Goal: Task Accomplishment & Management: Use online tool/utility

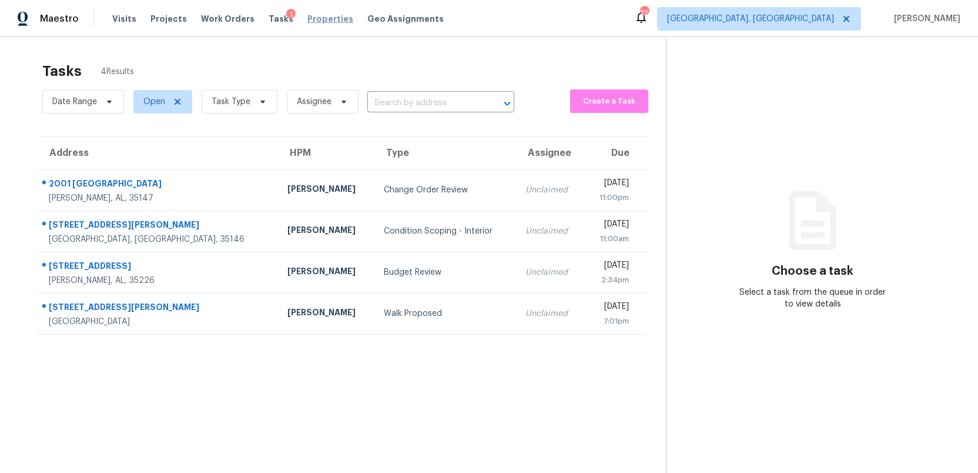
click at [310, 16] on span "Properties" at bounding box center [330, 19] width 46 height 12
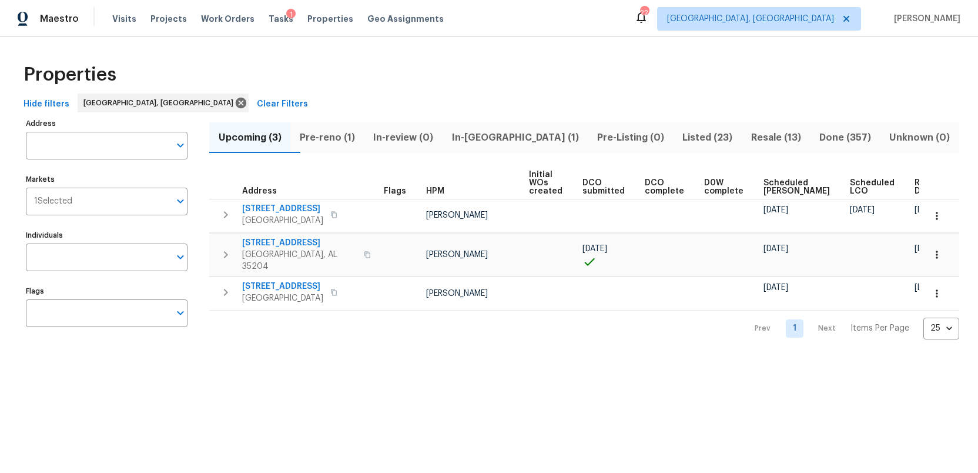
click at [681, 131] on span "Listed (23)" at bounding box center [708, 137] width 54 height 16
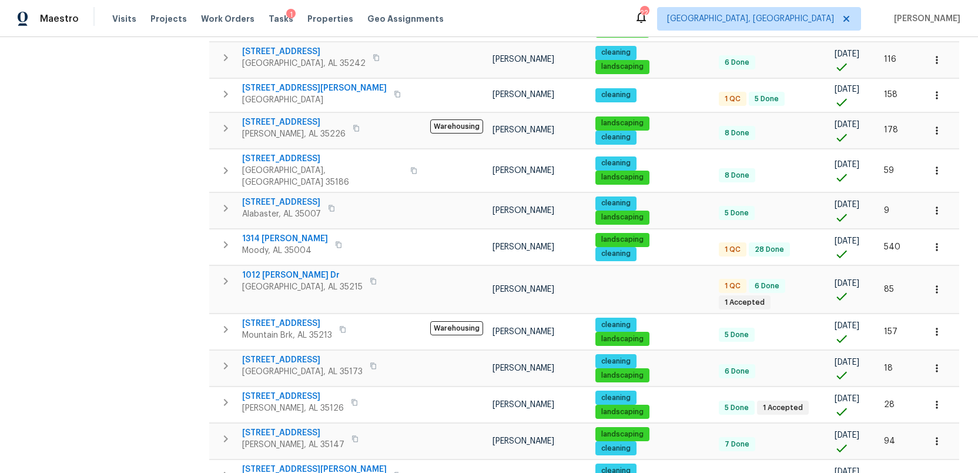
scroll to position [493, 0]
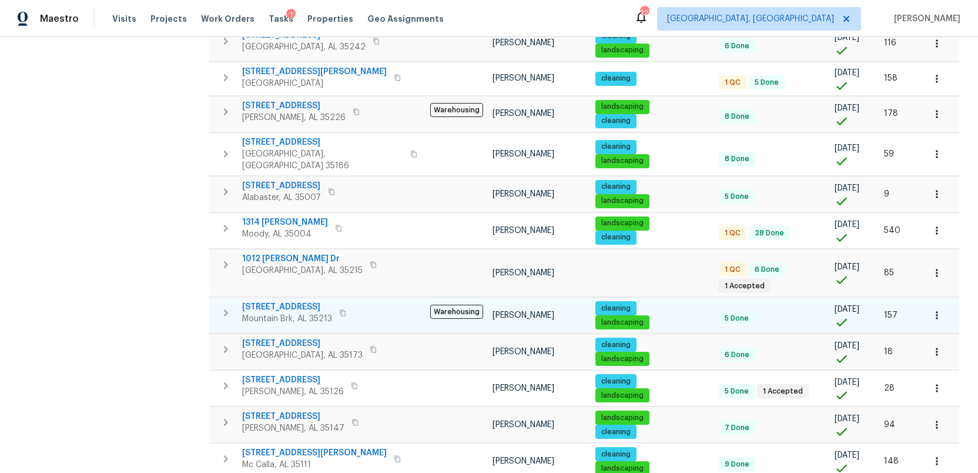
click at [280, 301] on span "316 Cross Ridge Rd" at bounding box center [287, 307] width 90 height 12
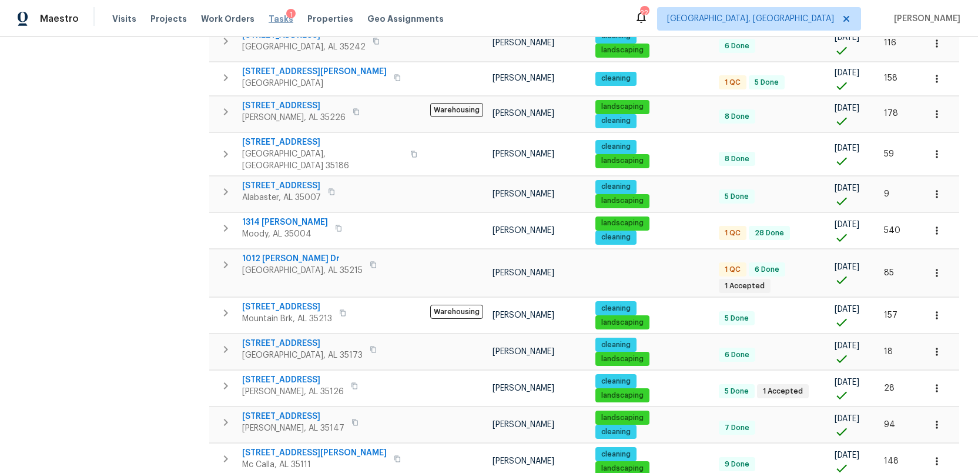
click at [269, 19] on span "Tasks" at bounding box center [281, 19] width 25 height 8
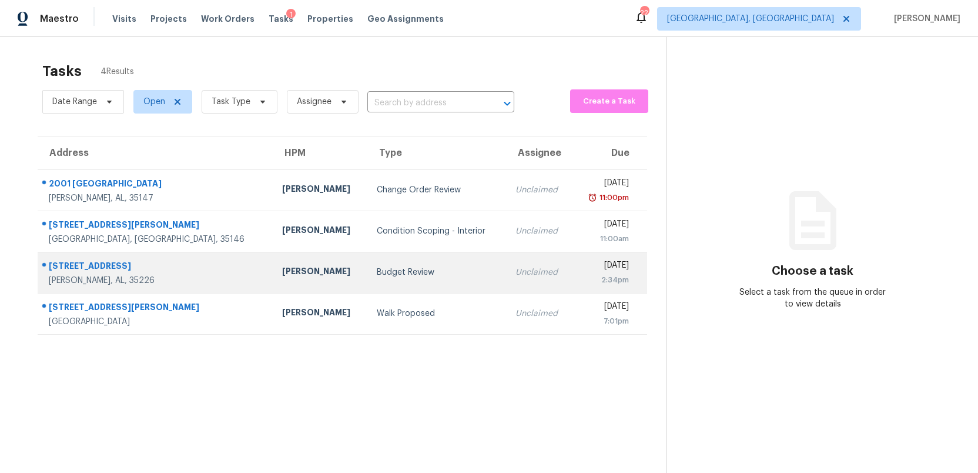
click at [377, 270] on div "Budget Review" at bounding box center [437, 272] width 120 height 12
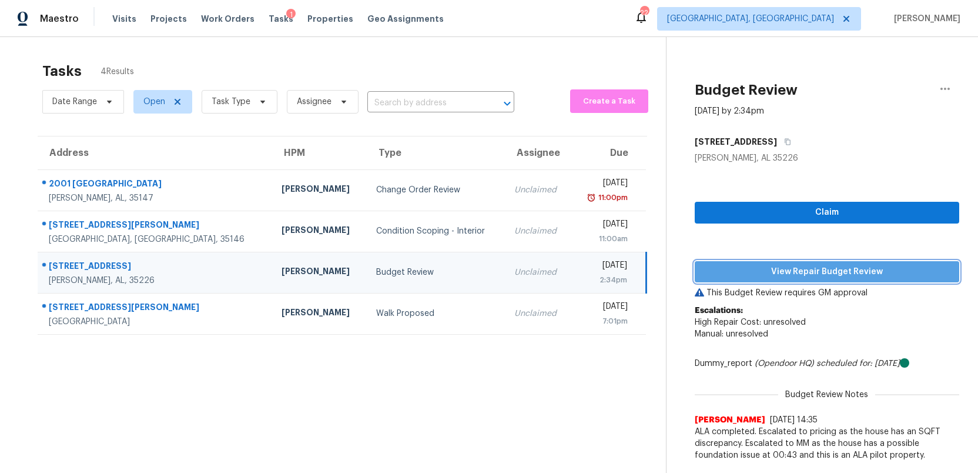
click at [818, 273] on span "View Repair Budget Review" at bounding box center [827, 271] width 246 height 15
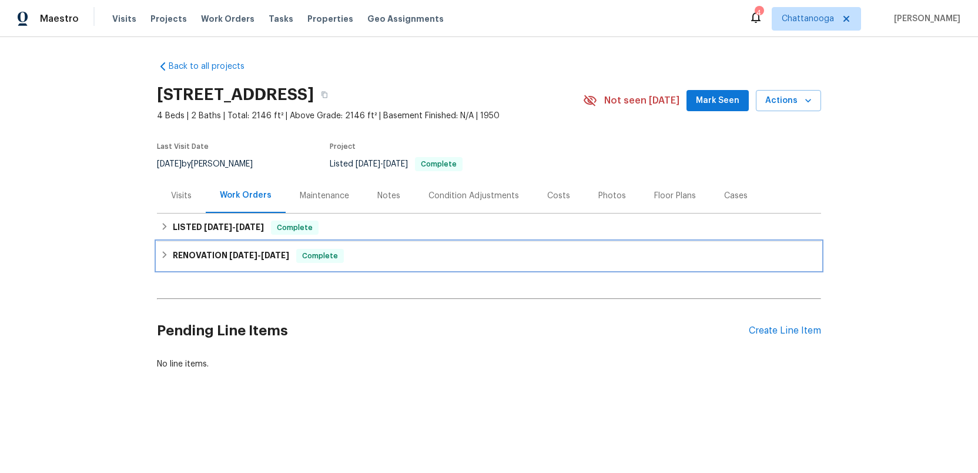
click at [202, 257] on h6 "RENOVATION [DATE] - [DATE]" at bounding box center [231, 256] width 116 height 14
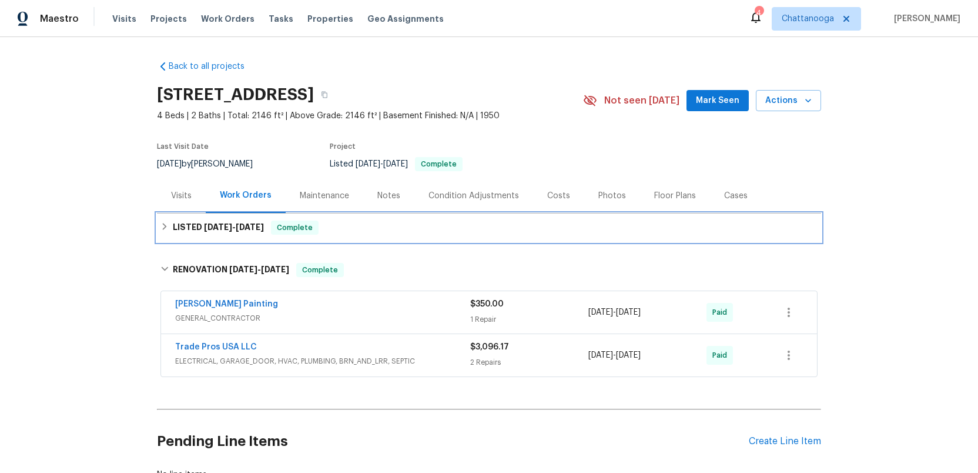
click at [214, 225] on span "[DATE]" at bounding box center [218, 227] width 28 height 8
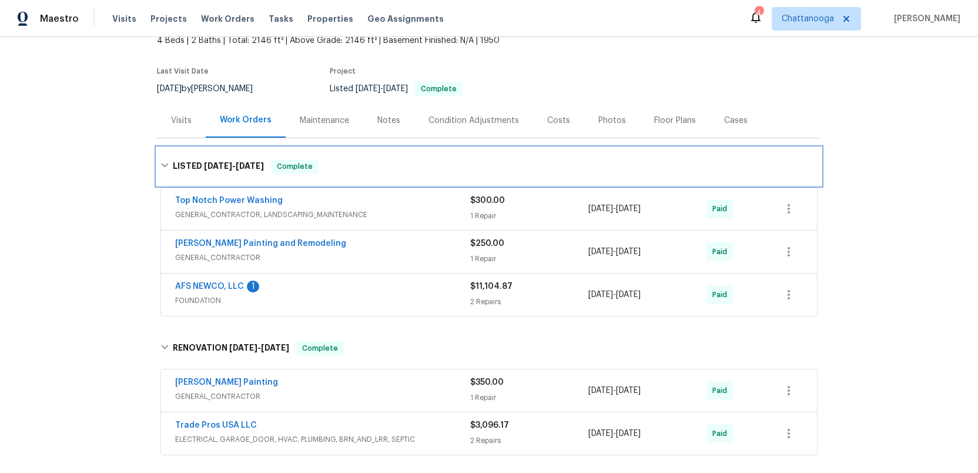
scroll to position [82, 0]
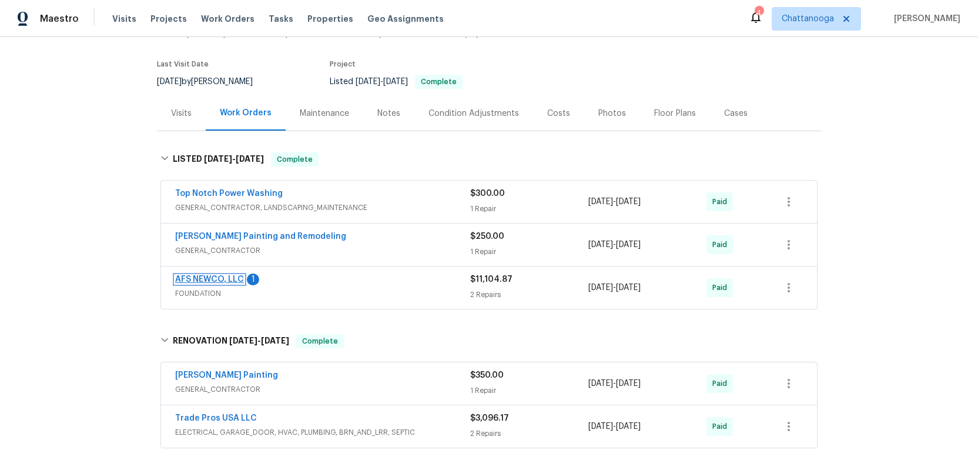
click at [218, 279] on link "AFS NEWCO, LLC" at bounding box center [209, 279] width 69 height 8
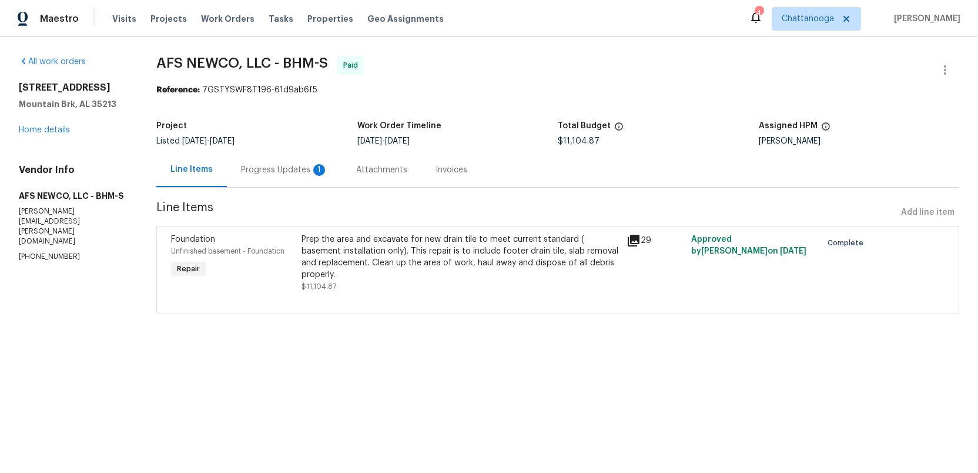
click at [635, 240] on icon at bounding box center [634, 240] width 12 height 12
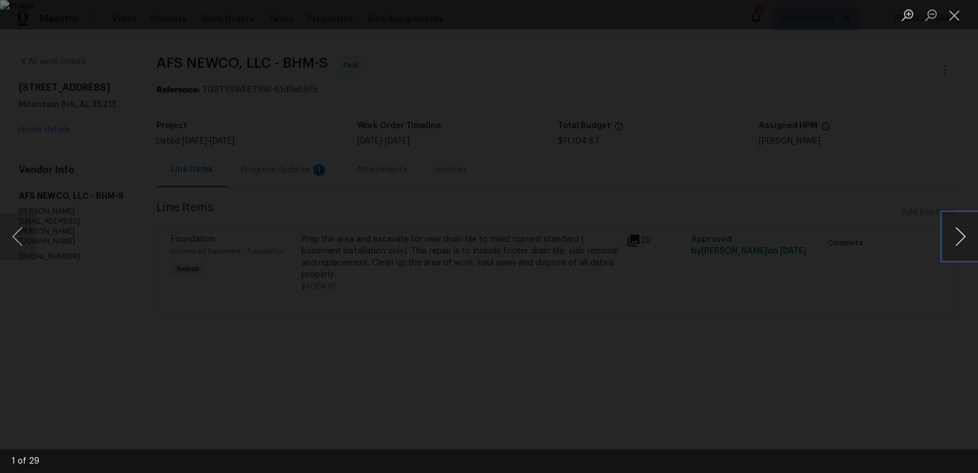
click at [959, 238] on button "Next image" at bounding box center [960, 236] width 35 height 47
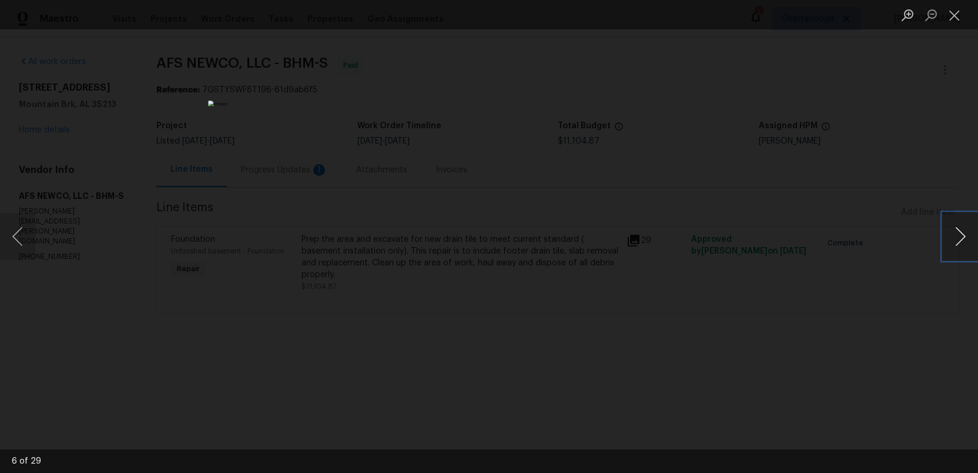
click at [959, 238] on button "Next image" at bounding box center [960, 236] width 35 height 47
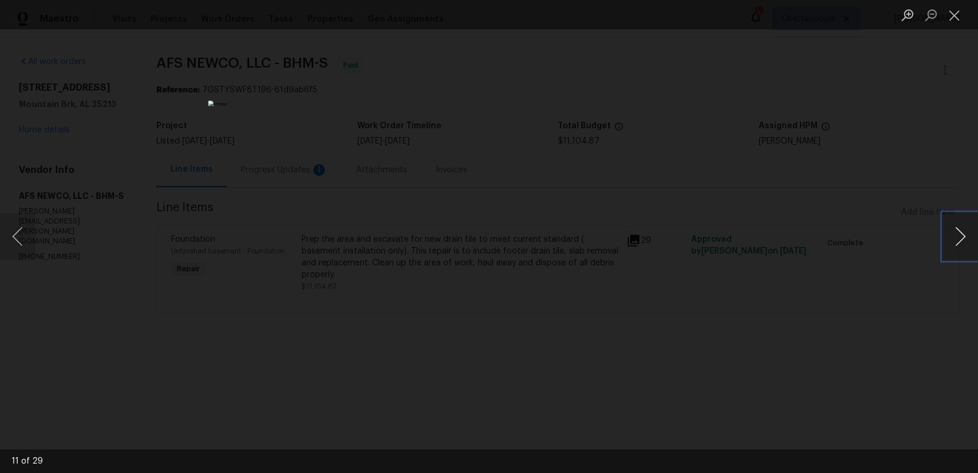
click at [959, 238] on button "Next image" at bounding box center [960, 236] width 35 height 47
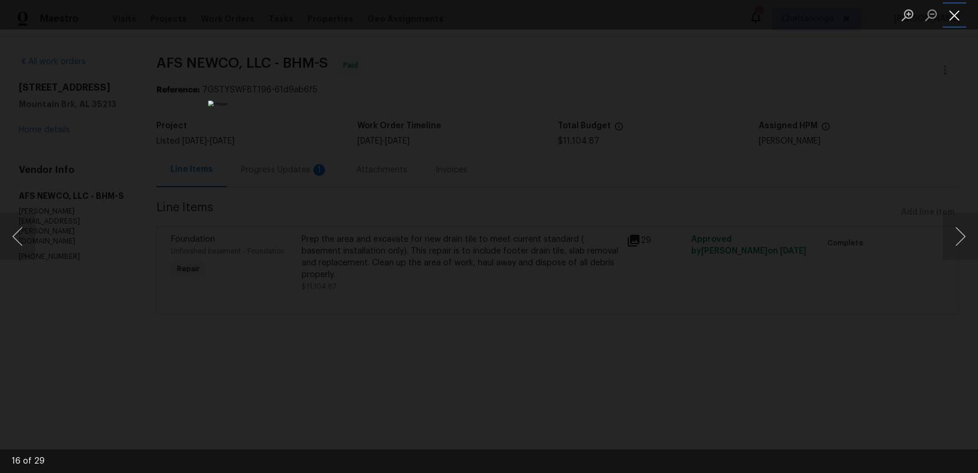
click at [957, 10] on button "Close lightbox" at bounding box center [955, 15] width 24 height 21
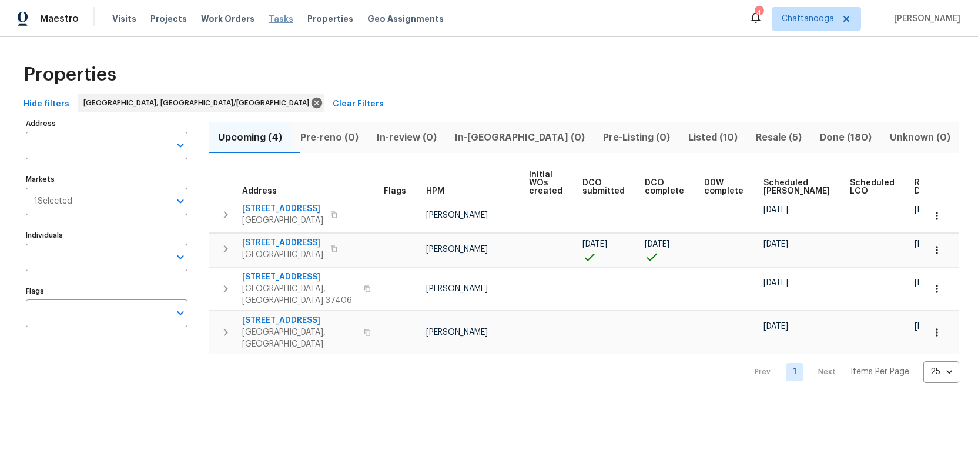
click at [269, 17] on span "Tasks" at bounding box center [281, 19] width 25 height 8
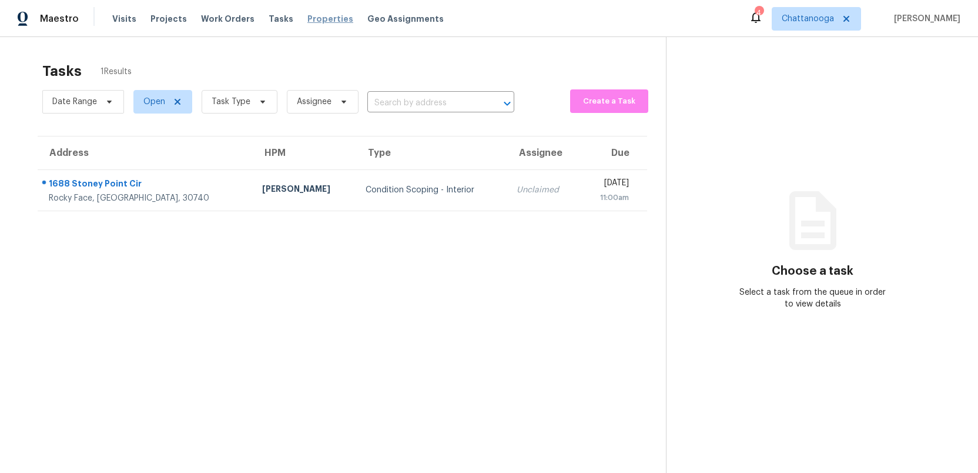
click at [309, 21] on span "Properties" at bounding box center [330, 19] width 46 height 12
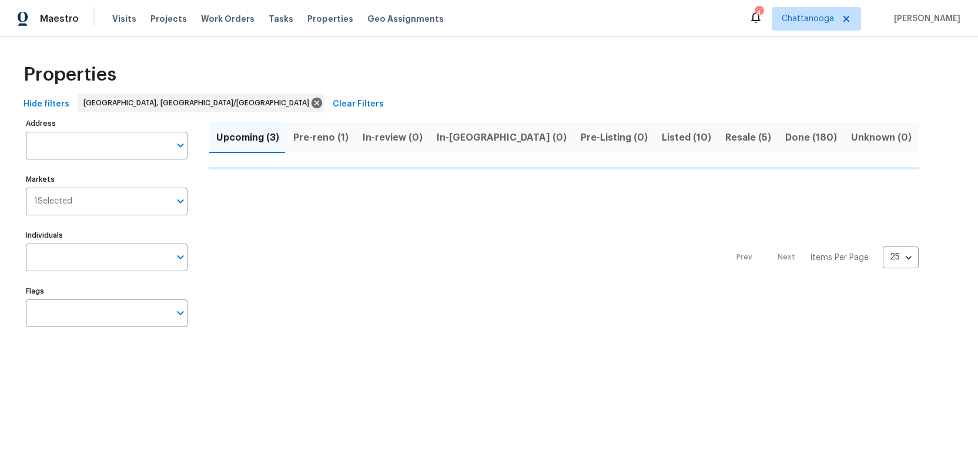
click at [310, 135] on span "Pre-reno (1)" at bounding box center [320, 137] width 55 height 16
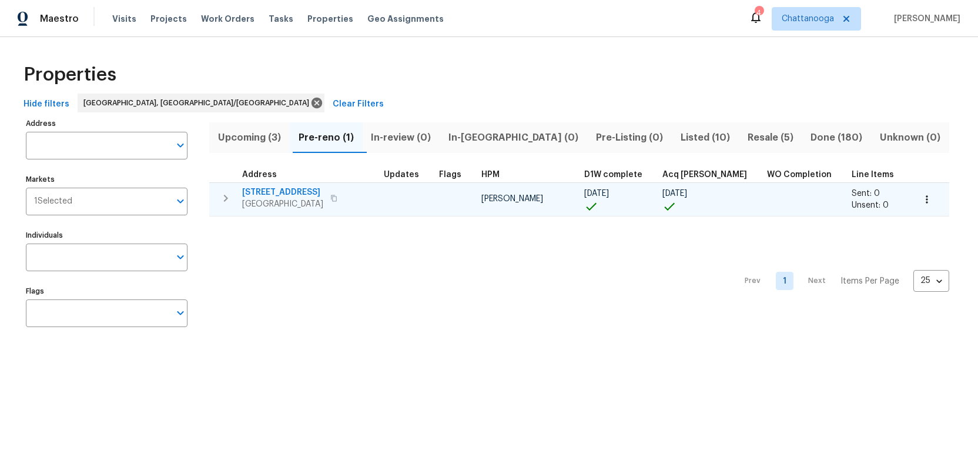
click at [274, 192] on span "6113 Shadyway Ln" at bounding box center [282, 192] width 81 height 12
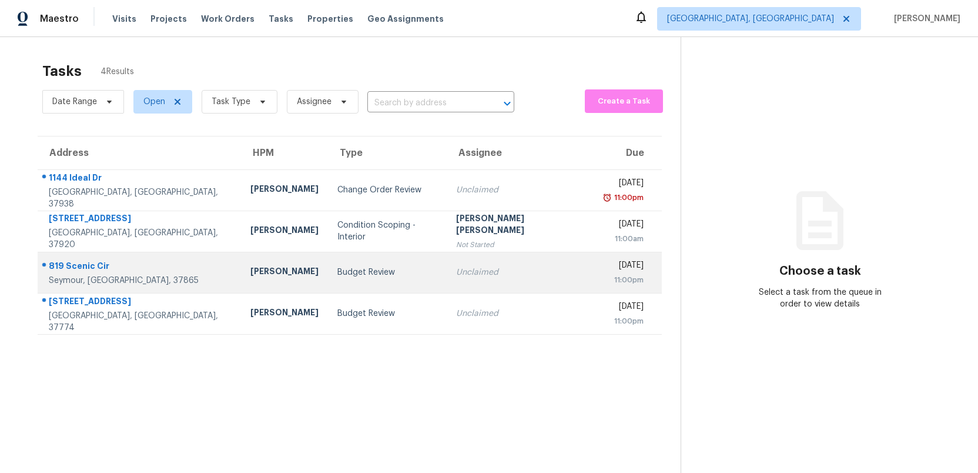
click at [368, 280] on td "Budget Review" at bounding box center [387, 272] width 118 height 41
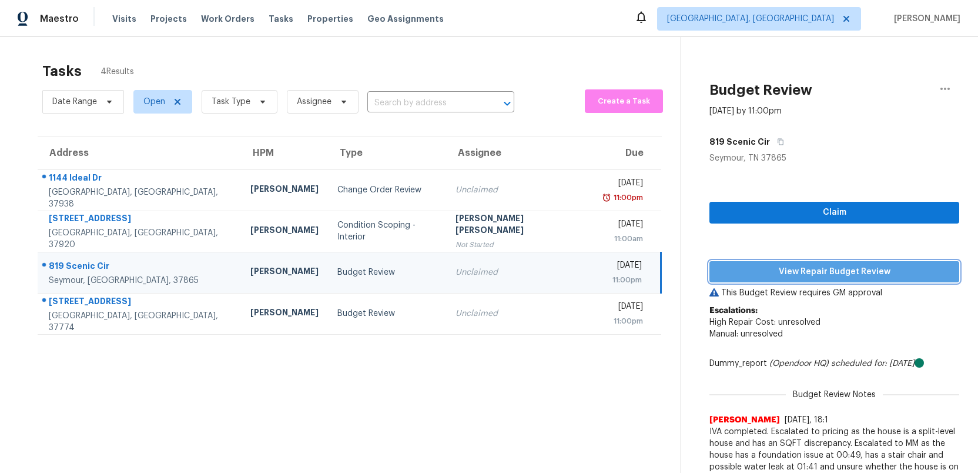
click at [825, 279] on button "View Repair Budget Review" at bounding box center [834, 272] width 250 height 22
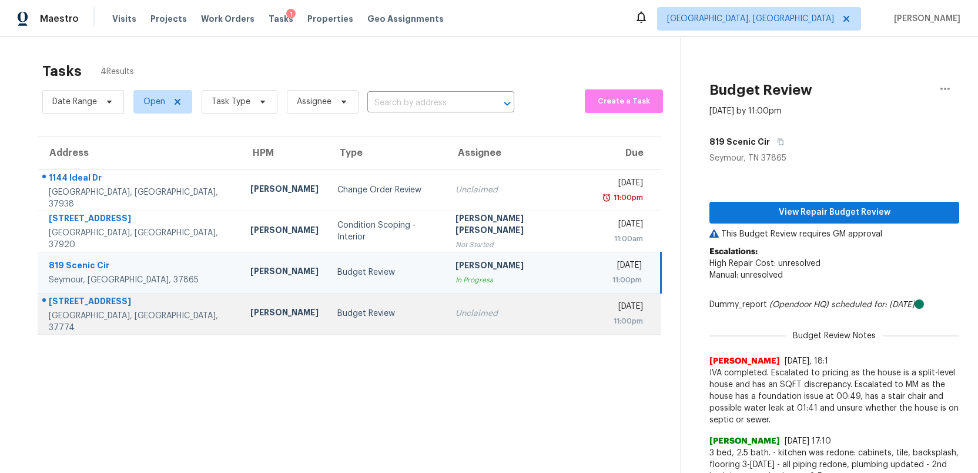
click at [470, 312] on div "Unclaimed" at bounding box center [519, 313] width 129 height 12
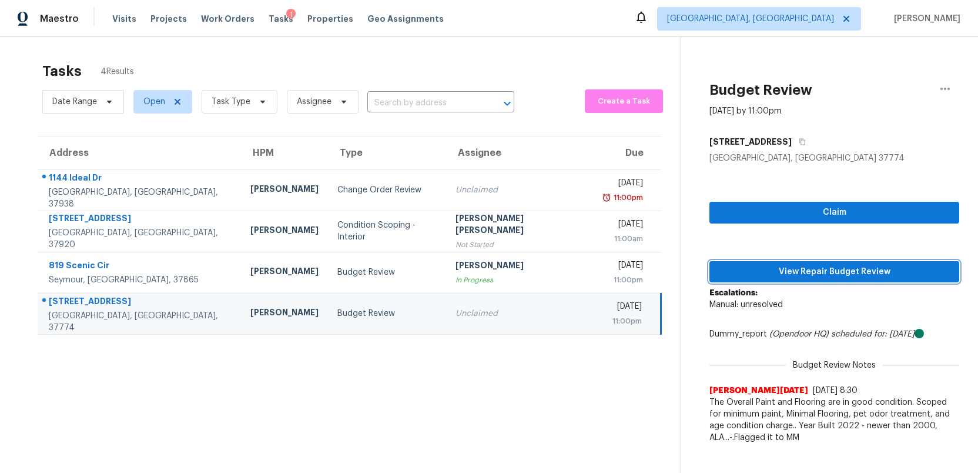
click at [783, 276] on span "View Repair Budget Review" at bounding box center [834, 271] width 231 height 15
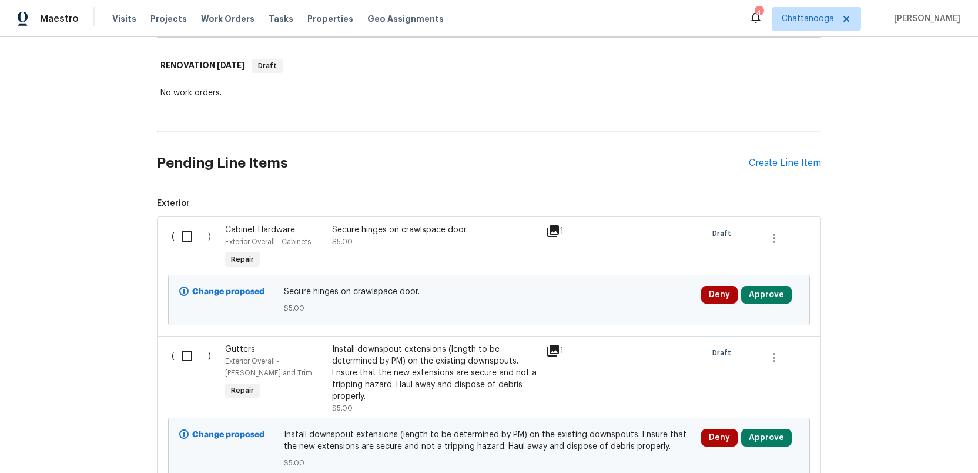
scroll to position [185, 0]
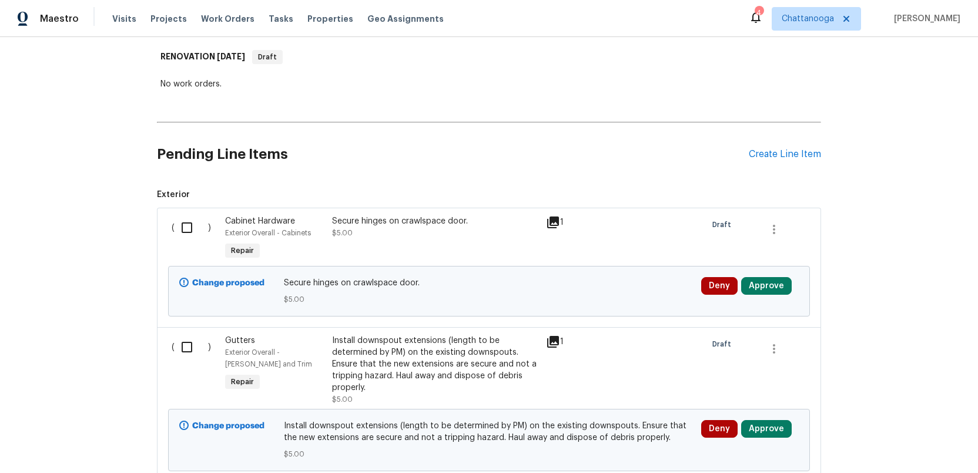
click at [551, 221] on icon at bounding box center [553, 222] width 12 height 12
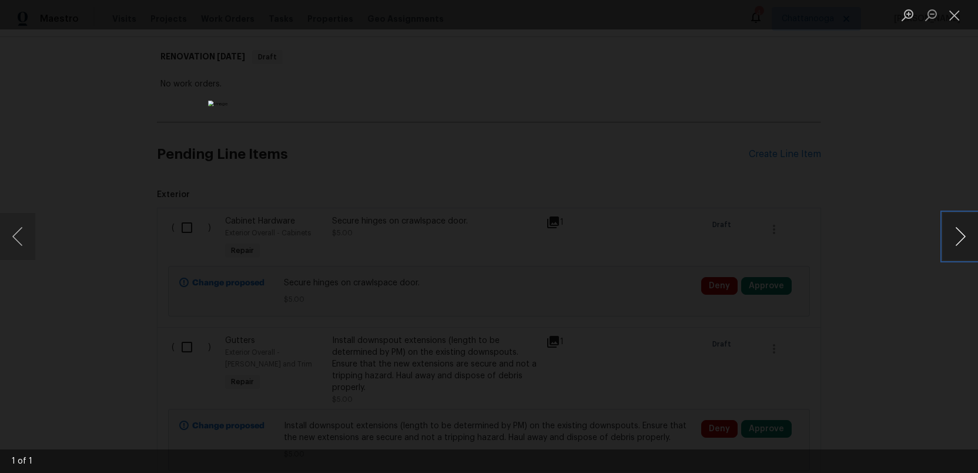
click at [951, 243] on button "Next image" at bounding box center [960, 236] width 35 height 47
click at [952, 14] on button "Close lightbox" at bounding box center [955, 15] width 24 height 21
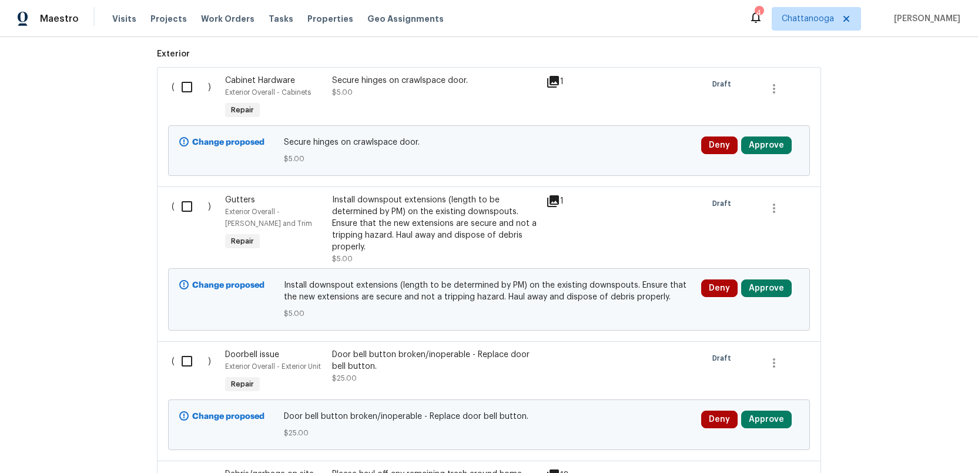
scroll to position [326, 0]
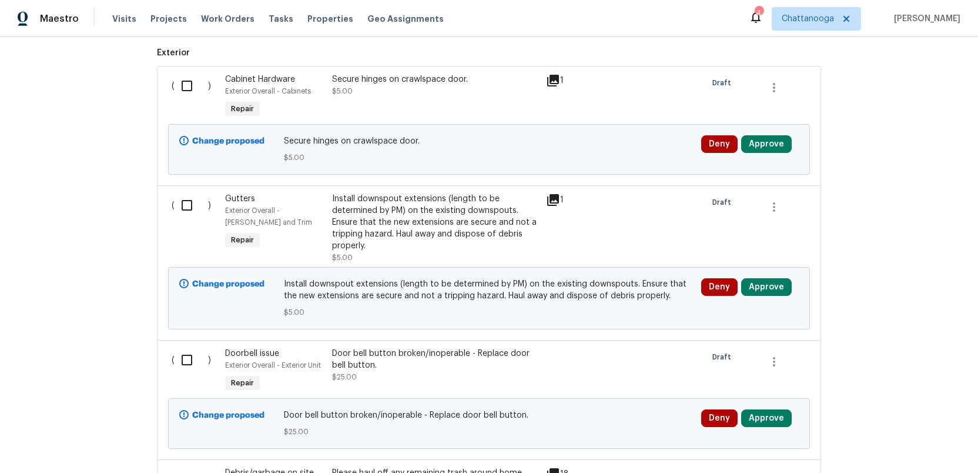
click at [555, 199] on icon at bounding box center [553, 200] width 12 height 12
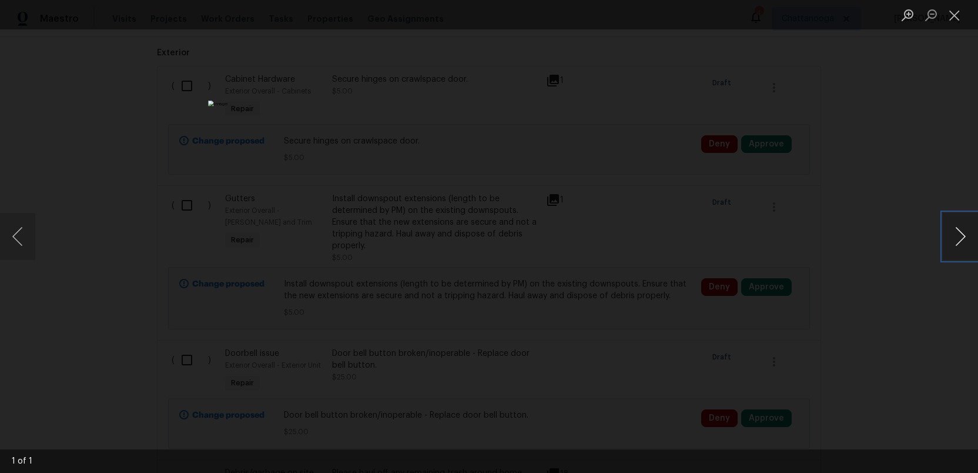
click at [957, 242] on button "Next image" at bounding box center [960, 236] width 35 height 47
click at [956, 11] on button "Close lightbox" at bounding box center [955, 15] width 24 height 21
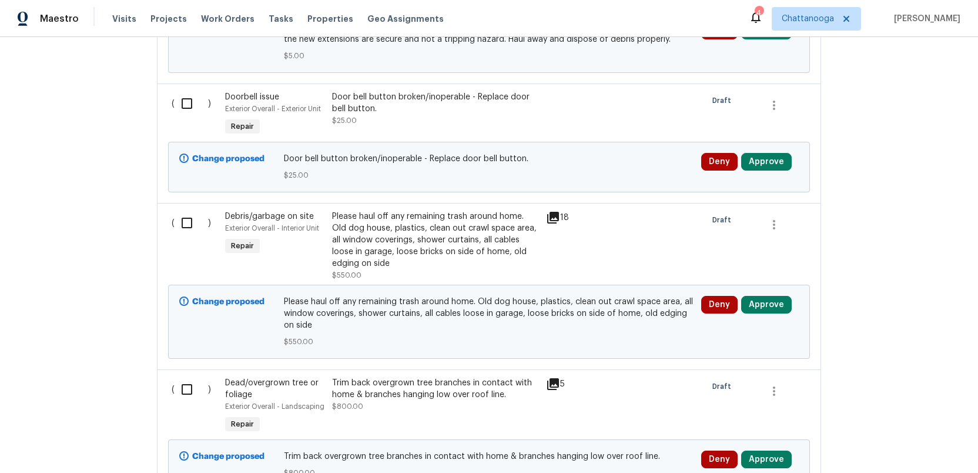
scroll to position [588, 0]
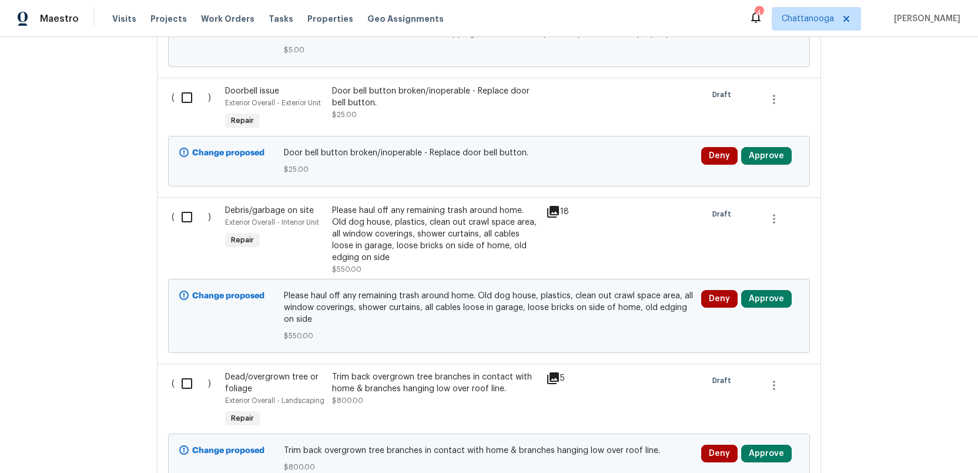
click at [555, 212] on icon at bounding box center [553, 212] width 12 height 12
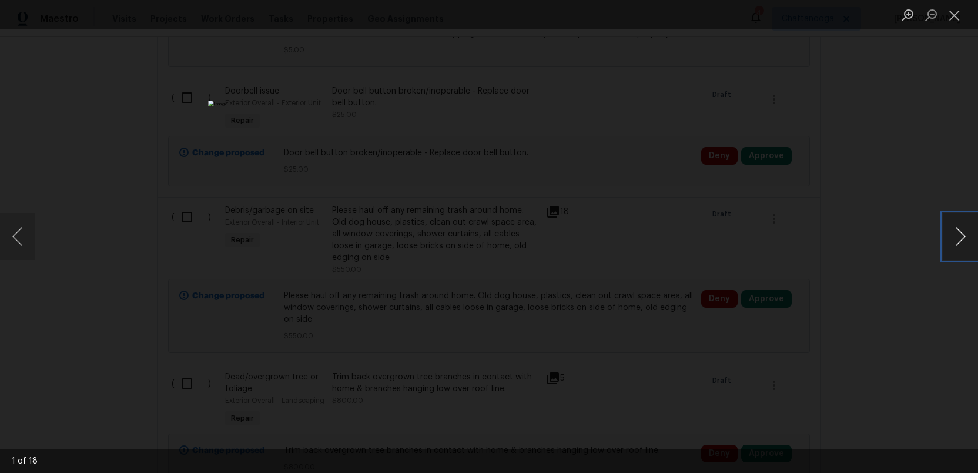
click at [966, 236] on button "Next image" at bounding box center [960, 236] width 35 height 47
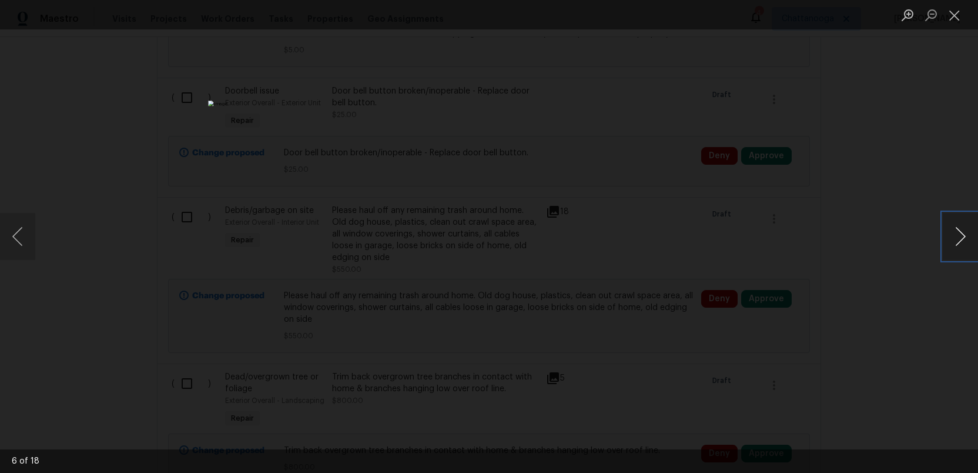
click at [966, 236] on button "Next image" at bounding box center [960, 236] width 35 height 47
click at [956, 19] on button "Close lightbox" at bounding box center [955, 15] width 24 height 21
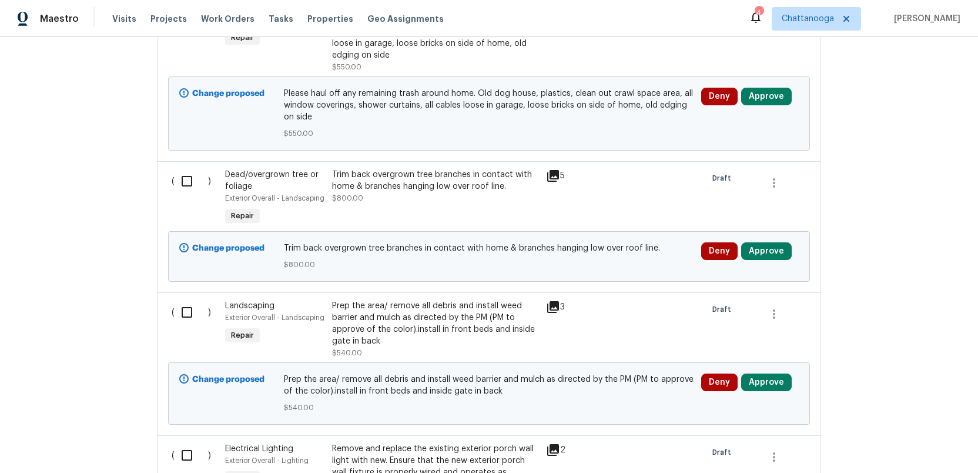
scroll to position [801, 0]
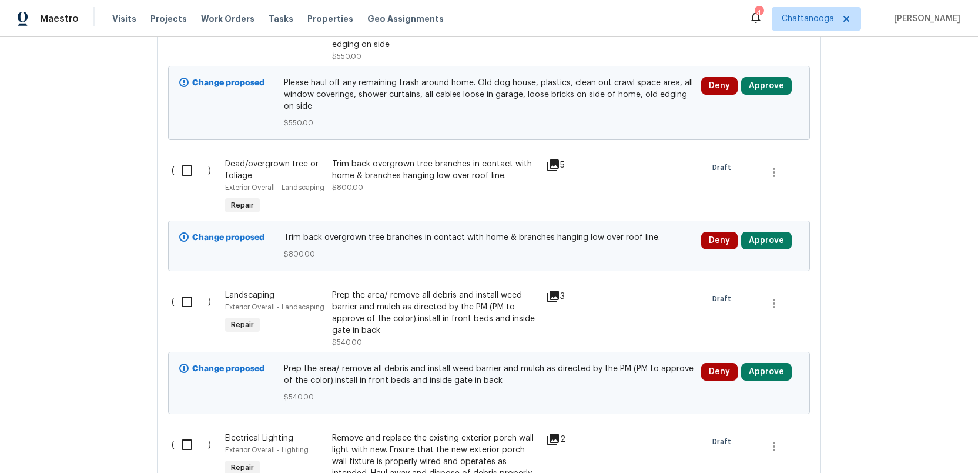
click at [552, 167] on icon at bounding box center [553, 165] width 14 height 14
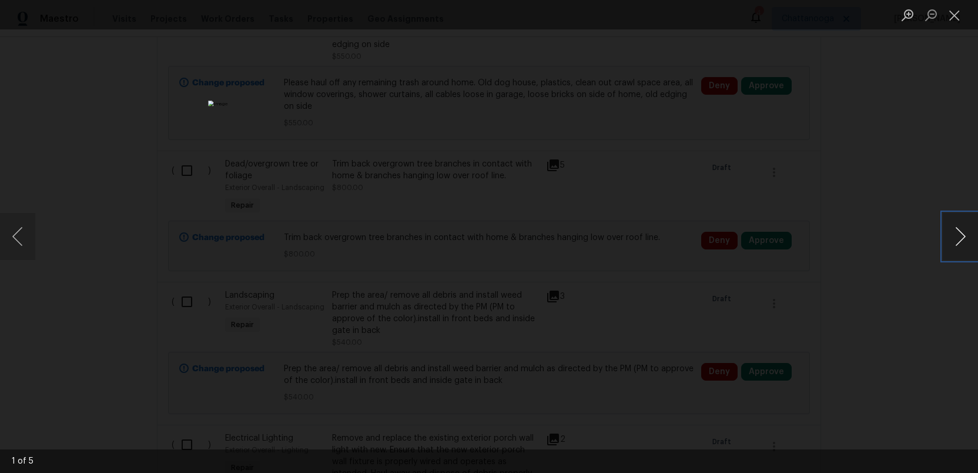
click at [960, 236] on button "Next image" at bounding box center [960, 236] width 35 height 47
click at [957, 16] on button "Close lightbox" at bounding box center [955, 15] width 24 height 21
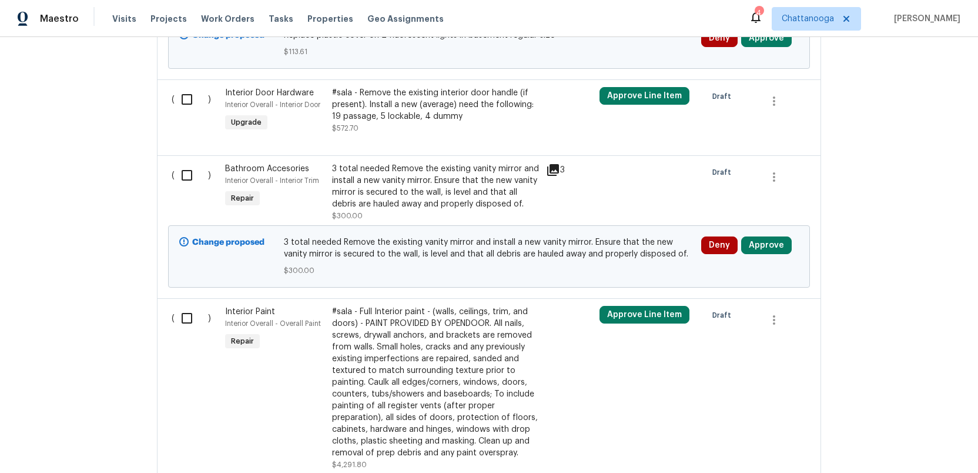
scroll to position [2216, 0]
click at [554, 175] on icon at bounding box center [553, 171] width 12 height 12
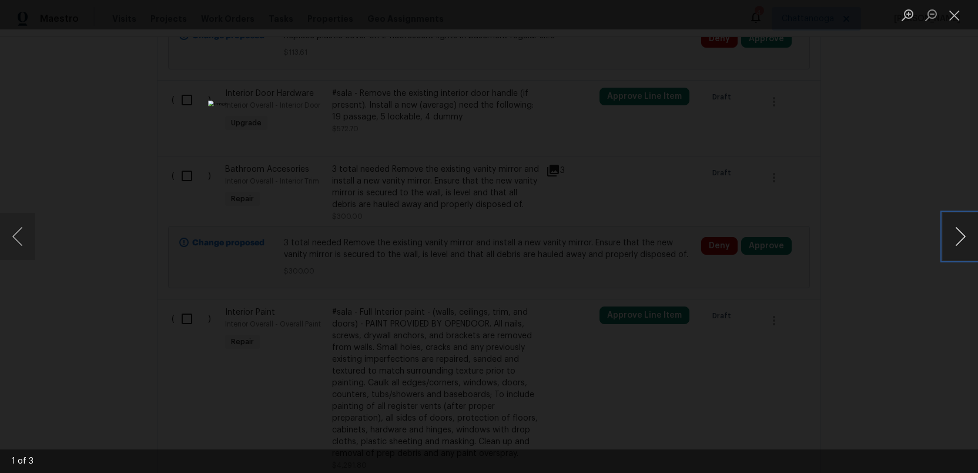
click at [966, 237] on button "Next image" at bounding box center [960, 236] width 35 height 47
click at [966, 236] on button "Next image" at bounding box center [960, 236] width 35 height 47
click at [956, 19] on button "Close lightbox" at bounding box center [955, 15] width 24 height 21
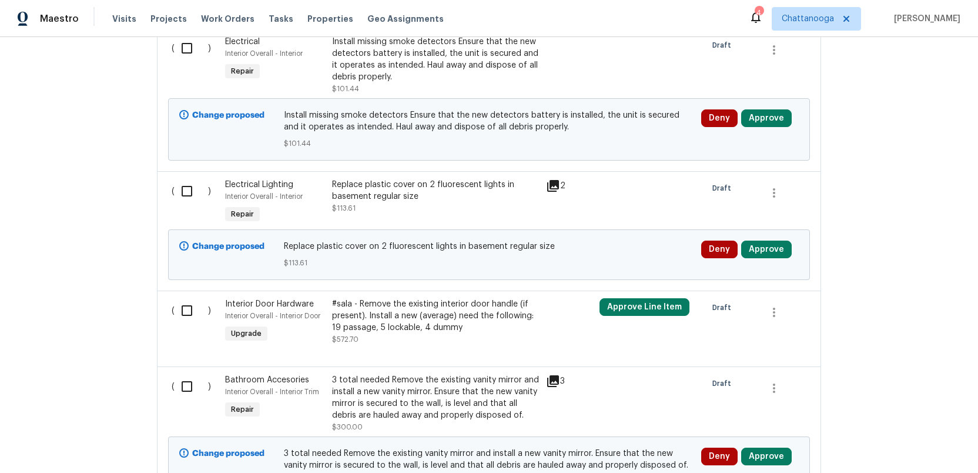
scroll to position [2003, 0]
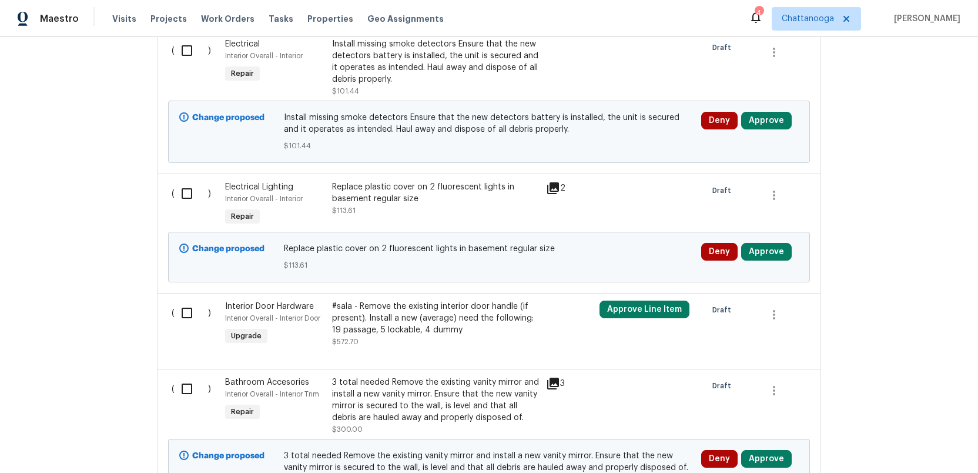
click at [552, 188] on icon at bounding box center [553, 188] width 12 height 12
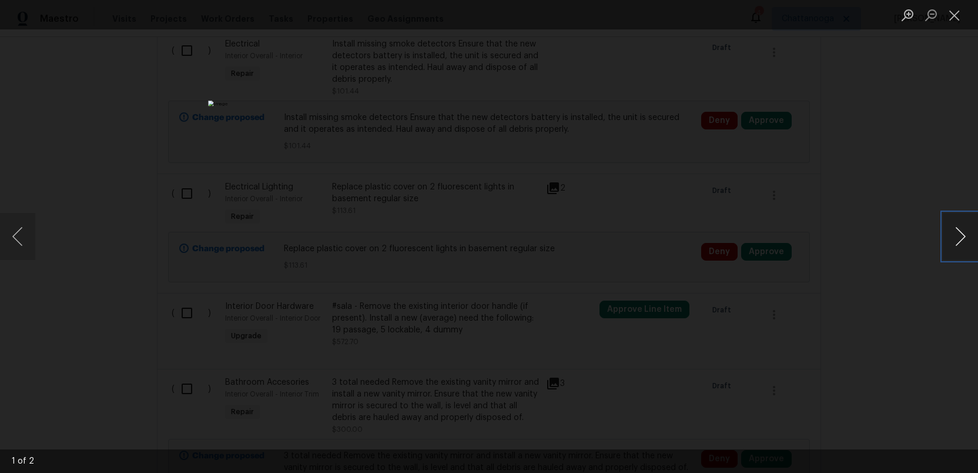
click at [955, 236] on button "Next image" at bounding box center [960, 236] width 35 height 47
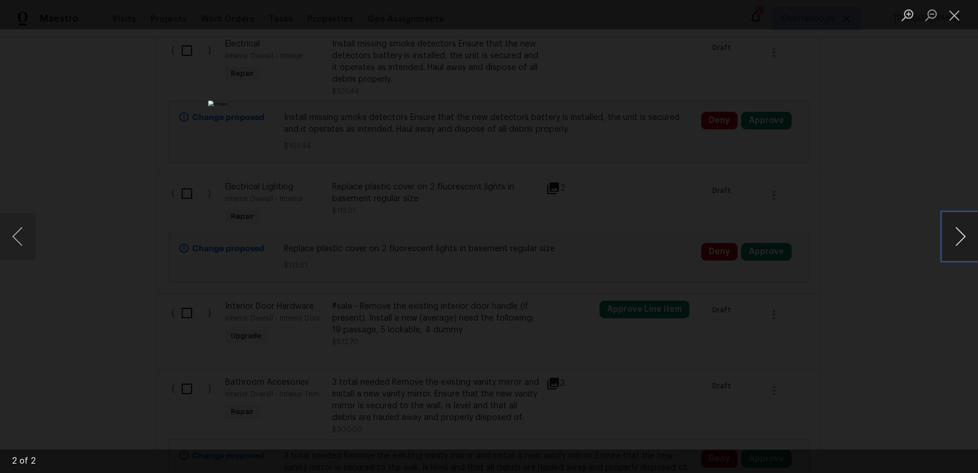
click at [955, 236] on button "Next image" at bounding box center [960, 236] width 35 height 47
click at [955, 16] on button "Close lightbox" at bounding box center [955, 15] width 24 height 21
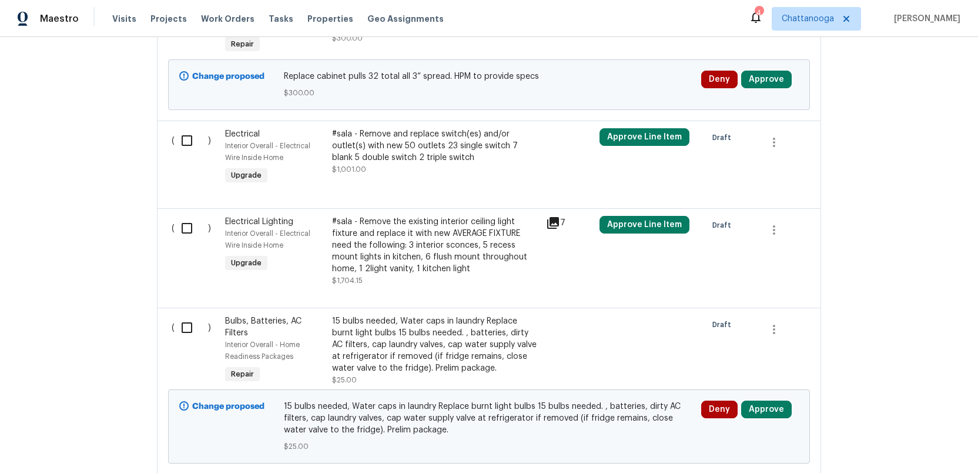
scroll to position [1553, 0]
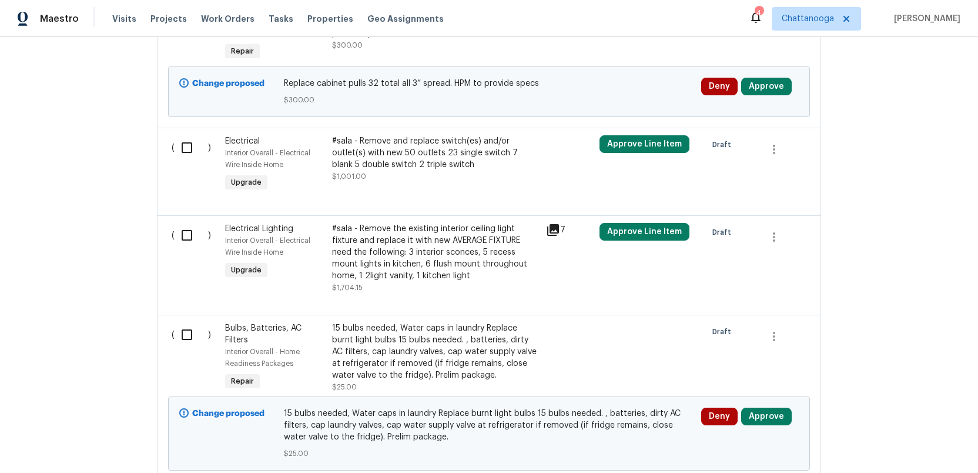
click at [556, 229] on icon at bounding box center [553, 230] width 12 height 12
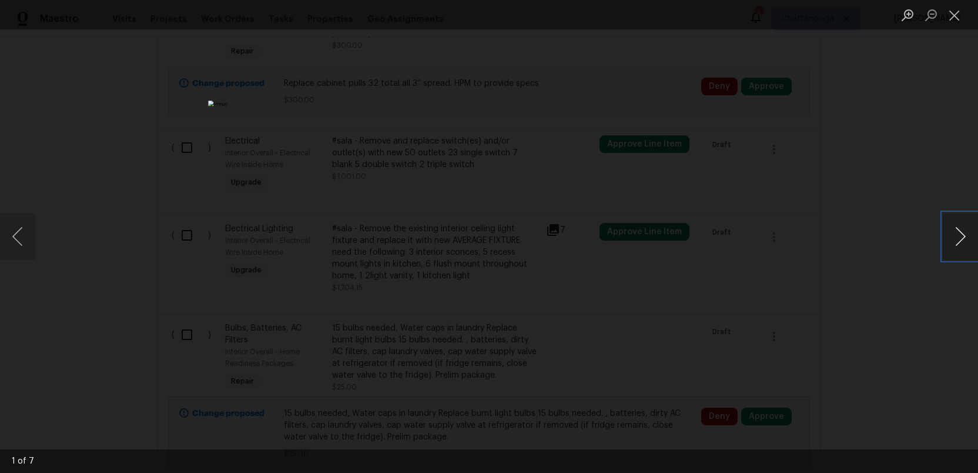
click at [953, 237] on button "Next image" at bounding box center [960, 236] width 35 height 47
click at [22, 237] on button "Previous image" at bounding box center [17, 236] width 35 height 47
click at [958, 238] on button "Next image" at bounding box center [960, 236] width 35 height 47
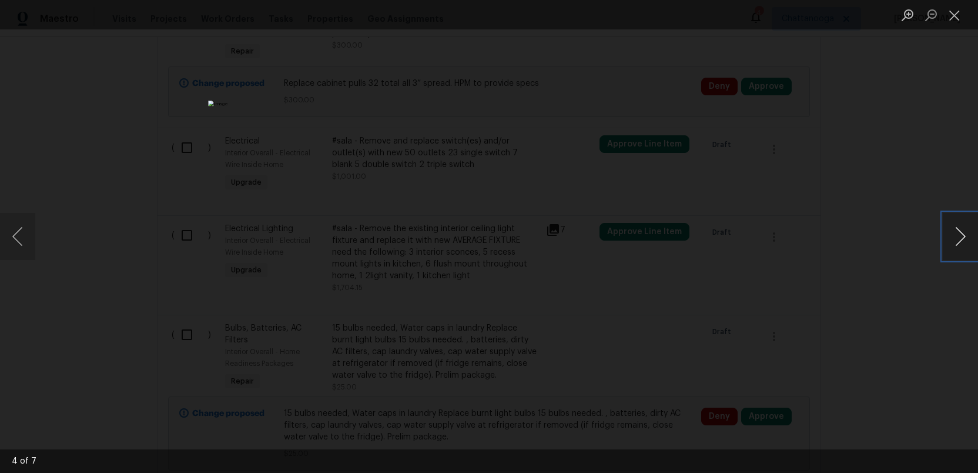
click at [958, 238] on button "Next image" at bounding box center [960, 236] width 35 height 47
click at [953, 14] on button "Close lightbox" at bounding box center [955, 15] width 24 height 21
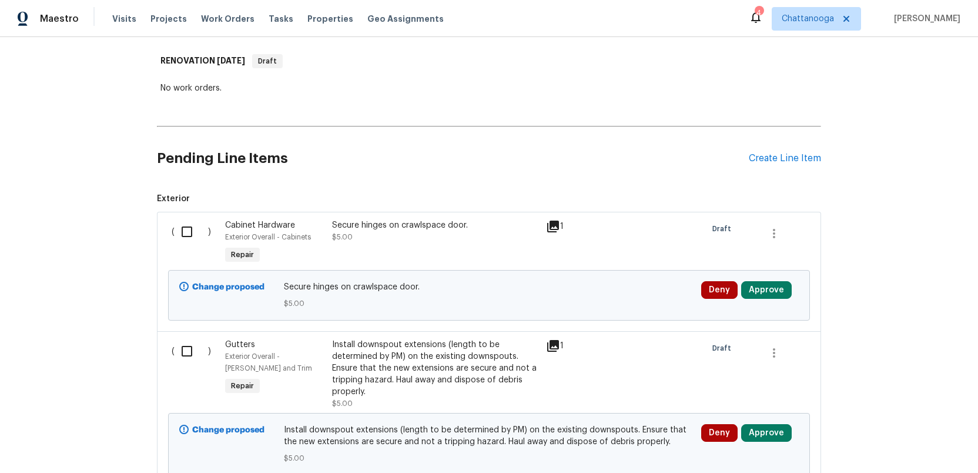
scroll to position [241, 0]
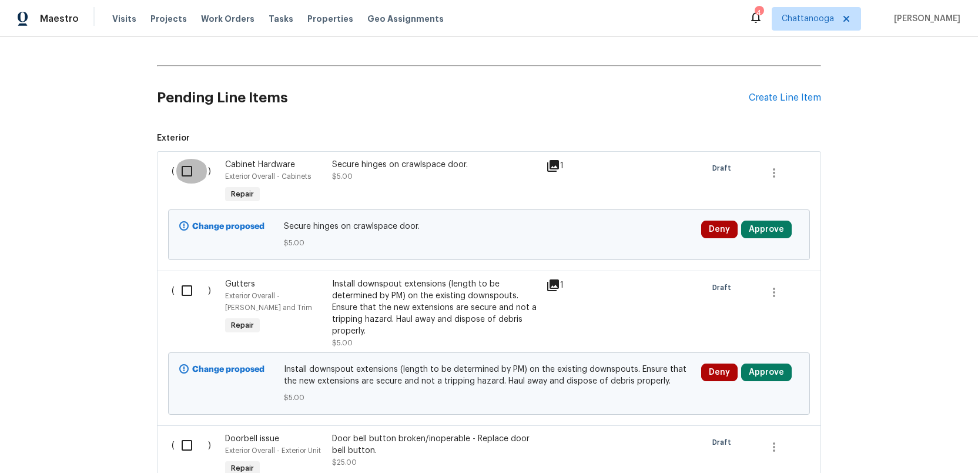
click at [188, 169] on input "checkbox" at bounding box center [191, 171] width 33 height 25
checkbox input "true"
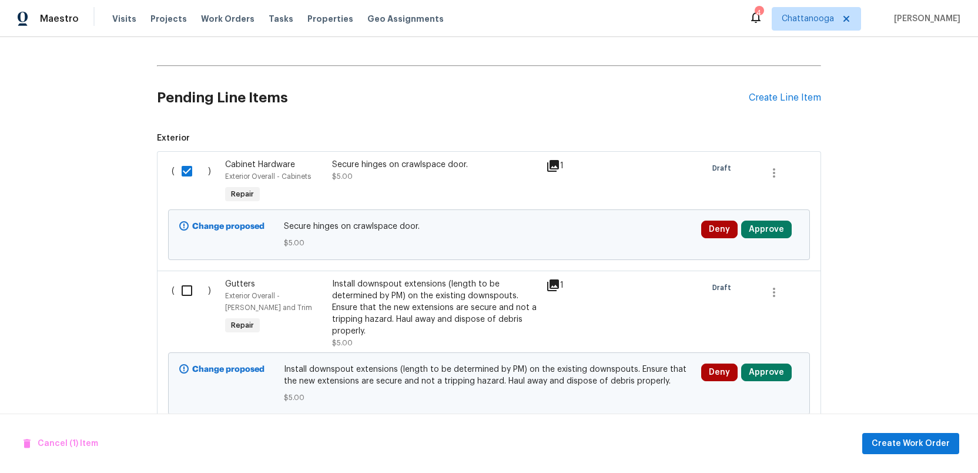
click at [188, 287] on input "checkbox" at bounding box center [191, 290] width 33 height 25
checkbox input "true"
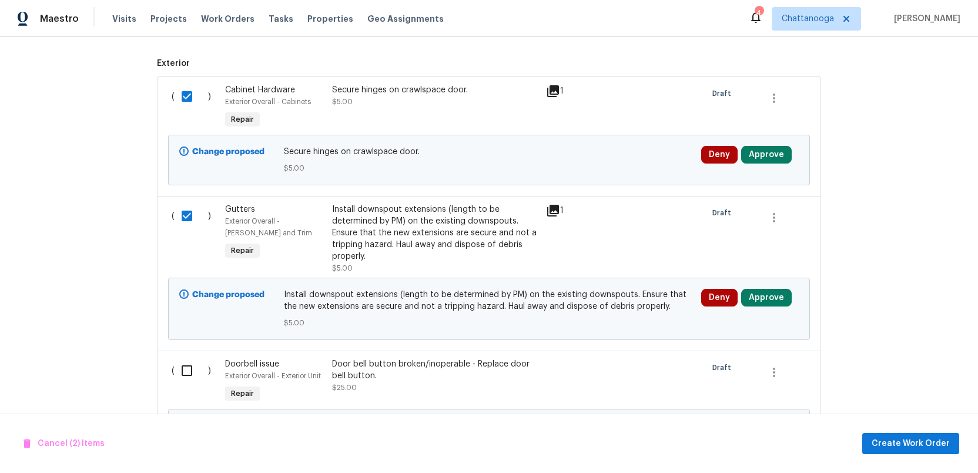
scroll to position [481, 0]
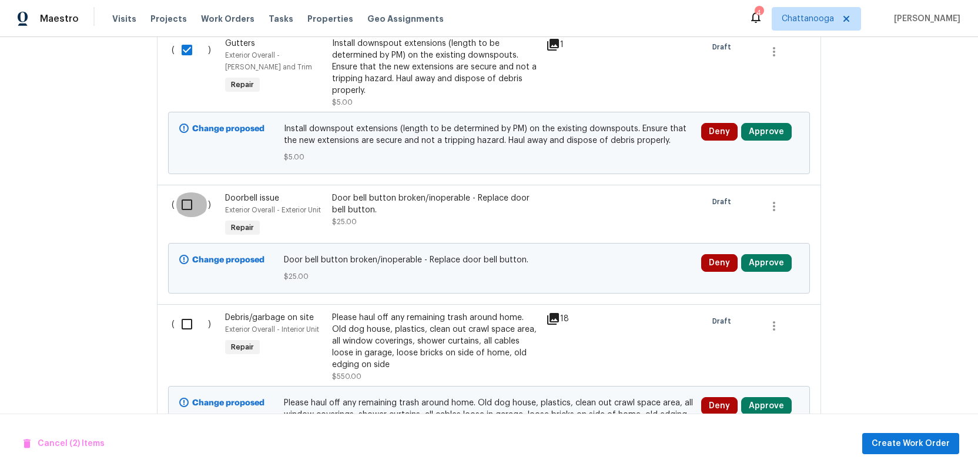
click at [188, 203] on input "checkbox" at bounding box center [191, 204] width 33 height 25
checkbox input "true"
click at [188, 324] on input "checkbox" at bounding box center [191, 323] width 33 height 25
checkbox input "true"
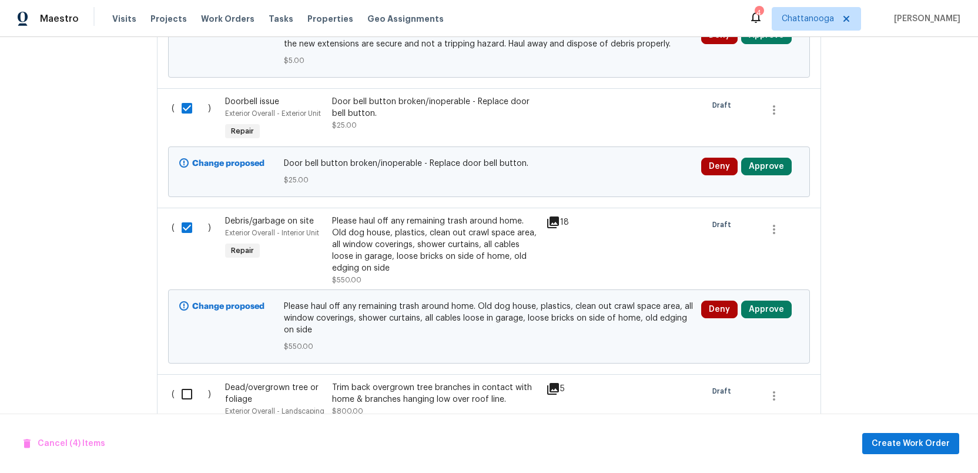
scroll to position [645, 0]
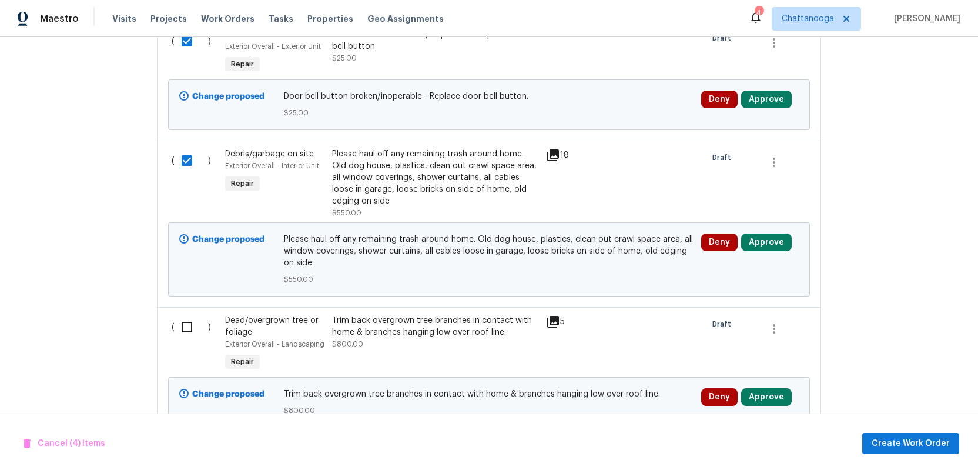
click at [187, 327] on input "checkbox" at bounding box center [191, 326] width 33 height 25
checkbox input "true"
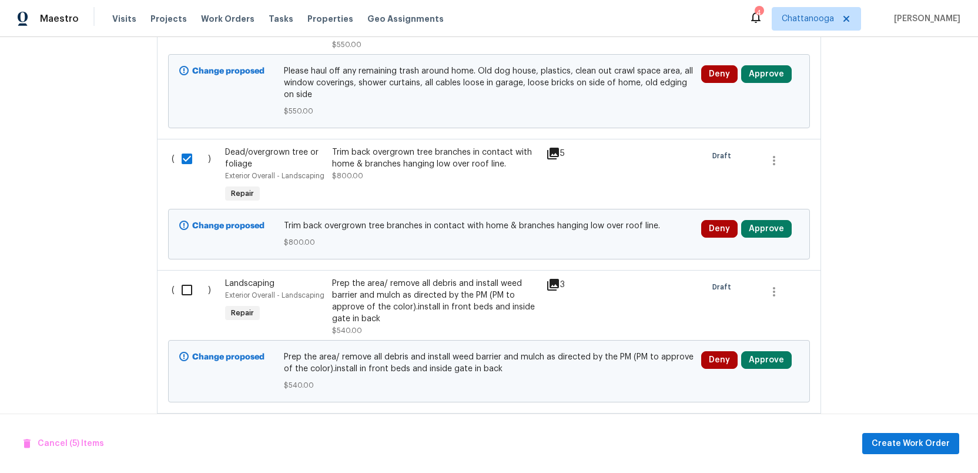
scroll to position [850, 0]
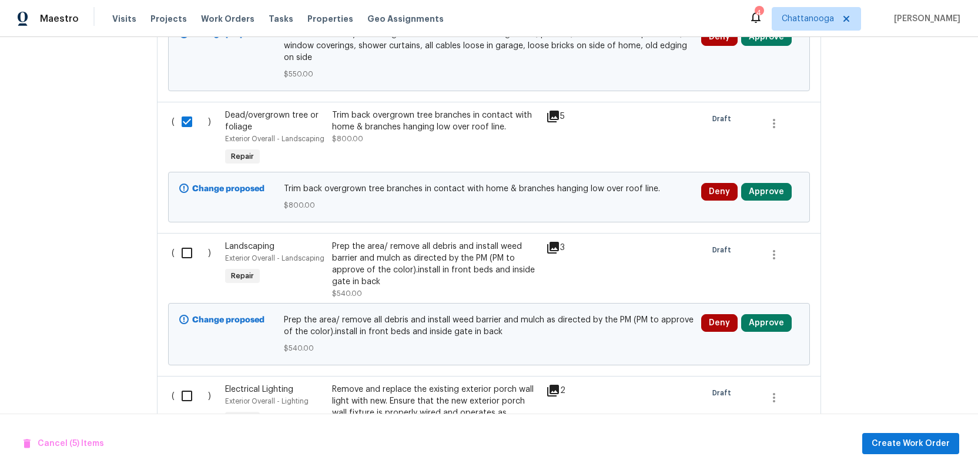
click at [185, 253] on input "checkbox" at bounding box center [191, 252] width 33 height 25
checkbox input "true"
click at [182, 395] on input "checkbox" at bounding box center [191, 395] width 33 height 25
checkbox input "true"
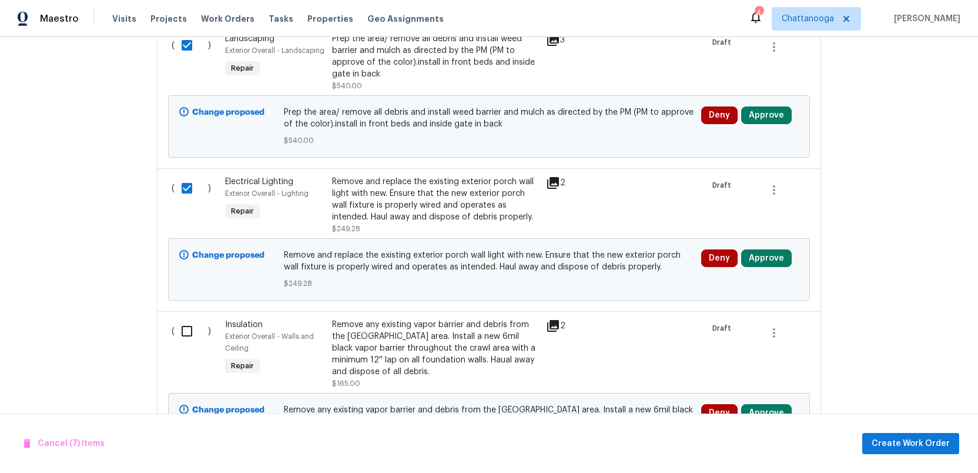
scroll to position [1064, 0]
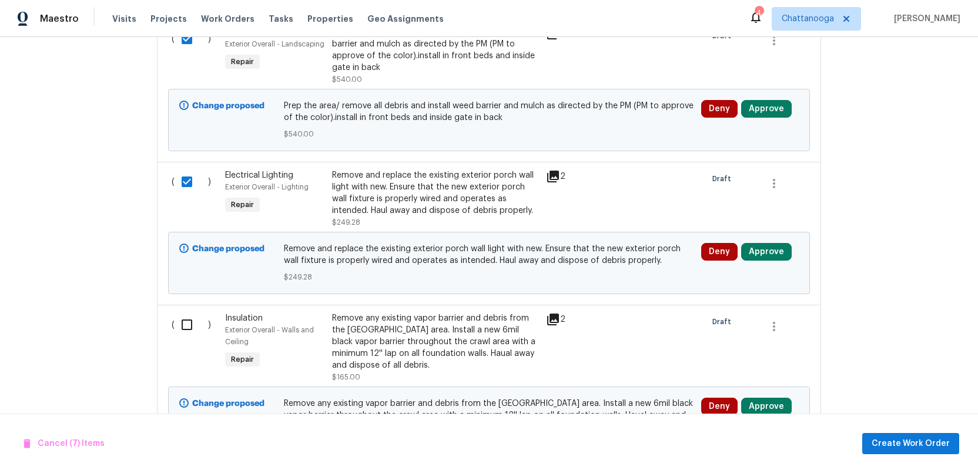
click at [187, 330] on input "checkbox" at bounding box center [191, 324] width 33 height 25
checkbox input "true"
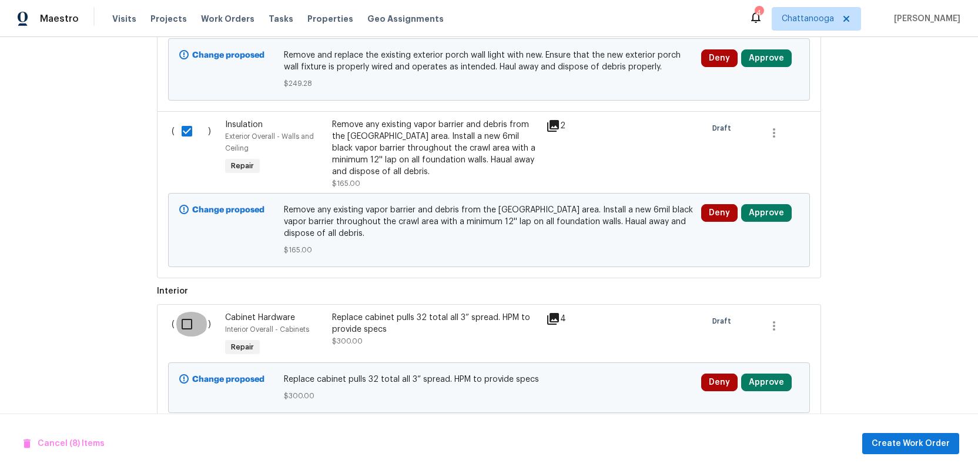
click at [187, 318] on input "checkbox" at bounding box center [191, 323] width 33 height 25
checkbox input "true"
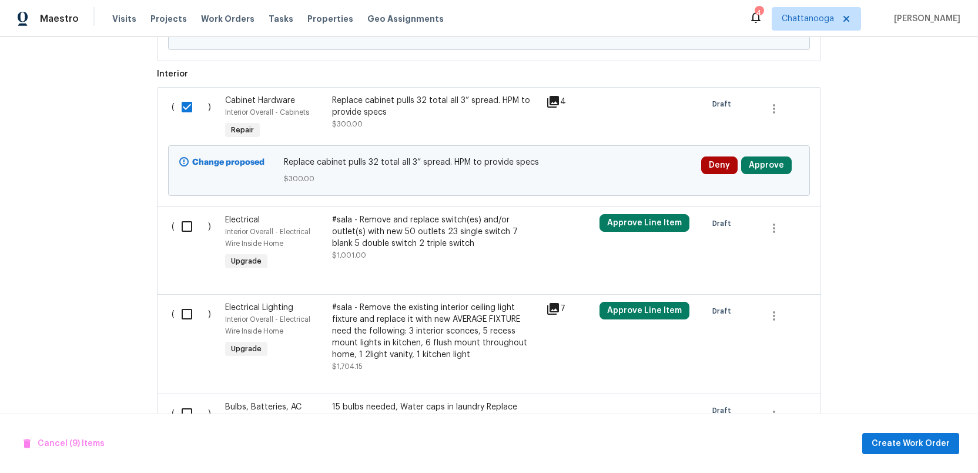
scroll to position [1516, 0]
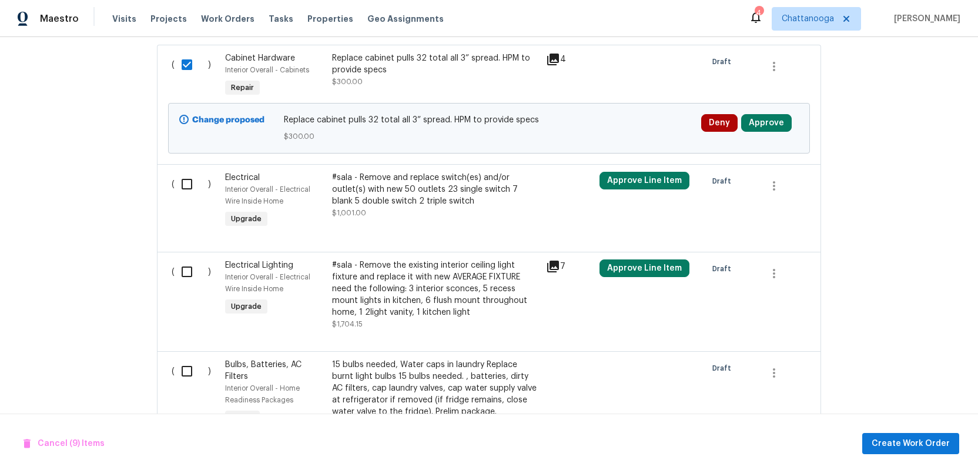
click at [186, 187] on input "checkbox" at bounding box center [191, 184] width 33 height 25
checkbox input "true"
click at [187, 272] on input "checkbox" at bounding box center [191, 271] width 33 height 25
checkbox input "true"
click at [186, 376] on input "checkbox" at bounding box center [191, 371] width 33 height 25
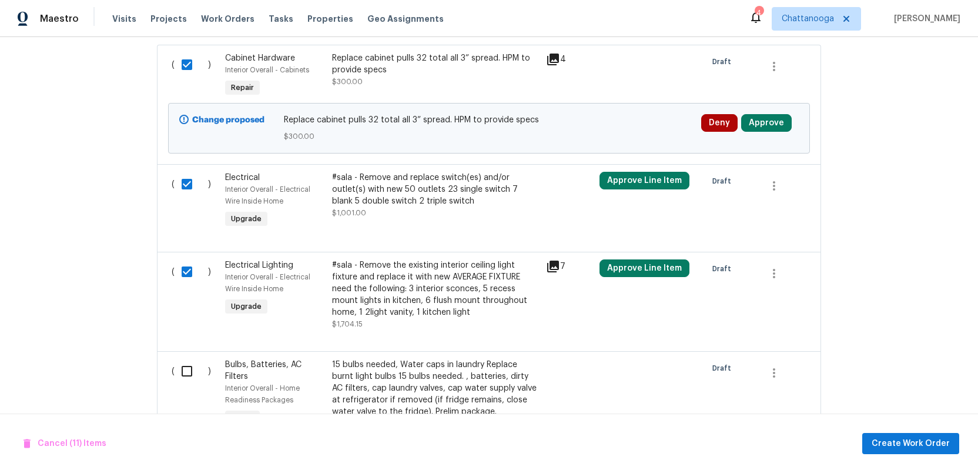
checkbox input "true"
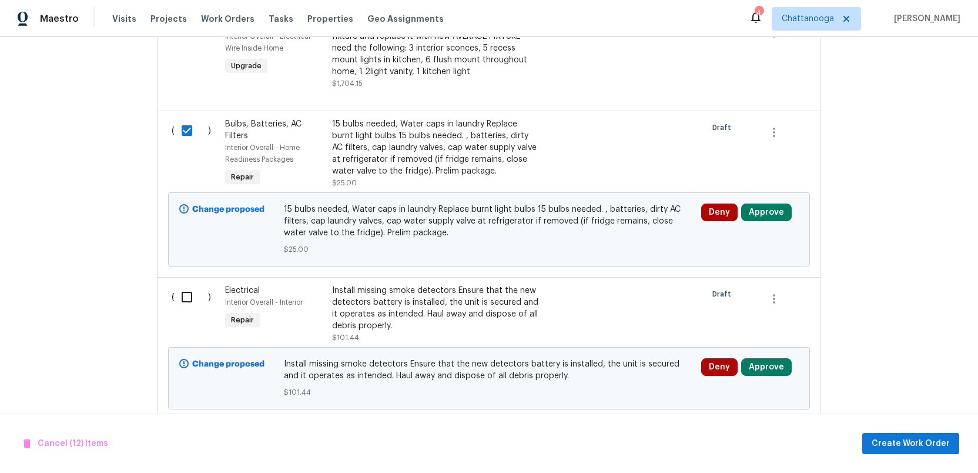
scroll to position [1770, 0]
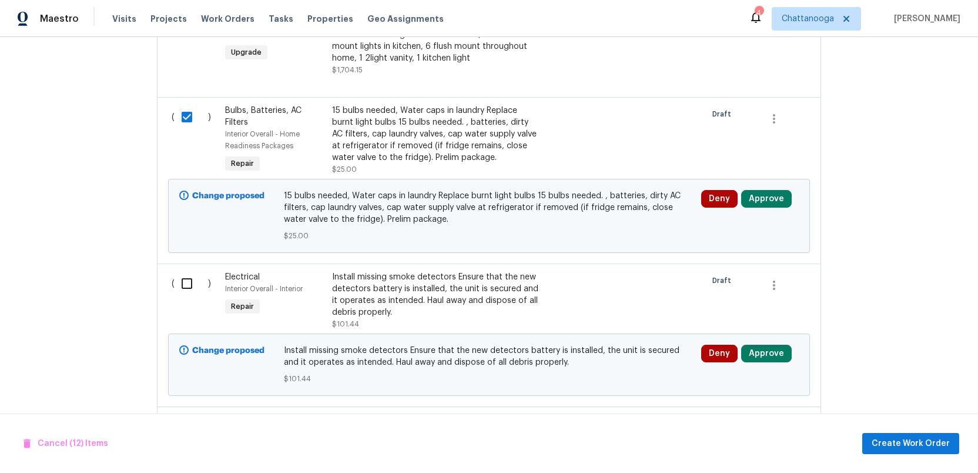
click at [185, 289] on input "checkbox" at bounding box center [191, 283] width 33 height 25
checkbox input "true"
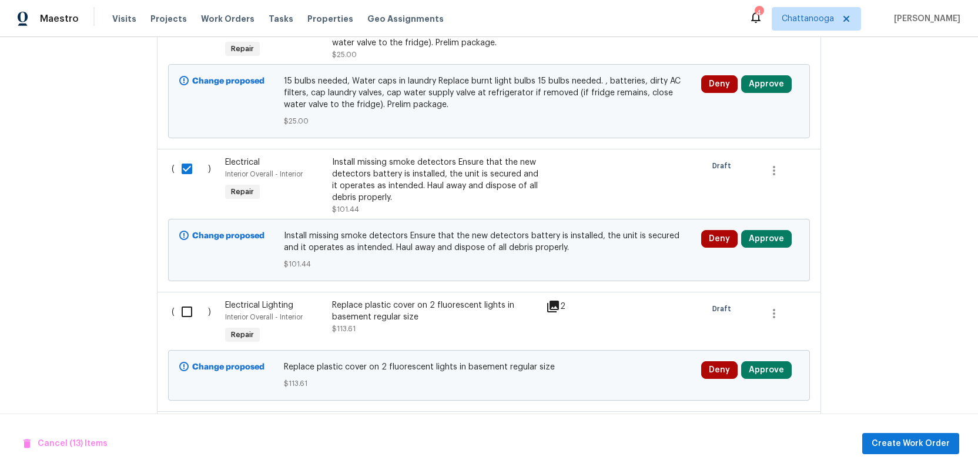
scroll to position [1969, 0]
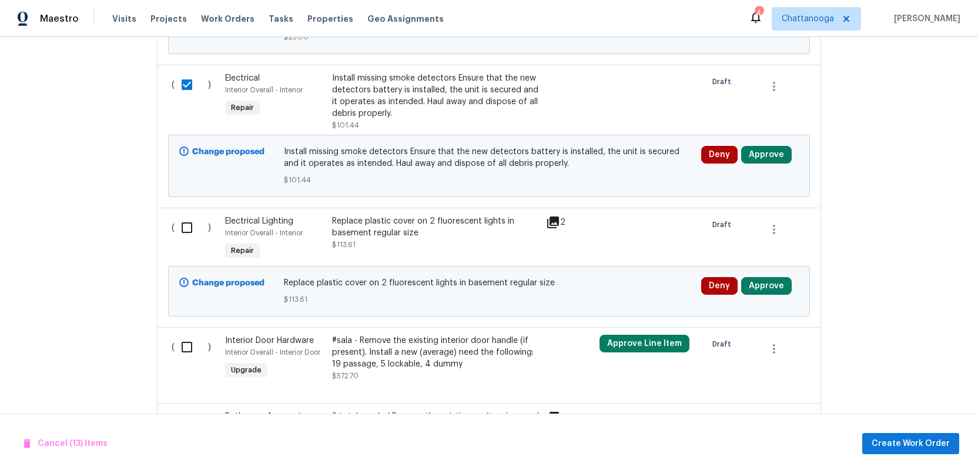
click at [188, 226] on input "checkbox" at bounding box center [191, 227] width 33 height 25
checkbox input "true"
click at [184, 352] on input "checkbox" at bounding box center [191, 346] width 33 height 25
checkbox input "true"
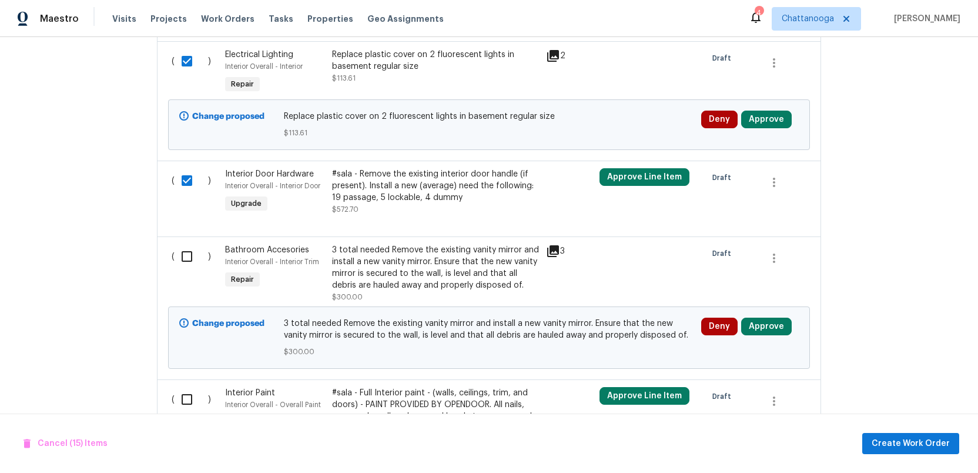
scroll to position [2173, 0]
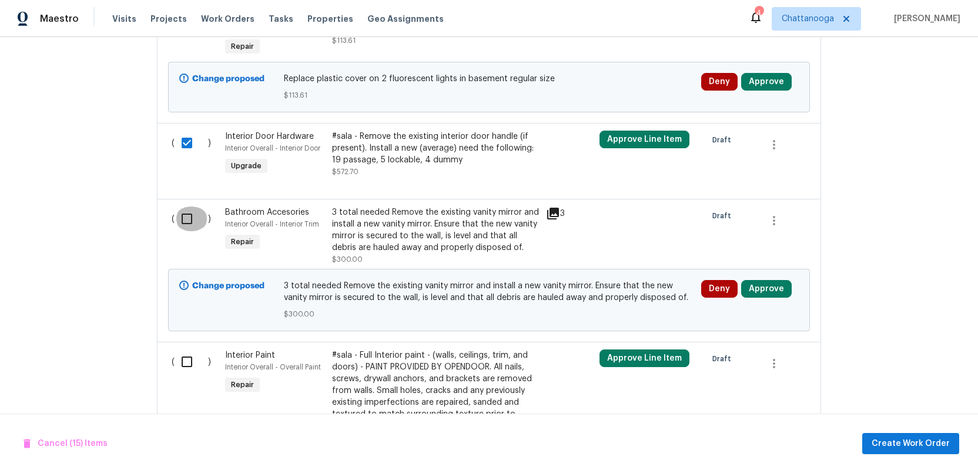
click at [185, 226] on input "checkbox" at bounding box center [191, 218] width 33 height 25
checkbox input "true"
click at [185, 359] on input "checkbox" at bounding box center [191, 361] width 33 height 25
checkbox input "true"
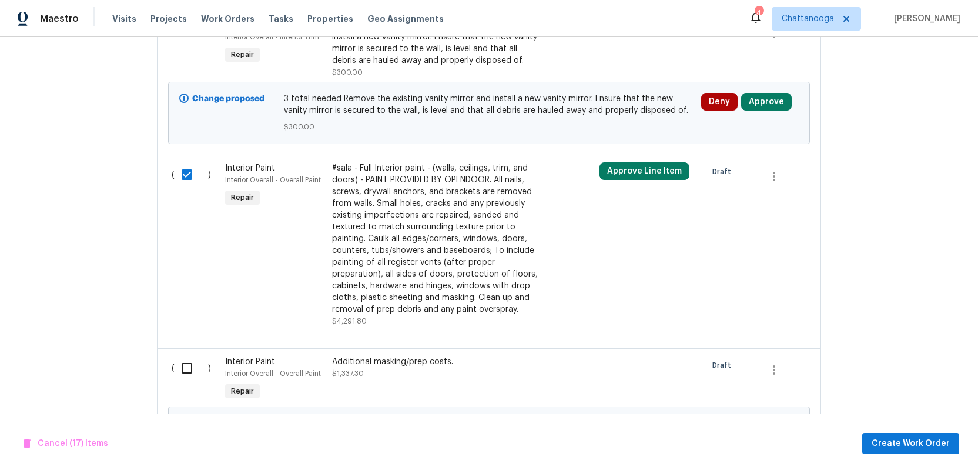
scroll to position [2380, 0]
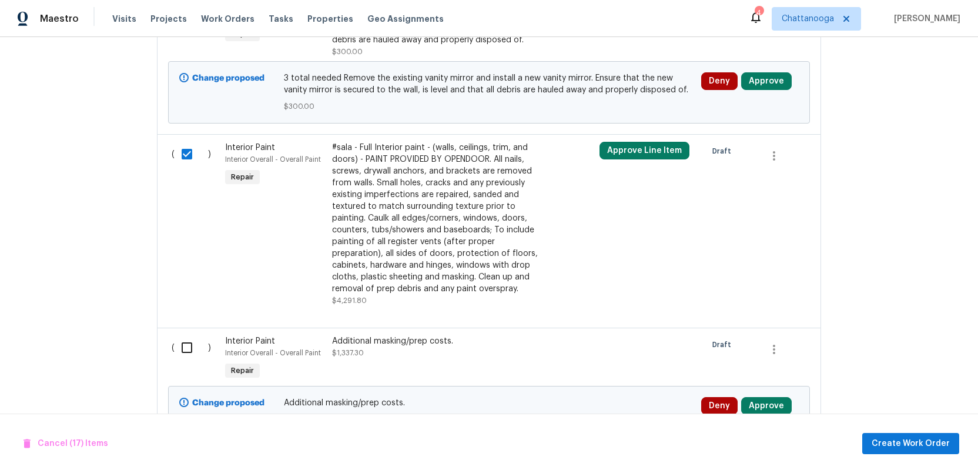
click at [187, 347] on input "checkbox" at bounding box center [191, 347] width 33 height 25
checkbox input "true"
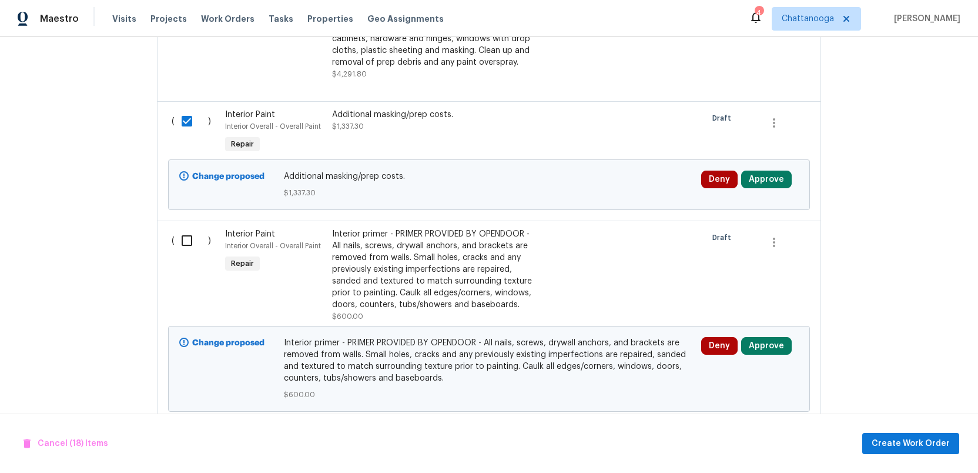
scroll to position [2620, 0]
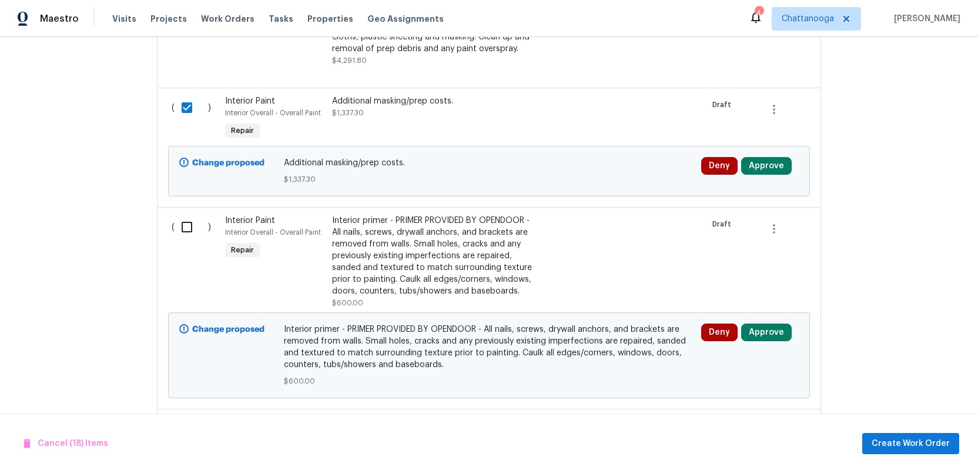
click at [185, 227] on input "checkbox" at bounding box center [191, 227] width 33 height 25
checkbox input "true"
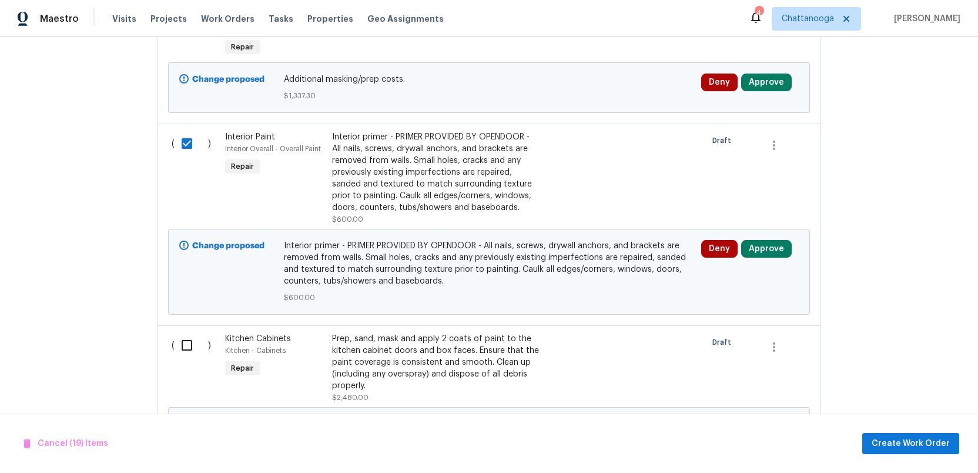
scroll to position [2780, 0]
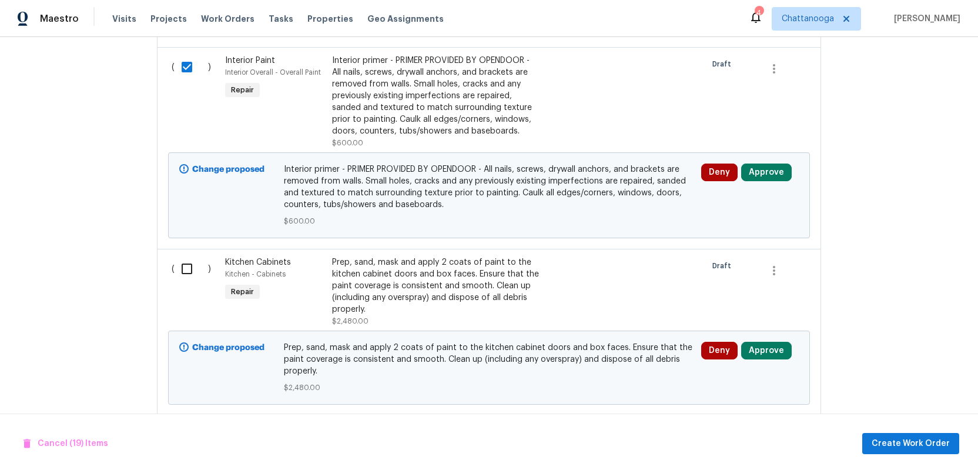
click at [185, 277] on input "checkbox" at bounding box center [191, 268] width 33 height 25
checkbox input "true"
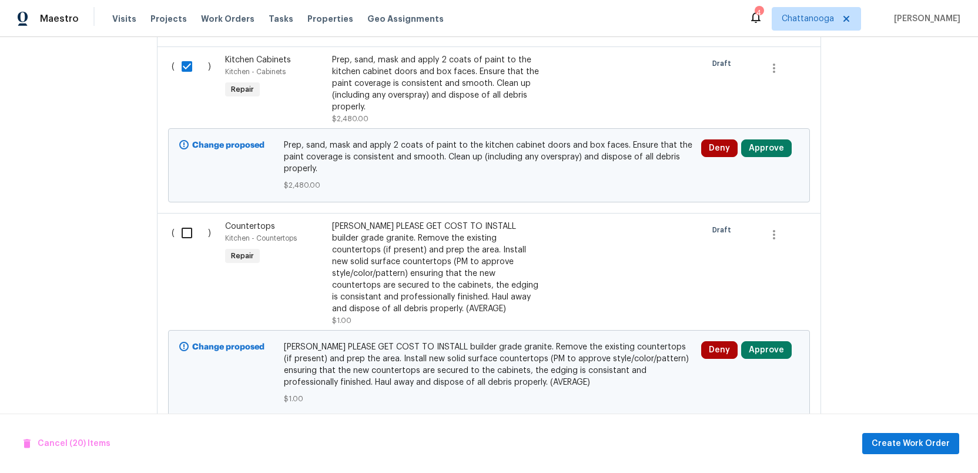
scroll to position [2995, 0]
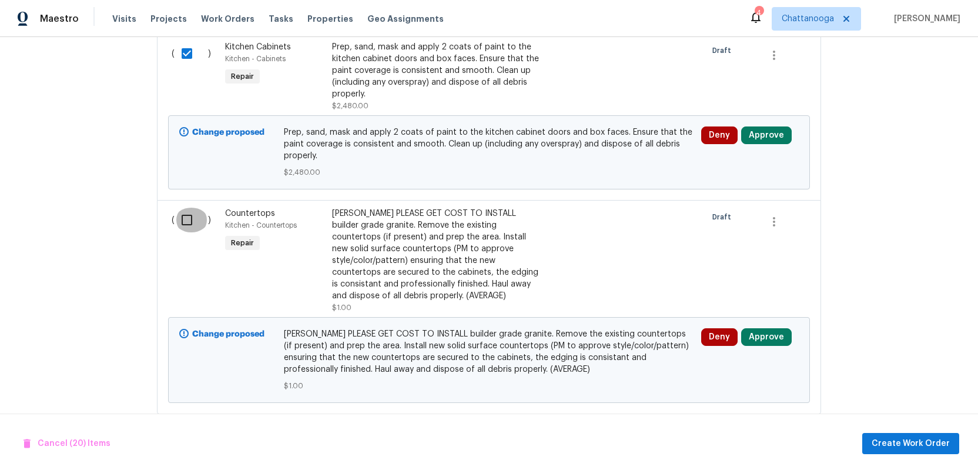
click at [186, 220] on input "checkbox" at bounding box center [191, 219] width 33 height 25
checkbox input "true"
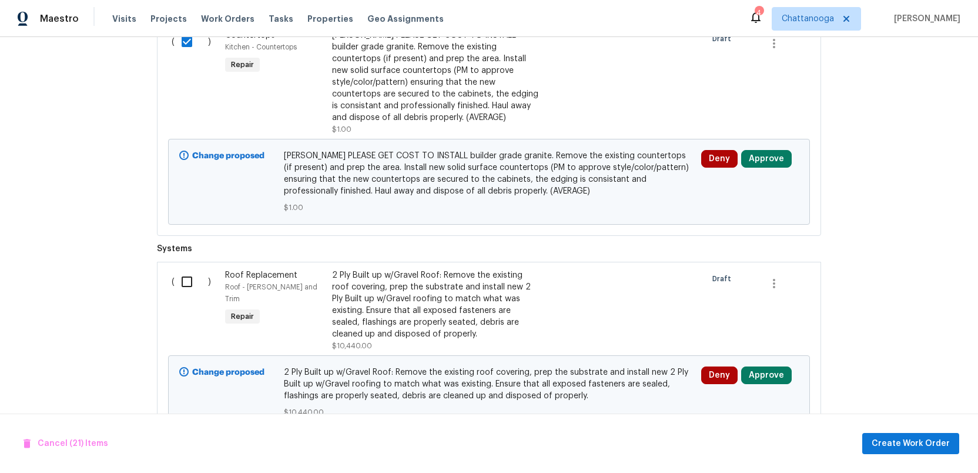
scroll to position [3197, 0]
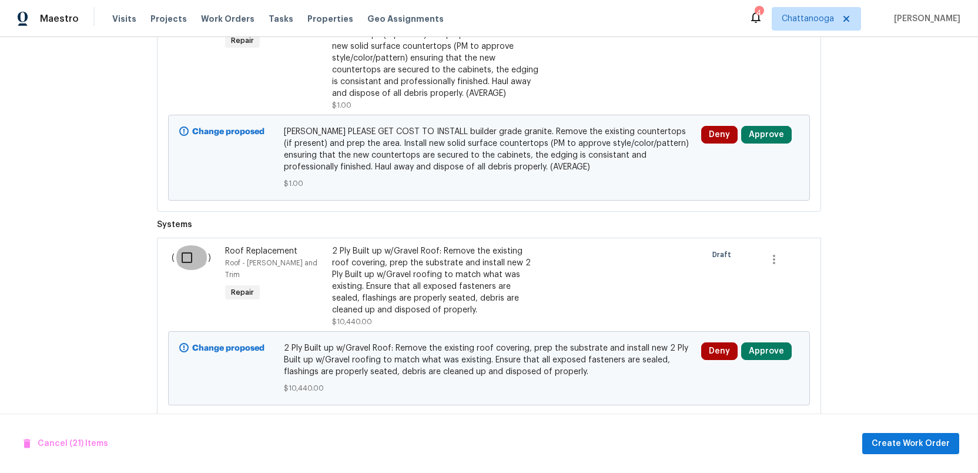
click at [188, 260] on input "checkbox" at bounding box center [191, 257] width 33 height 25
checkbox input "true"
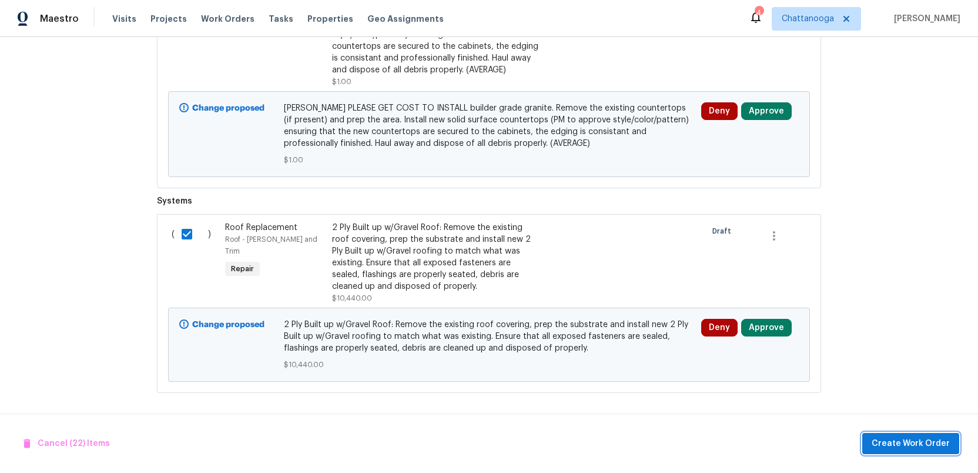
click at [919, 440] on span "Create Work Order" at bounding box center [911, 443] width 78 height 15
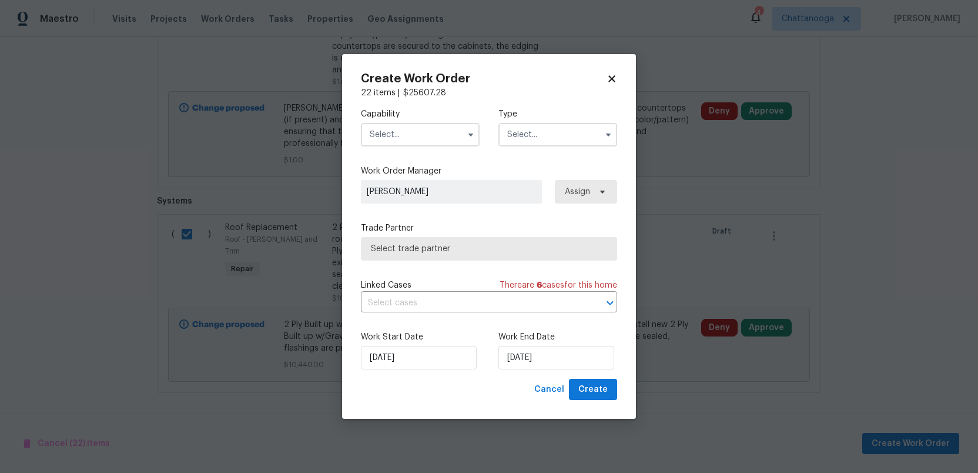
click at [417, 137] on input "text" at bounding box center [420, 135] width 119 height 24
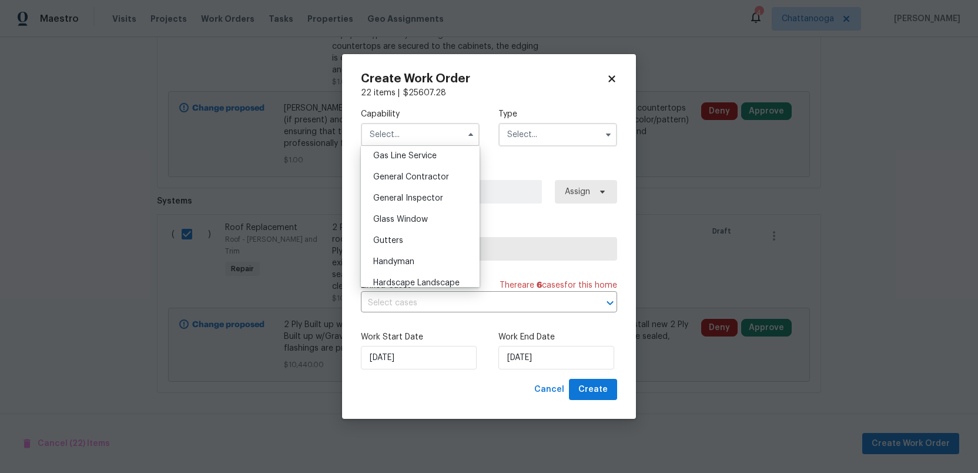
scroll to position [540, 0]
click at [414, 183] on span "General Contractor" at bounding box center [411, 181] width 76 height 8
type input "General Contractor"
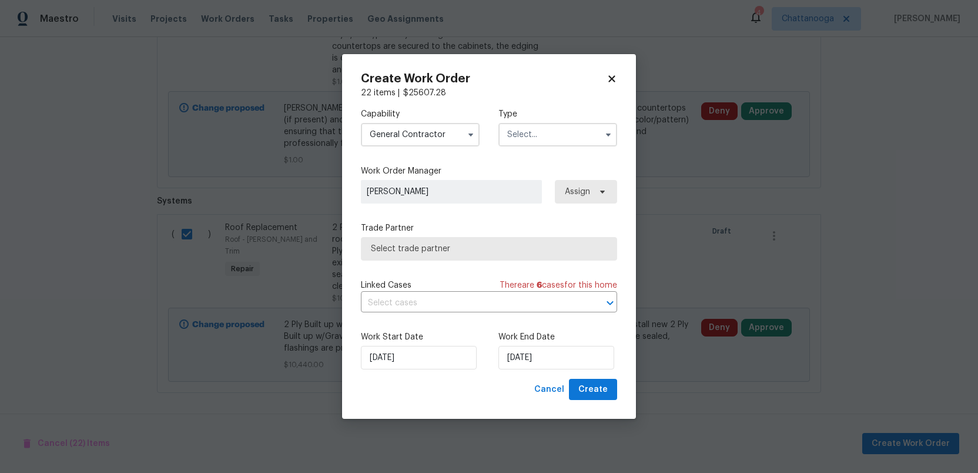
click at [561, 130] on input "text" at bounding box center [557, 135] width 119 height 24
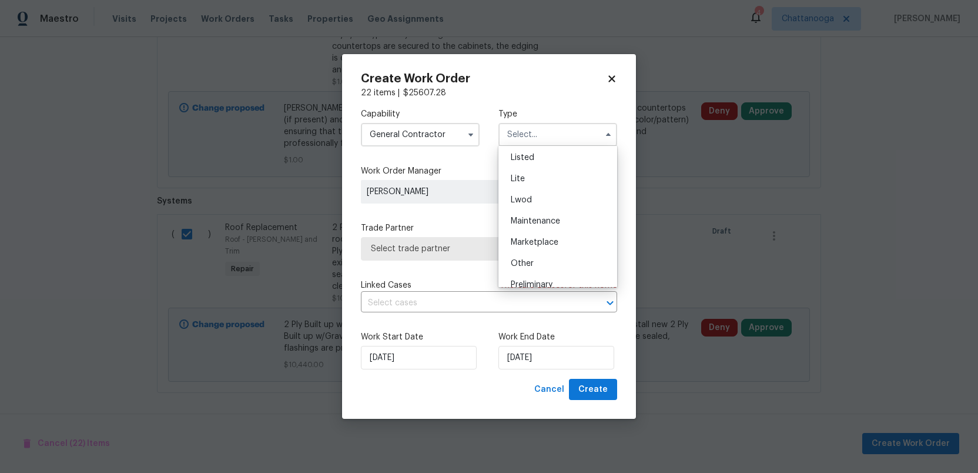
scroll to position [193, 0]
click at [545, 263] on span "Renovation" at bounding box center [532, 262] width 43 height 8
type input "Renovation"
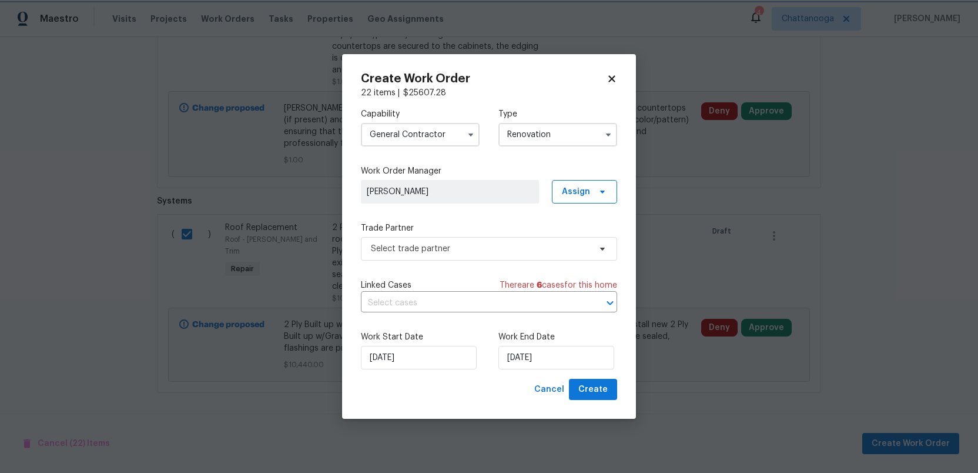
scroll to position [0, 0]
click at [494, 250] on span "Select trade partner" at bounding box center [480, 249] width 219 height 12
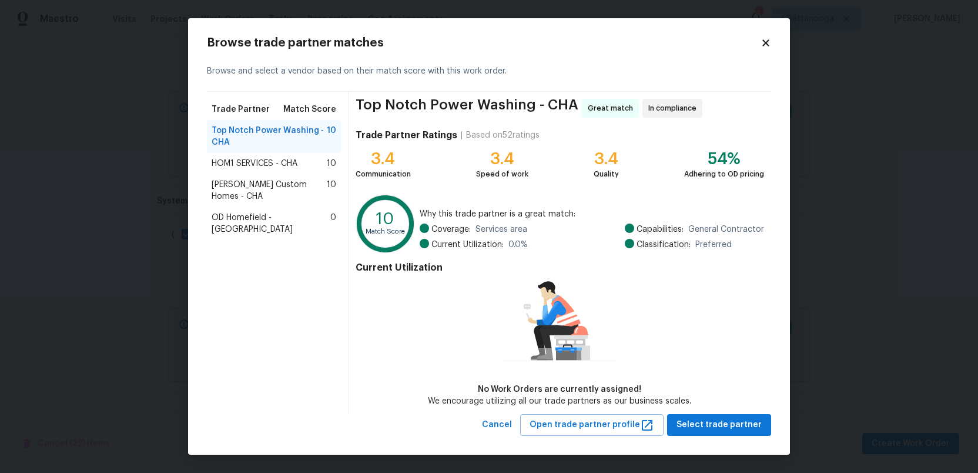
click at [270, 165] on span "HOM1 SERVICES - CHA" at bounding box center [255, 164] width 86 height 12
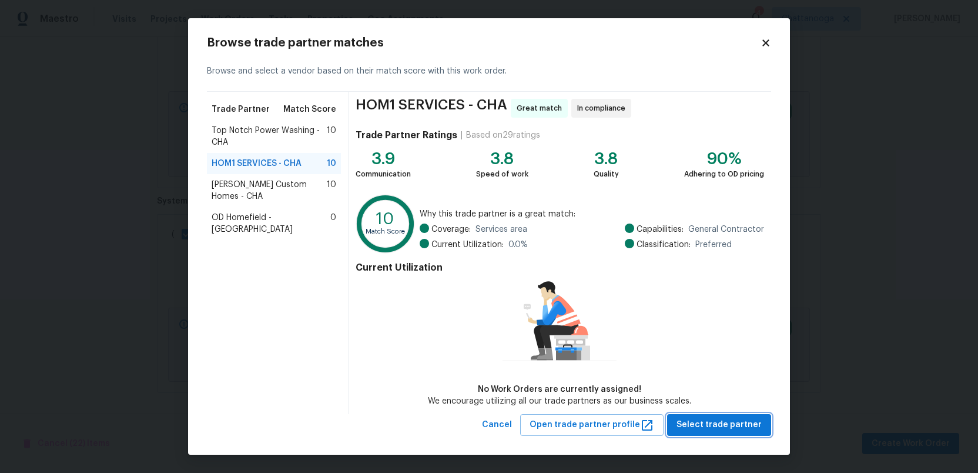
click at [712, 425] on span "Select trade partner" at bounding box center [718, 424] width 85 height 15
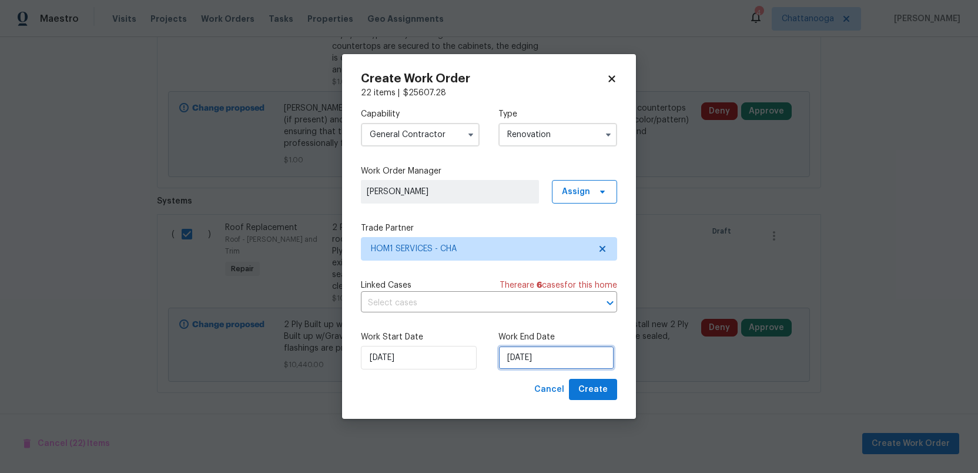
click at [567, 356] on input "8/18/2025" at bounding box center [556, 358] width 116 height 24
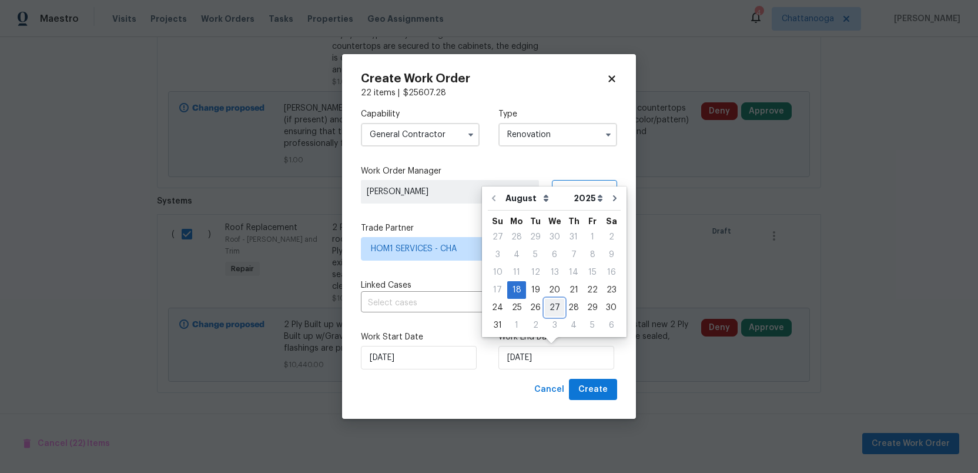
click at [548, 309] on div "27" at bounding box center [554, 307] width 19 height 16
type input "8/27/2025"
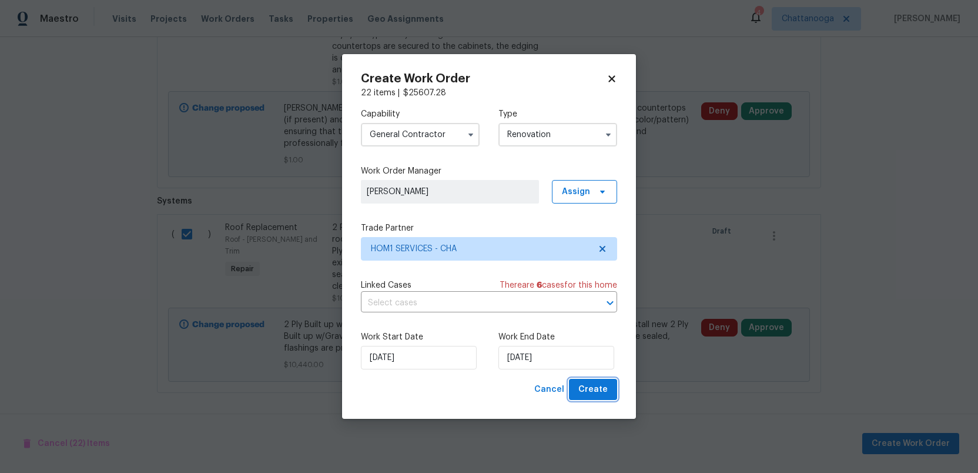
click at [590, 391] on span "Create" at bounding box center [592, 389] width 29 height 15
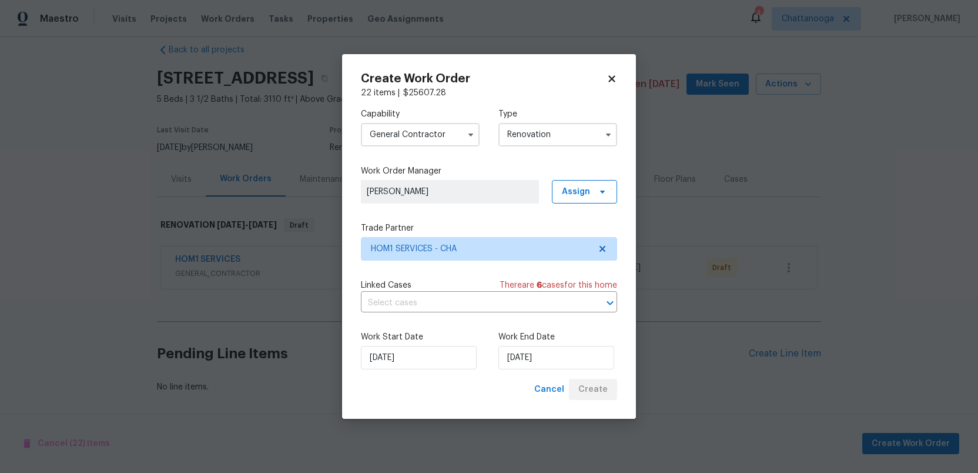
scroll to position [16, 0]
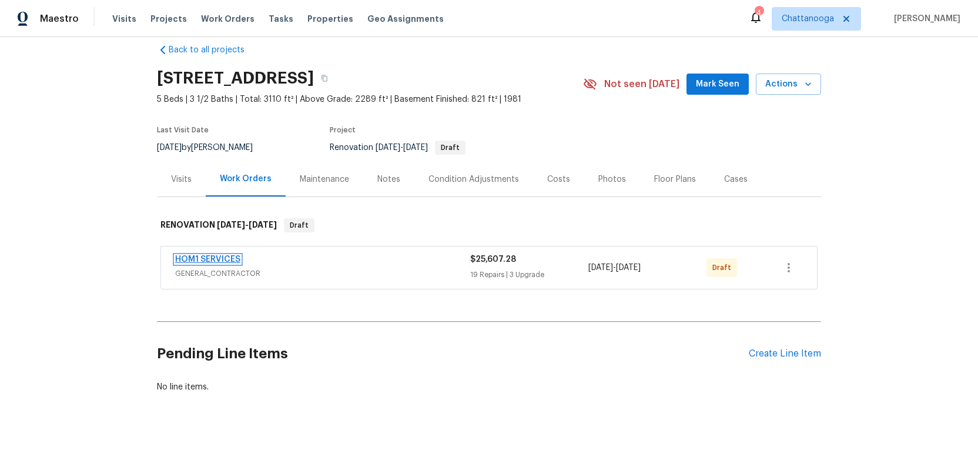
click at [215, 256] on link "HOM1 SERVICES" at bounding box center [207, 259] width 65 height 8
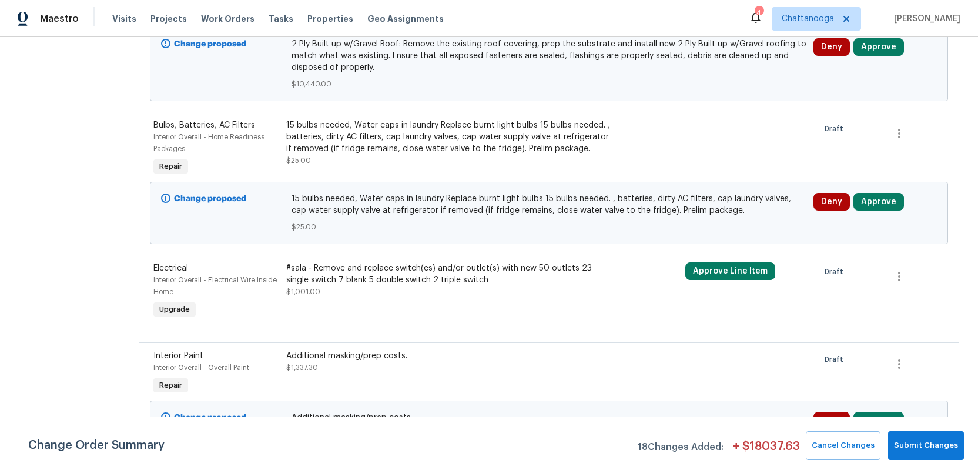
scroll to position [2119, 0]
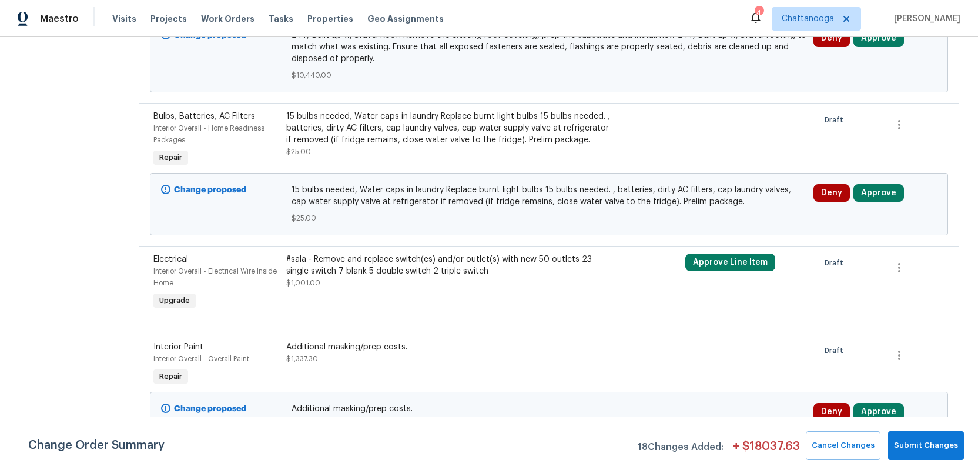
click at [443, 253] on div "#sala - Remove and replace switch(es) and/or outlet(s) with new 50 outlets 23 s…" at bounding box center [449, 265] width 326 height 24
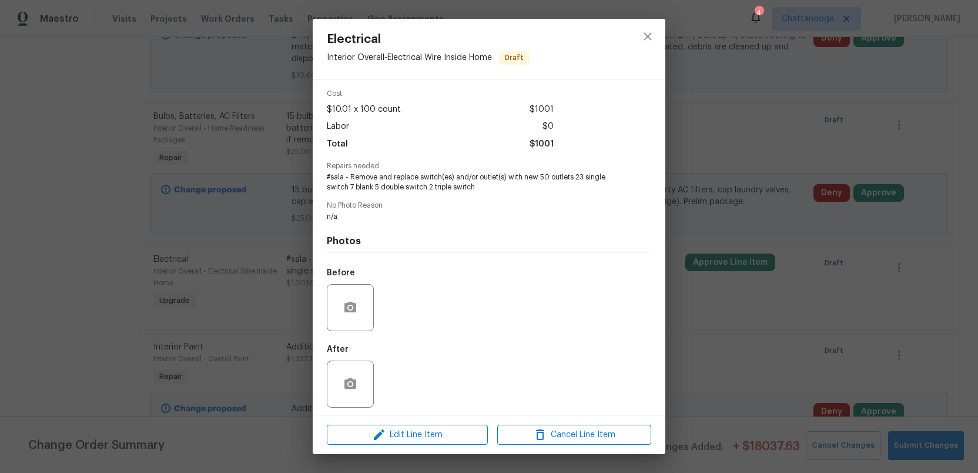
scroll to position [49, 0]
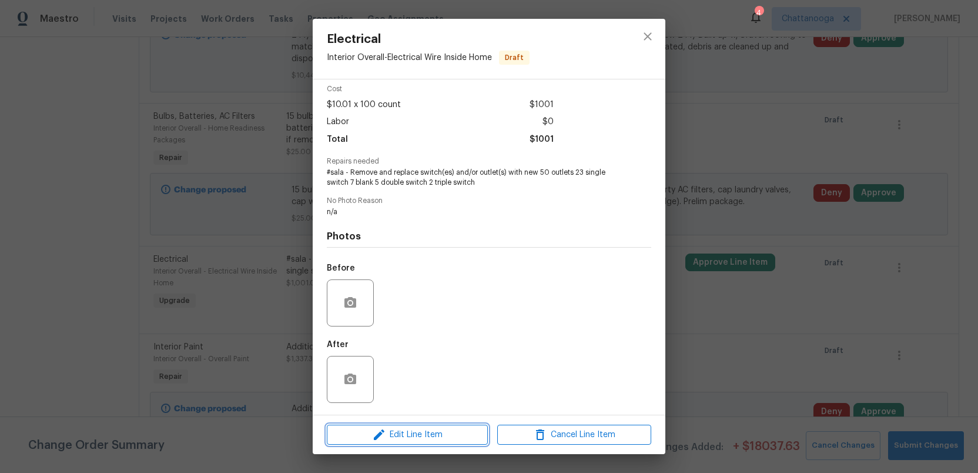
click at [406, 432] on span "Edit Line Item" at bounding box center [407, 434] width 154 height 15
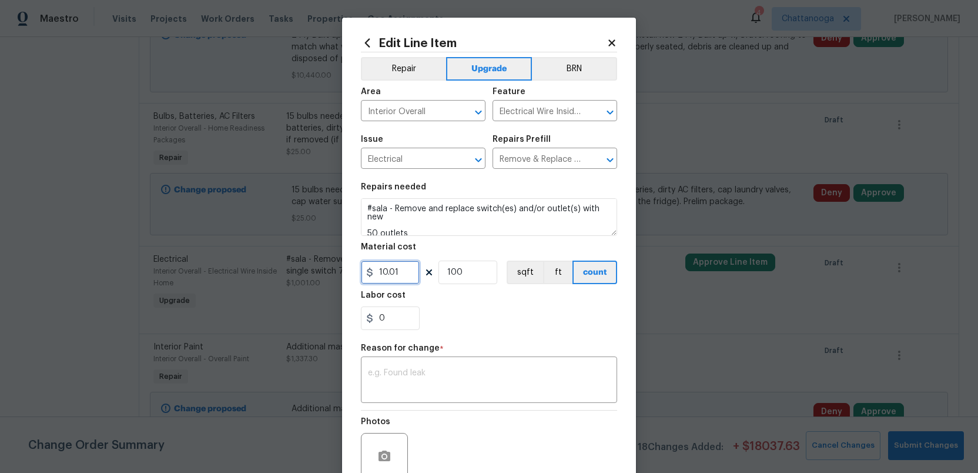
click at [401, 272] on input "10.01" at bounding box center [390, 272] width 59 height 24
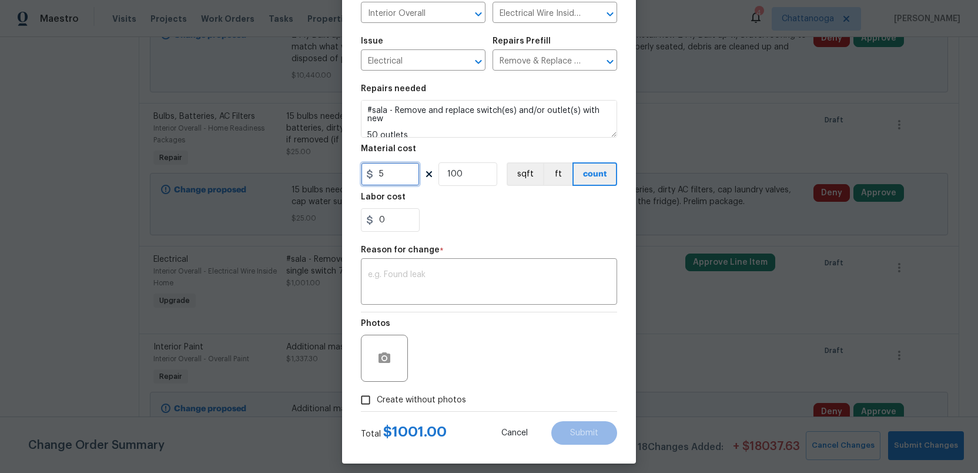
scroll to position [100, 0]
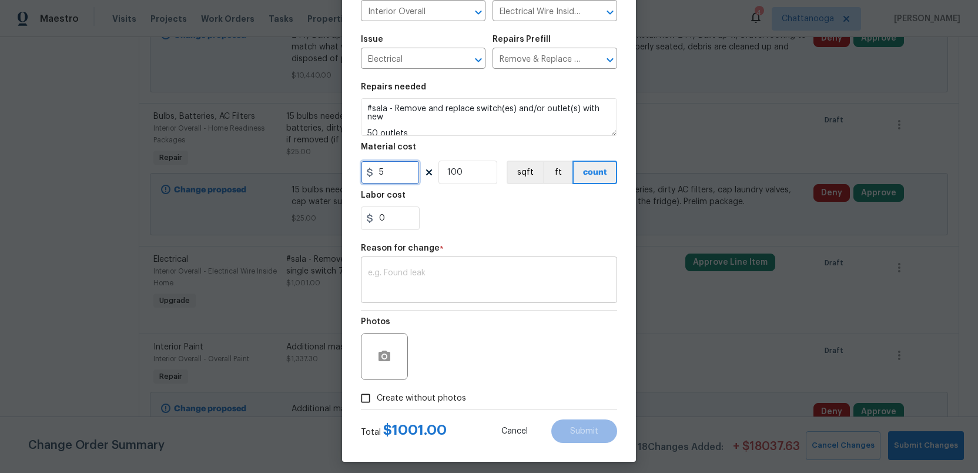
type input "5"
click at [395, 277] on textarea at bounding box center [489, 281] width 242 height 25
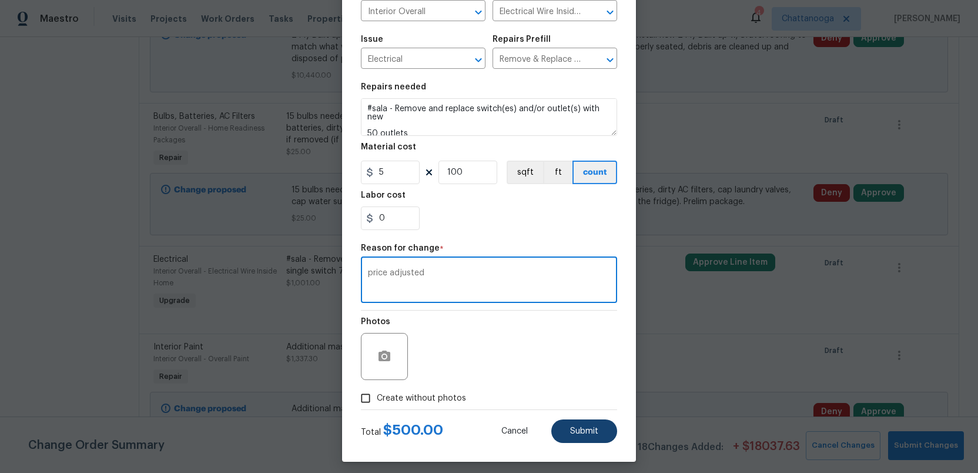
type textarea "price adjusted"
click at [578, 426] on button "Submit" at bounding box center [584, 431] width 66 height 24
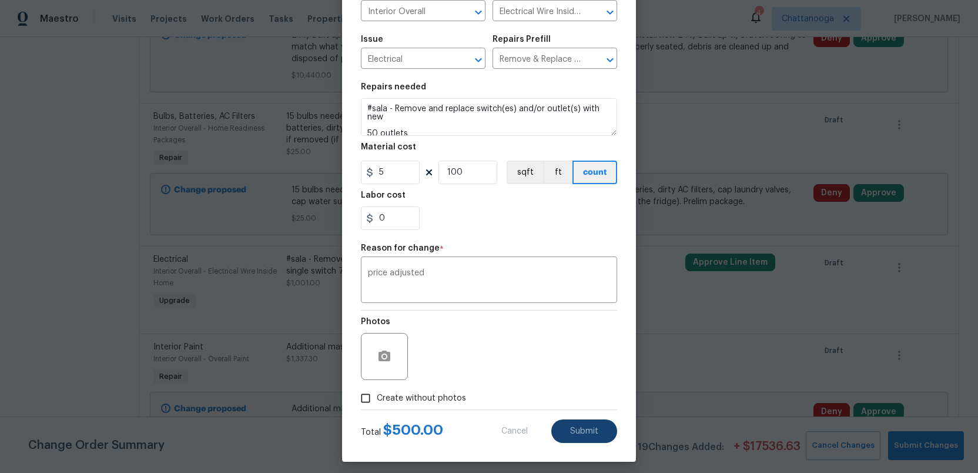
type input "10.01"
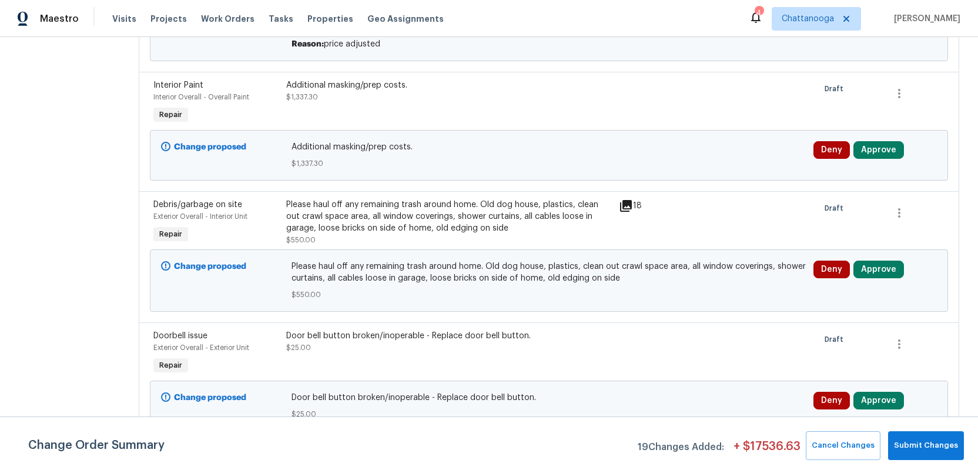
scroll to position [2537, 0]
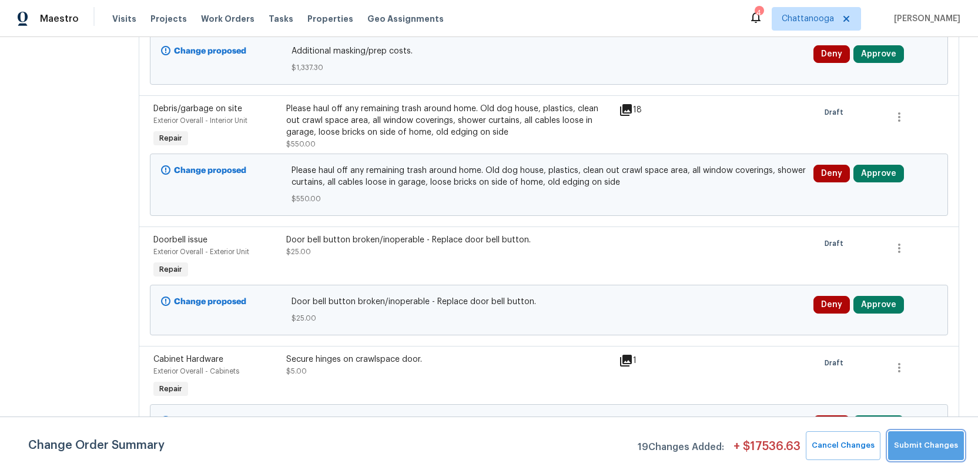
click at [934, 447] on button "Submit Changes" at bounding box center [926, 445] width 76 height 29
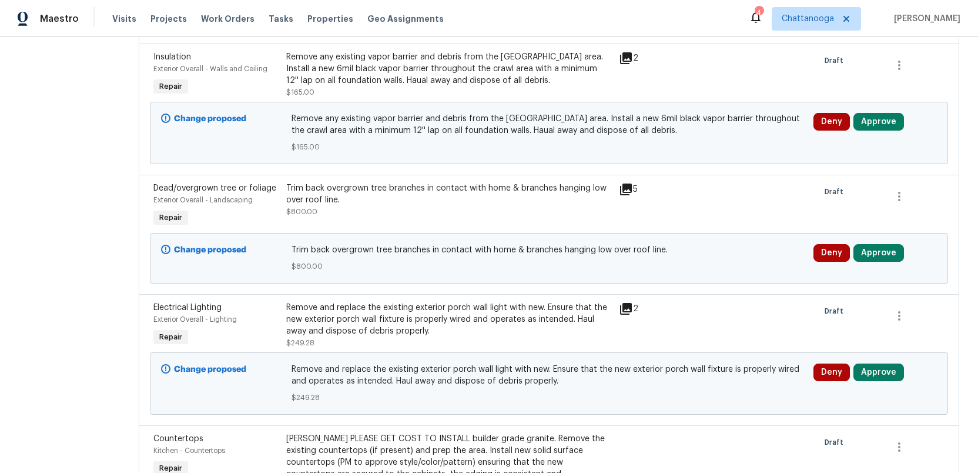
scroll to position [0, 0]
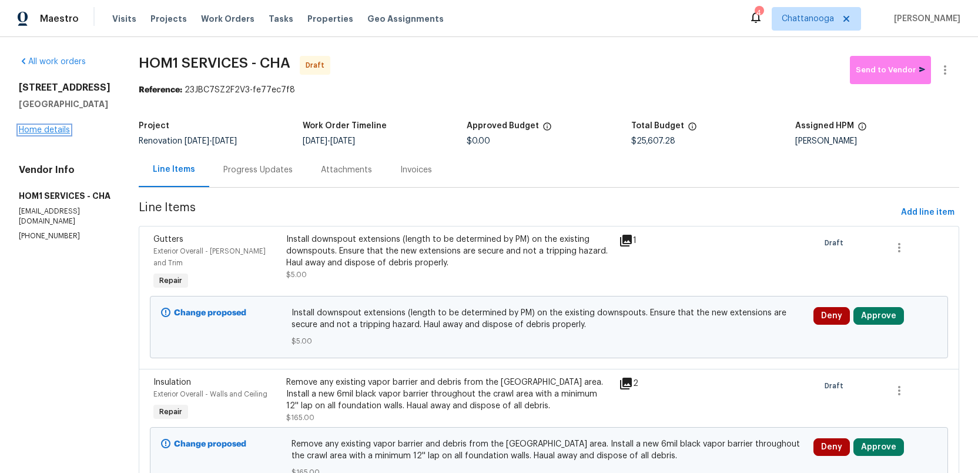
click at [30, 134] on link "Home details" at bounding box center [44, 130] width 51 height 8
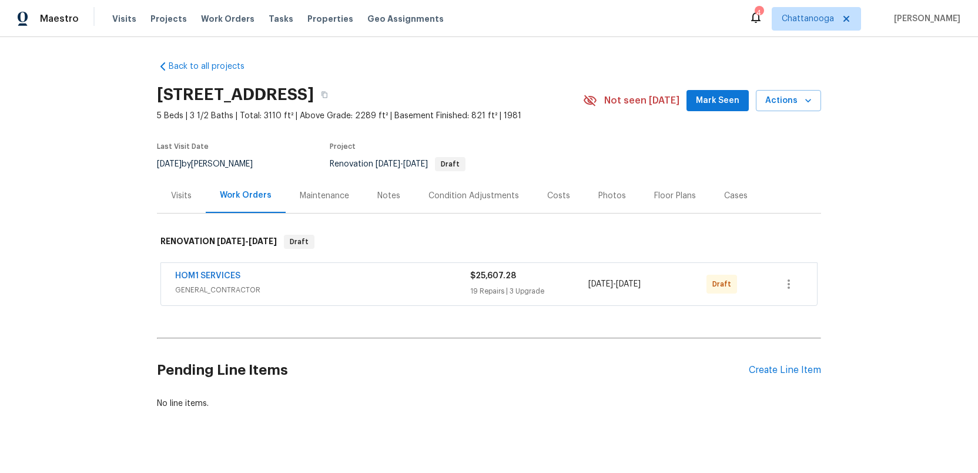
click at [553, 192] on div "Costs" at bounding box center [558, 196] width 23 height 12
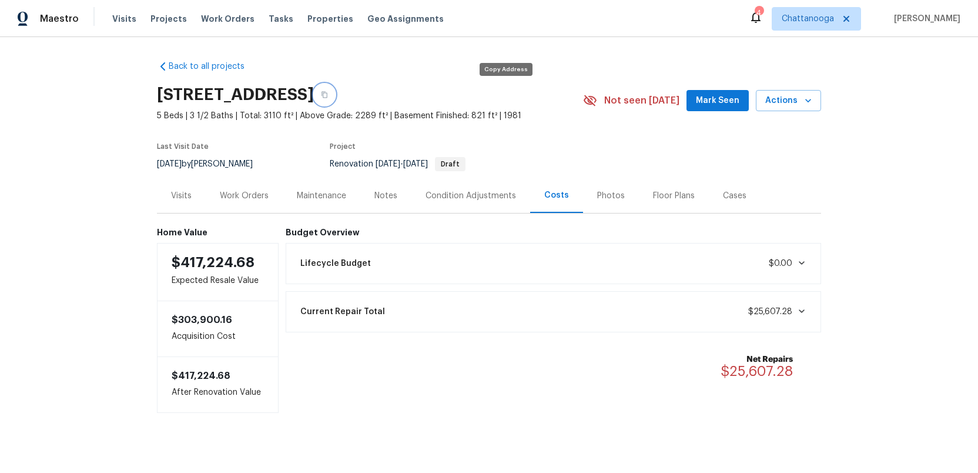
click at [328, 98] on icon "button" at bounding box center [324, 94] width 7 height 7
click at [236, 196] on div "Work Orders" at bounding box center [244, 196] width 49 height 12
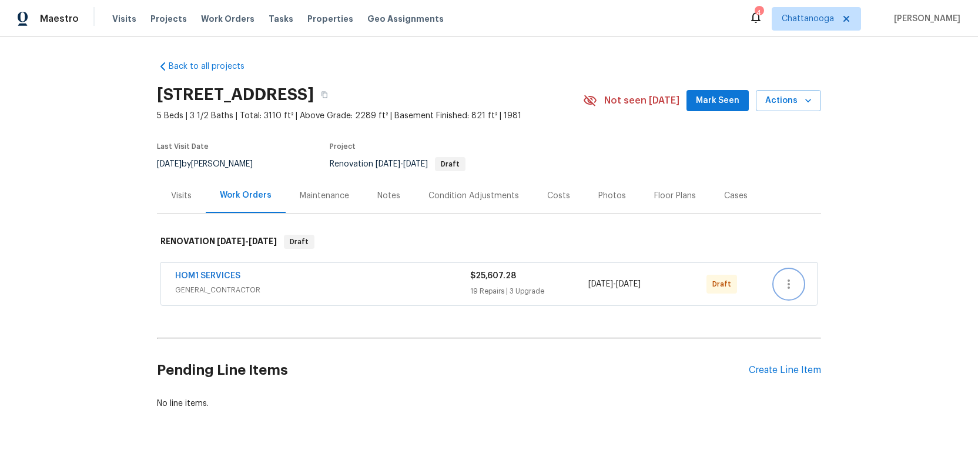
click at [785, 283] on icon "button" at bounding box center [789, 284] width 14 height 14
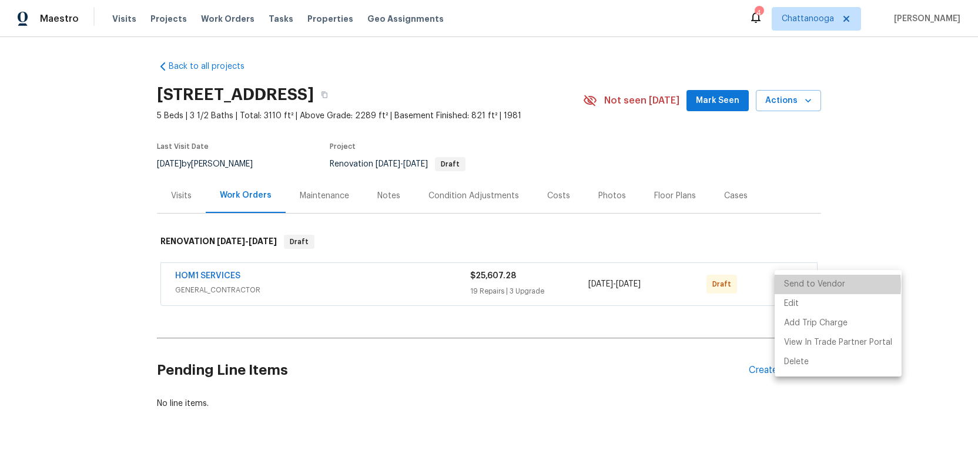
click at [805, 285] on li "Send to Vendor" at bounding box center [838, 283] width 127 height 19
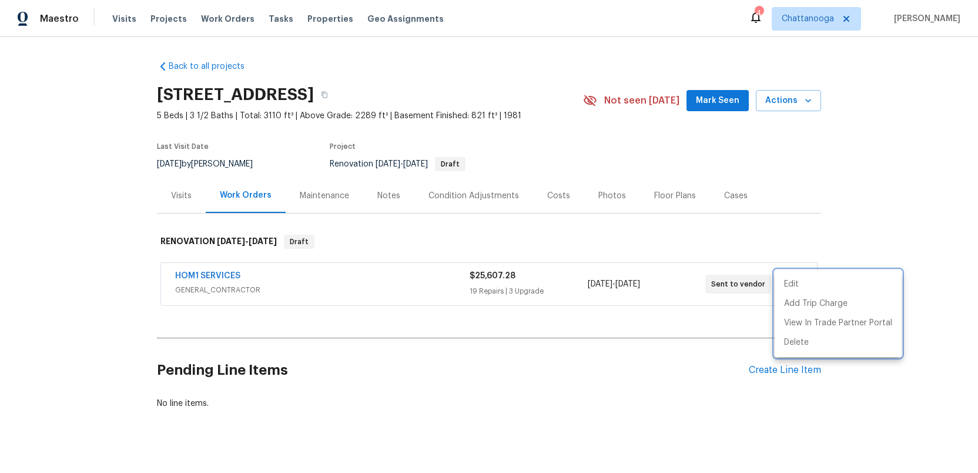
click at [882, 402] on div at bounding box center [489, 236] width 978 height 473
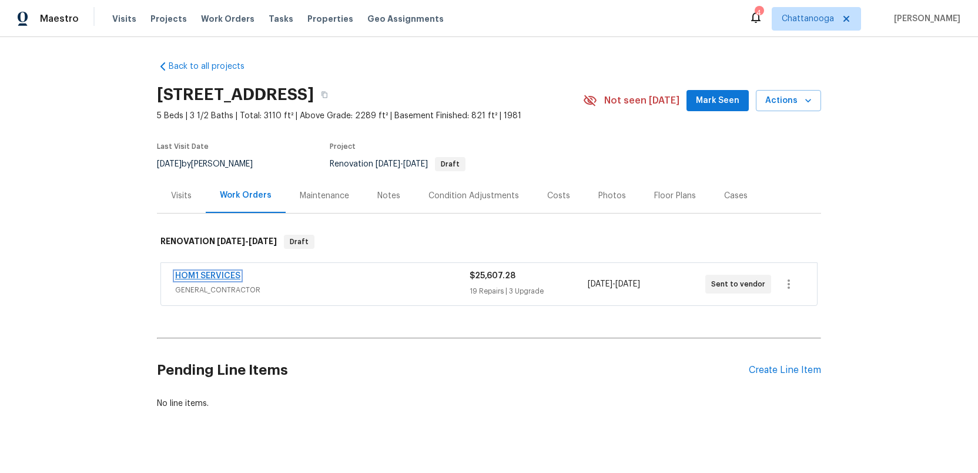
click at [192, 273] on link "HOM1 SERVICES" at bounding box center [207, 276] width 65 height 8
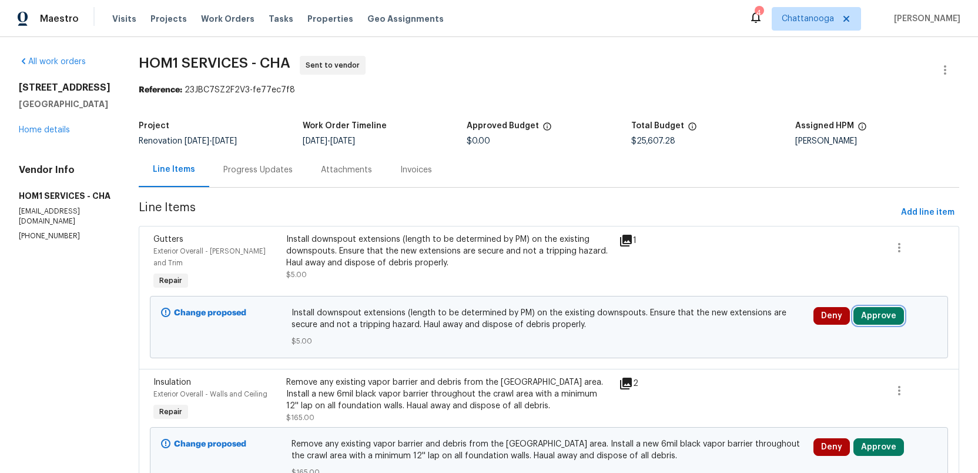
click at [867, 307] on button "Approve" at bounding box center [878, 316] width 51 height 18
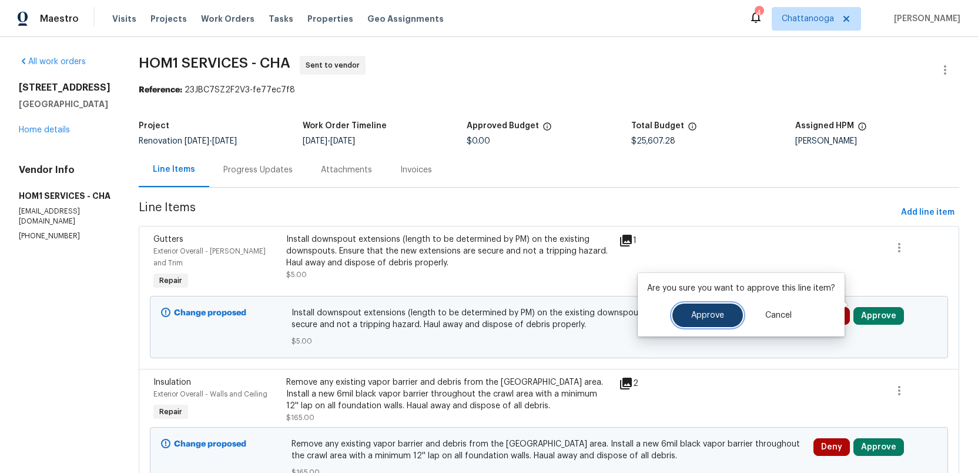
click at [702, 311] on span "Approve" at bounding box center [707, 315] width 33 height 9
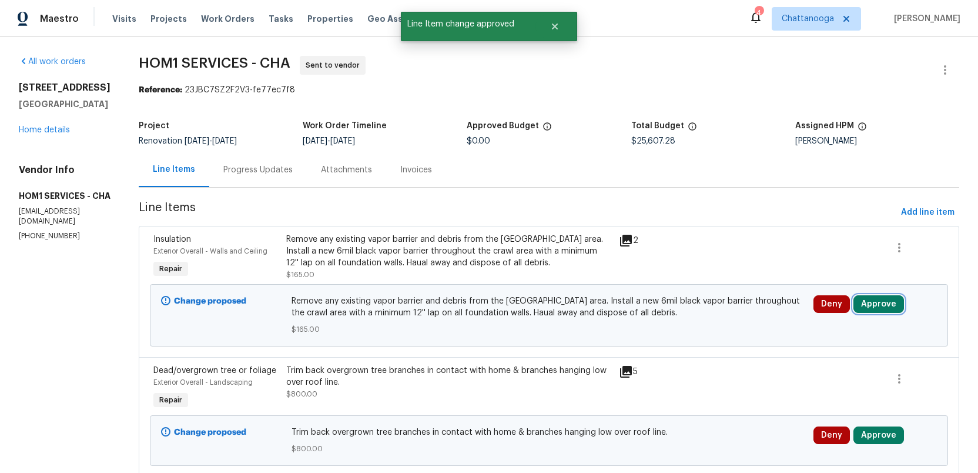
click at [880, 304] on button "Approve" at bounding box center [878, 304] width 51 height 18
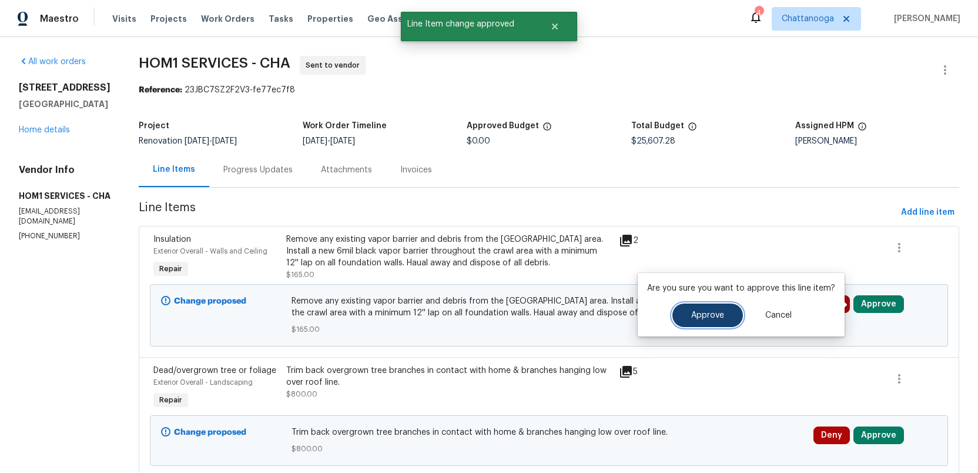
click at [708, 311] on span "Approve" at bounding box center [707, 315] width 33 height 9
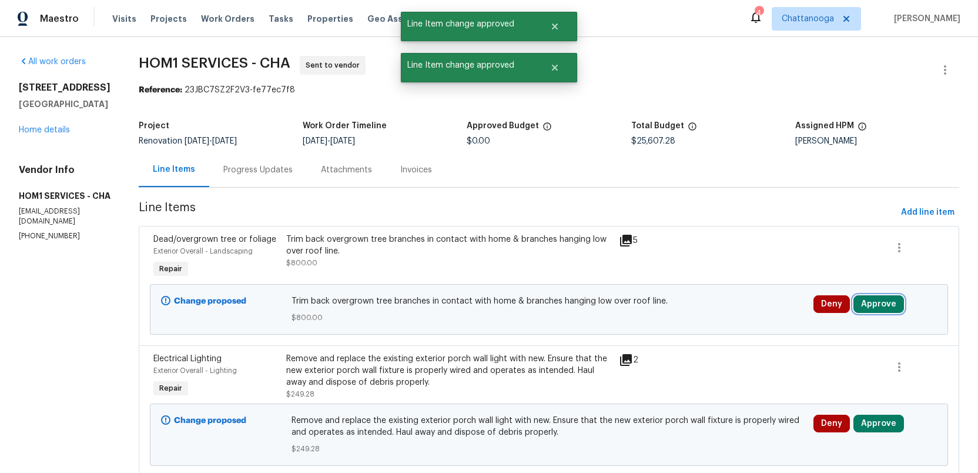
drag, startPoint x: 887, startPoint y: 303, endPoint x: 847, endPoint y: 296, distance: 40.5
click at [886, 303] on button "Approve" at bounding box center [878, 304] width 51 height 18
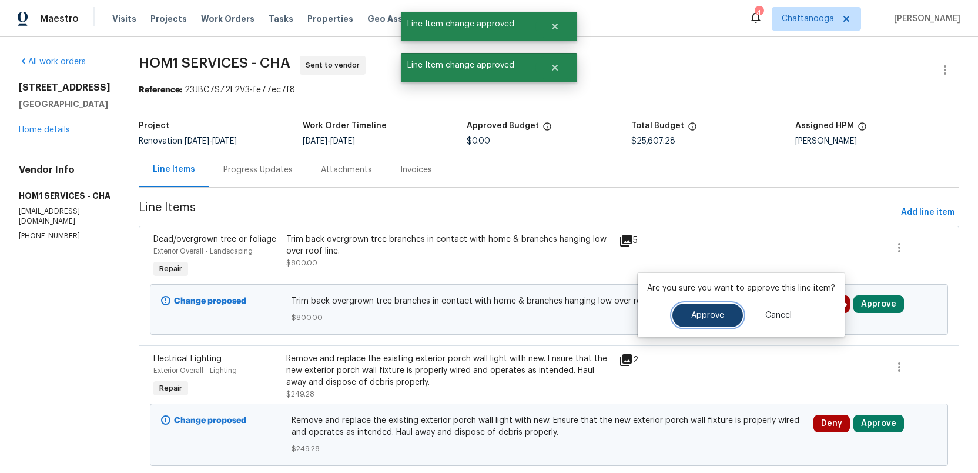
click at [692, 319] on span "Approve" at bounding box center [707, 315] width 33 height 9
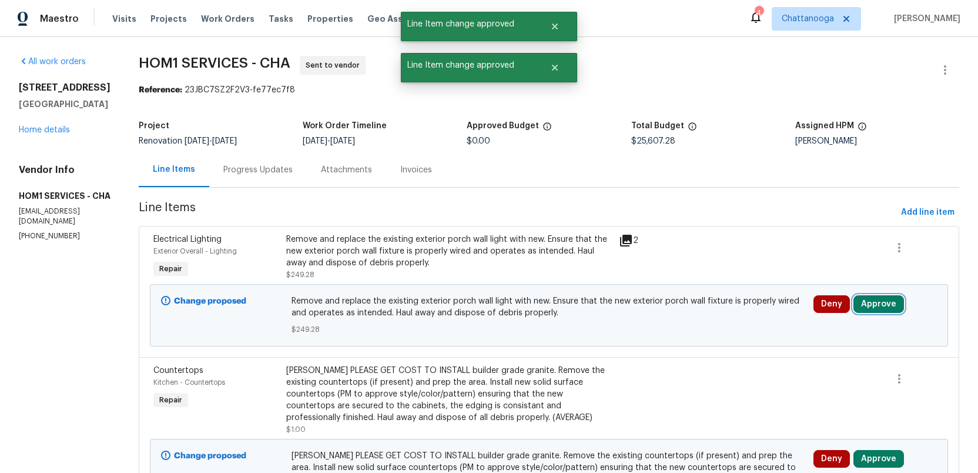
click at [886, 303] on button "Approve" at bounding box center [878, 304] width 51 height 18
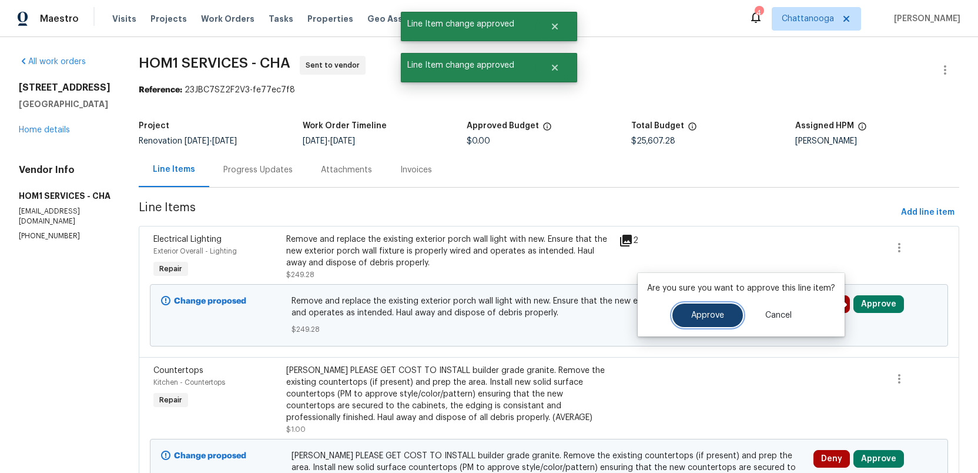
click at [691, 314] on span "Approve" at bounding box center [707, 315] width 33 height 9
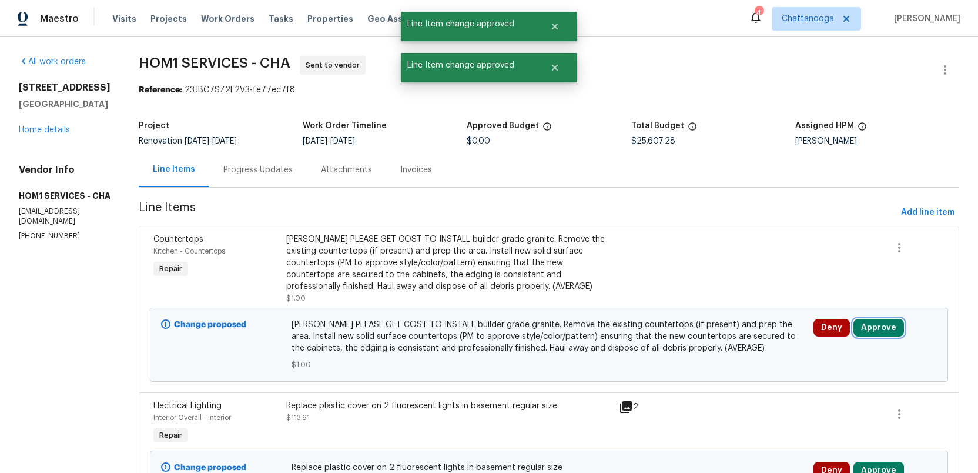
drag, startPoint x: 880, startPoint y: 324, endPoint x: 856, endPoint y: 324, distance: 24.1
click at [880, 324] on button "Approve" at bounding box center [878, 328] width 51 height 18
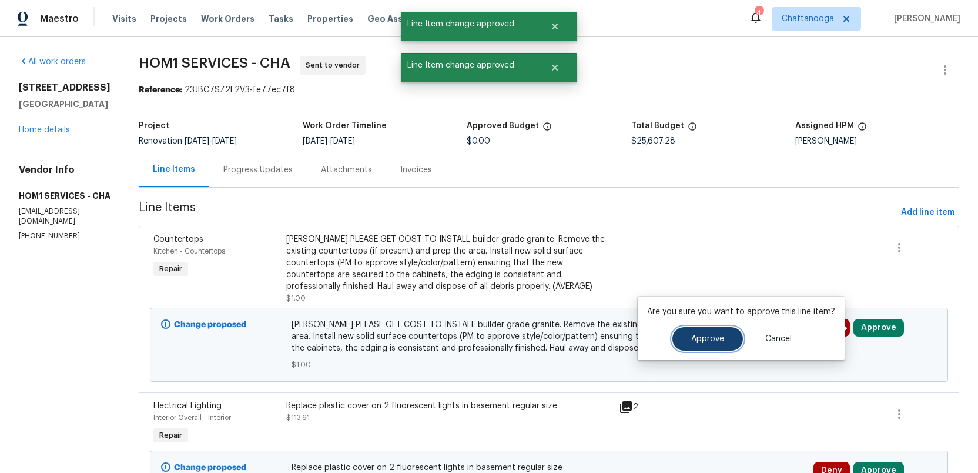
click at [691, 340] on span "Approve" at bounding box center [707, 338] width 33 height 9
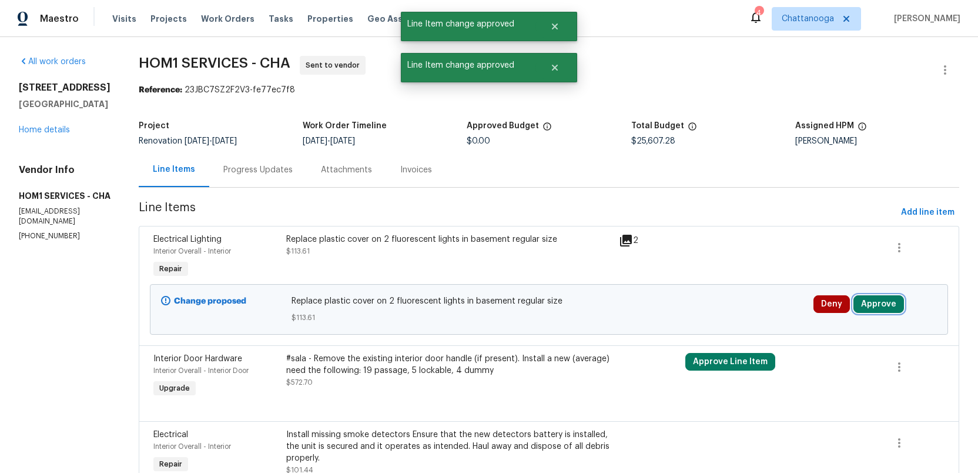
click at [880, 307] on button "Approve" at bounding box center [878, 304] width 51 height 18
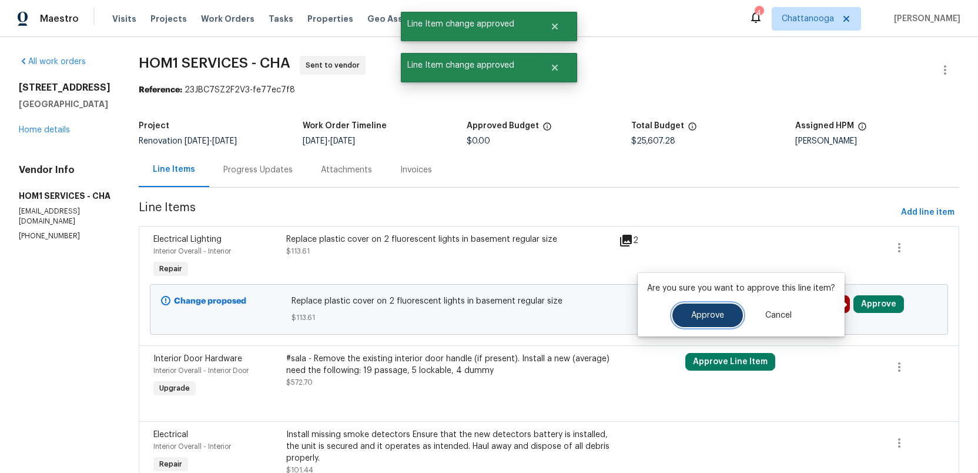
click at [705, 311] on span "Approve" at bounding box center [707, 315] width 33 height 9
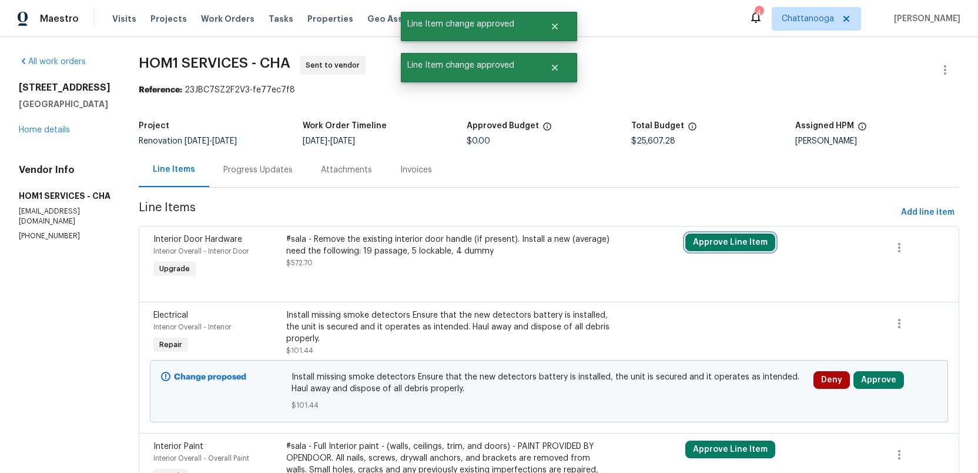
click at [718, 236] on button "Approve Line Item" at bounding box center [730, 242] width 90 height 18
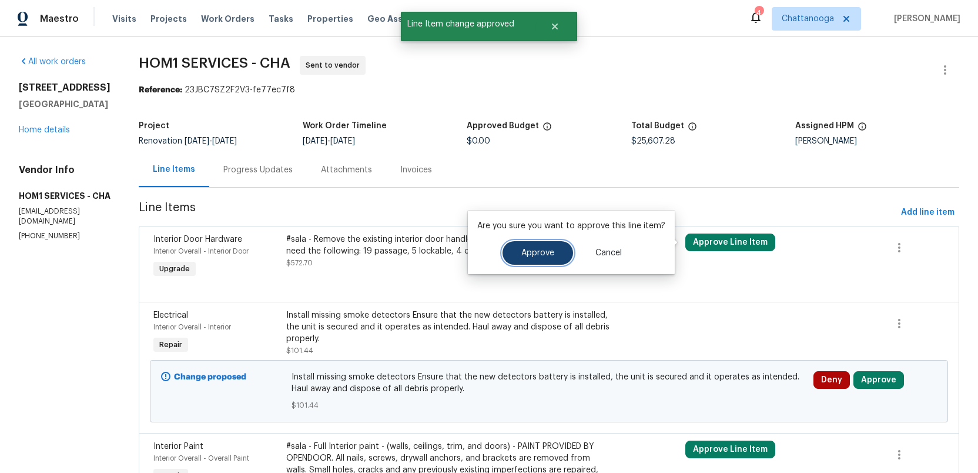
click at [534, 254] on span "Approve" at bounding box center [537, 253] width 33 height 9
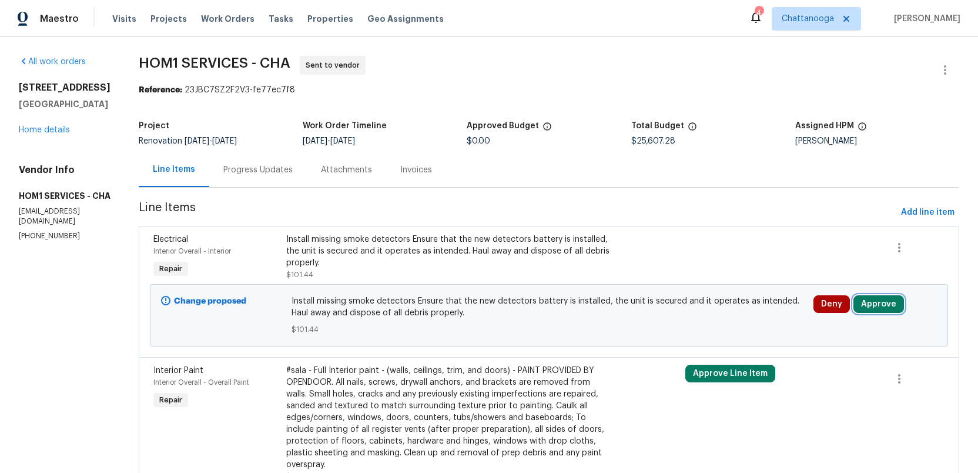
click at [882, 307] on button "Approve" at bounding box center [878, 304] width 51 height 18
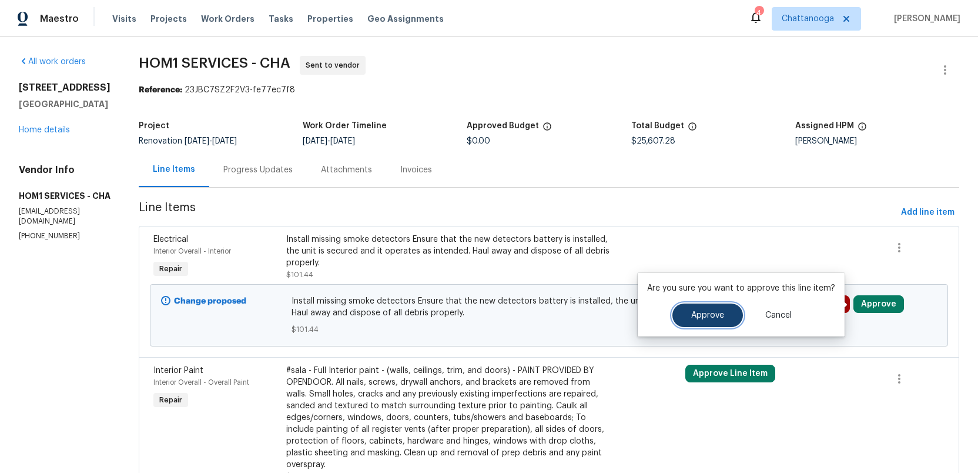
click at [695, 314] on span "Approve" at bounding box center [707, 315] width 33 height 9
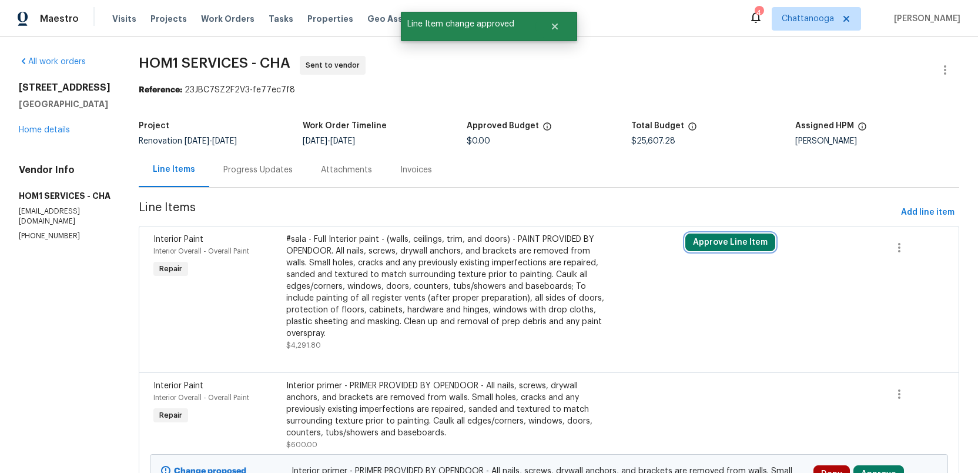
click at [718, 242] on button "Approve Line Item" at bounding box center [730, 242] width 90 height 18
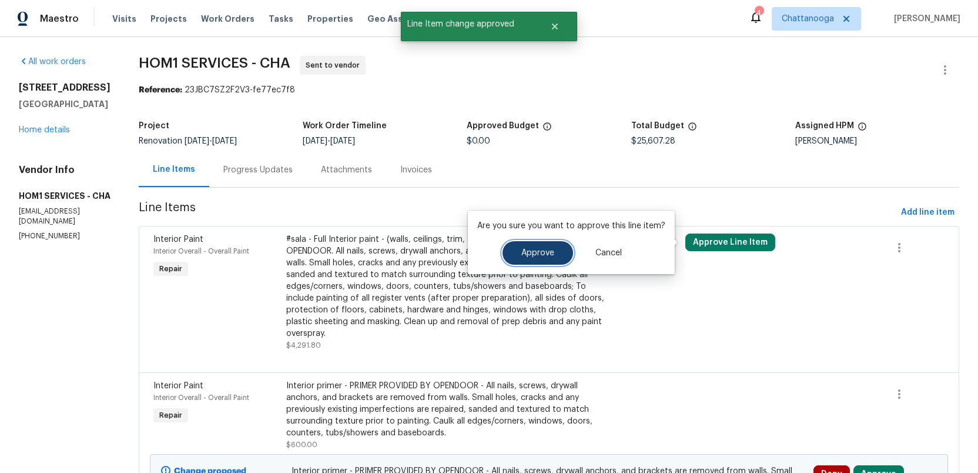
click at [521, 252] on span "Approve" at bounding box center [537, 253] width 33 height 9
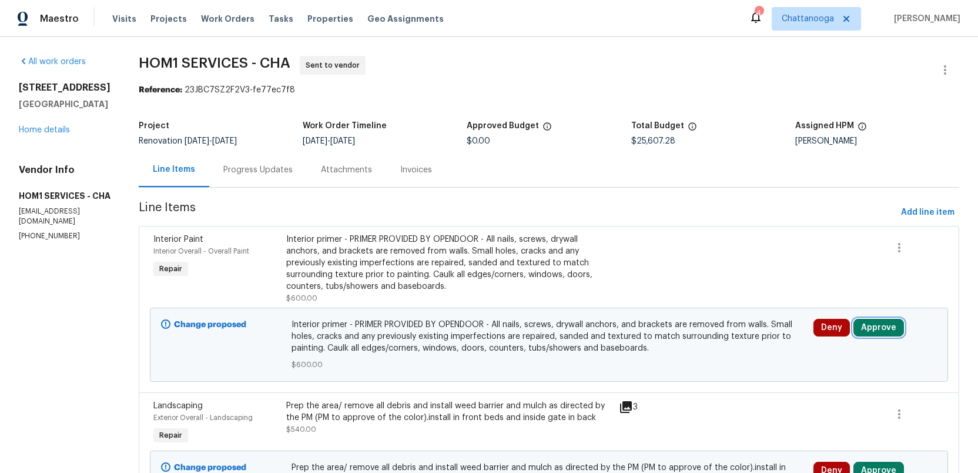
drag, startPoint x: 877, startPoint y: 326, endPoint x: 857, endPoint y: 323, distance: 20.9
click at [875, 326] on button "Approve" at bounding box center [878, 328] width 51 height 18
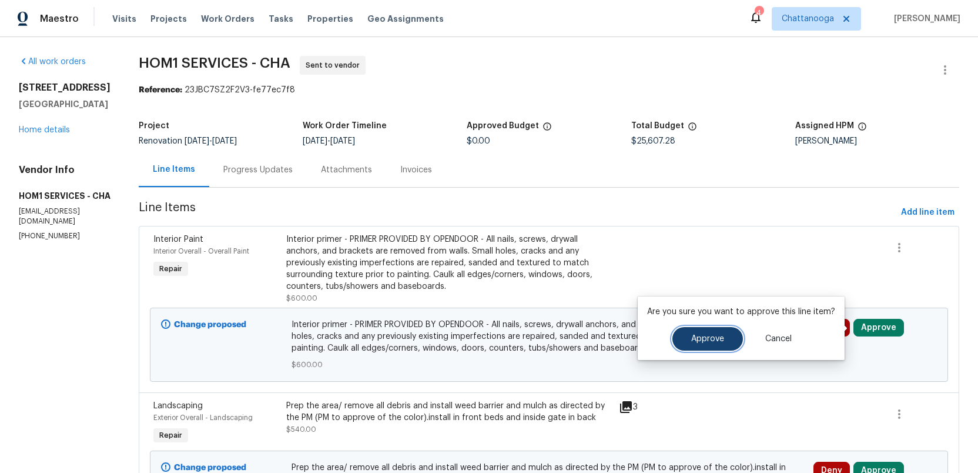
click at [710, 338] on span "Approve" at bounding box center [707, 338] width 33 height 9
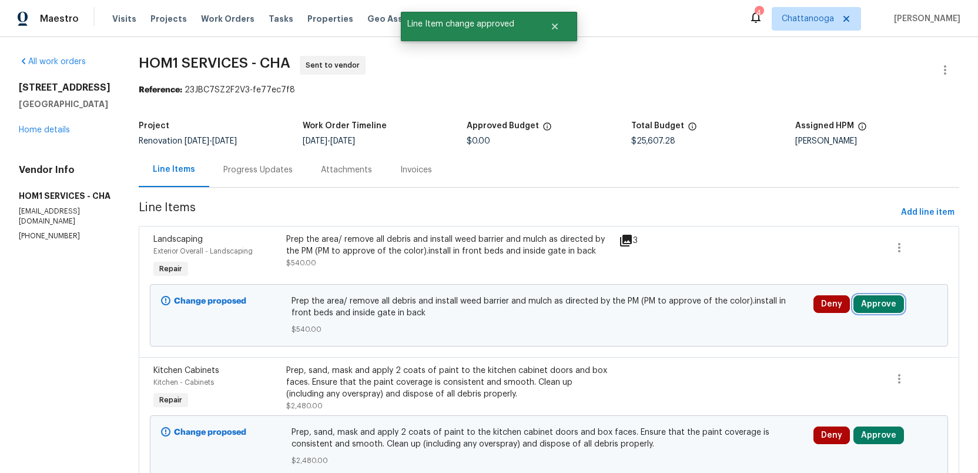
click at [865, 309] on button "Approve" at bounding box center [878, 304] width 51 height 18
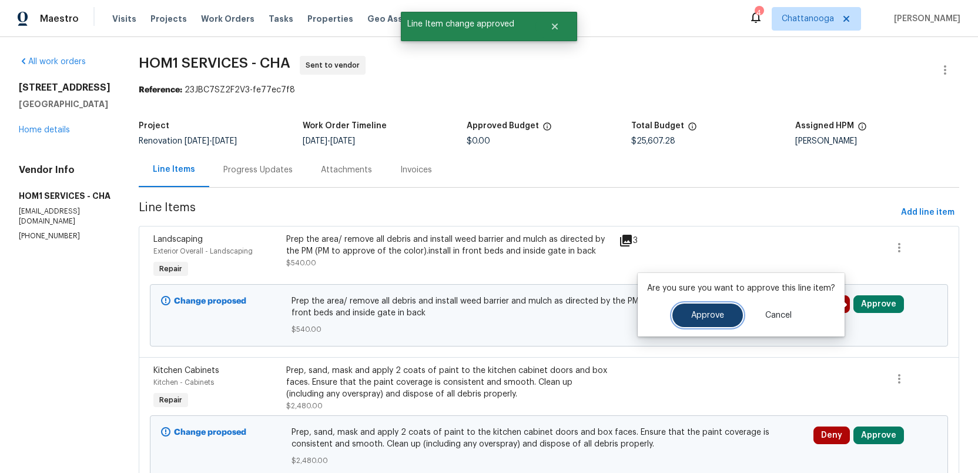
click at [684, 317] on button "Approve" at bounding box center [707, 315] width 71 height 24
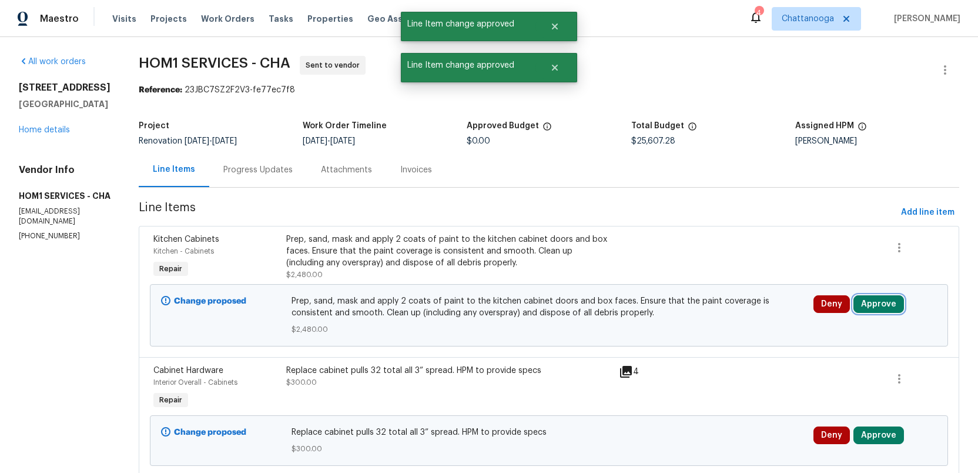
drag, startPoint x: 867, startPoint y: 303, endPoint x: 854, endPoint y: 302, distance: 13.5
click at [867, 303] on button "Approve" at bounding box center [878, 304] width 51 height 18
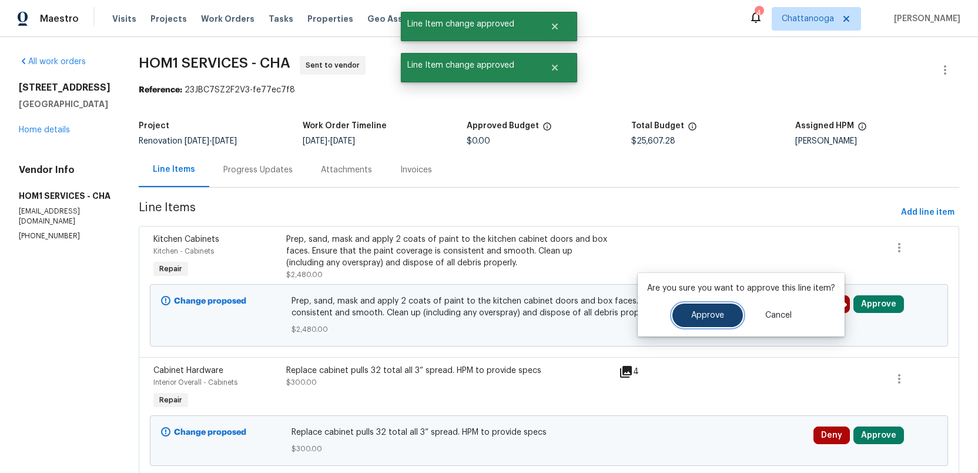
click at [681, 312] on button "Approve" at bounding box center [707, 315] width 71 height 24
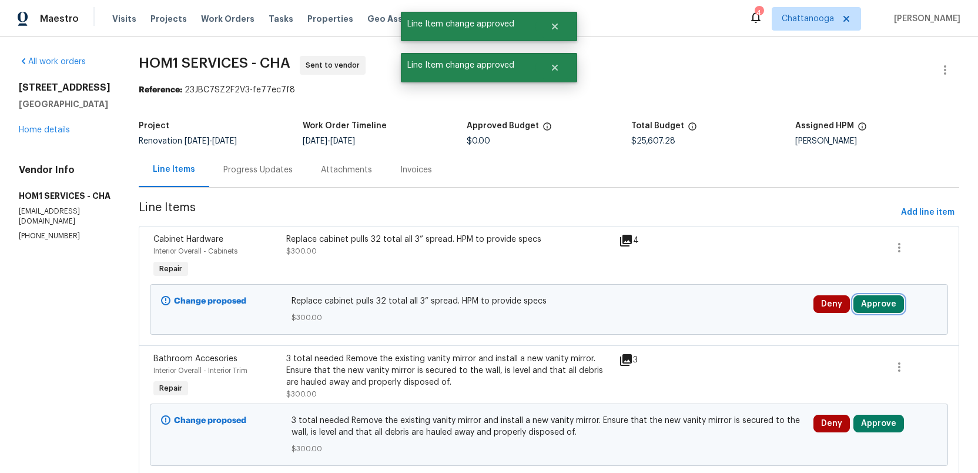
click at [876, 303] on button "Approve" at bounding box center [878, 304] width 51 height 18
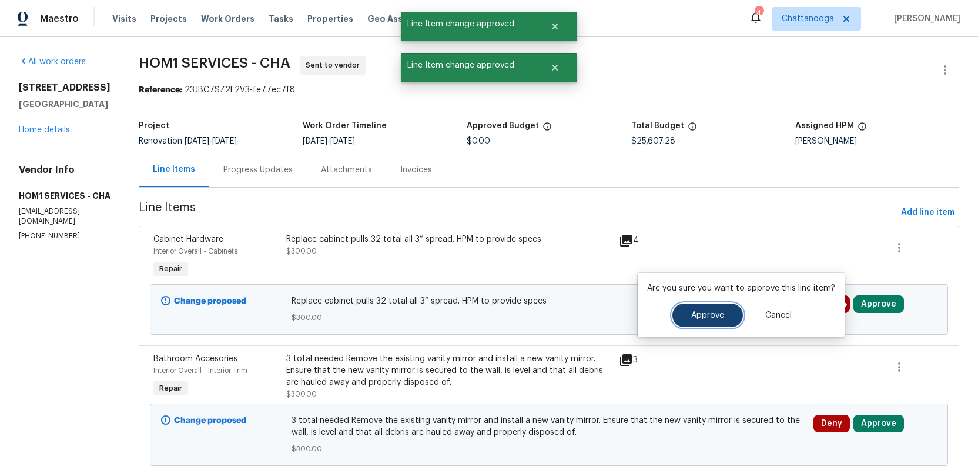
click at [701, 316] on span "Approve" at bounding box center [707, 315] width 33 height 9
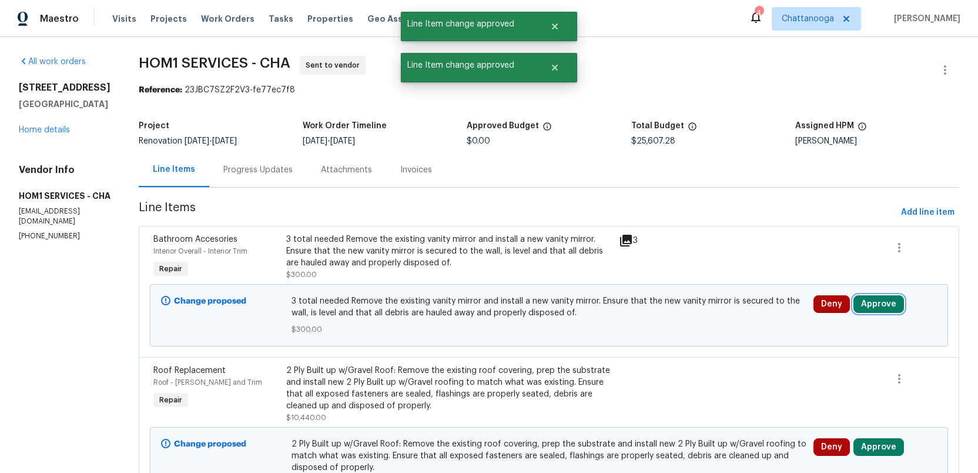
drag, startPoint x: 886, startPoint y: 301, endPoint x: 850, endPoint y: 300, distance: 35.3
click at [886, 301] on button "Approve" at bounding box center [878, 304] width 51 height 18
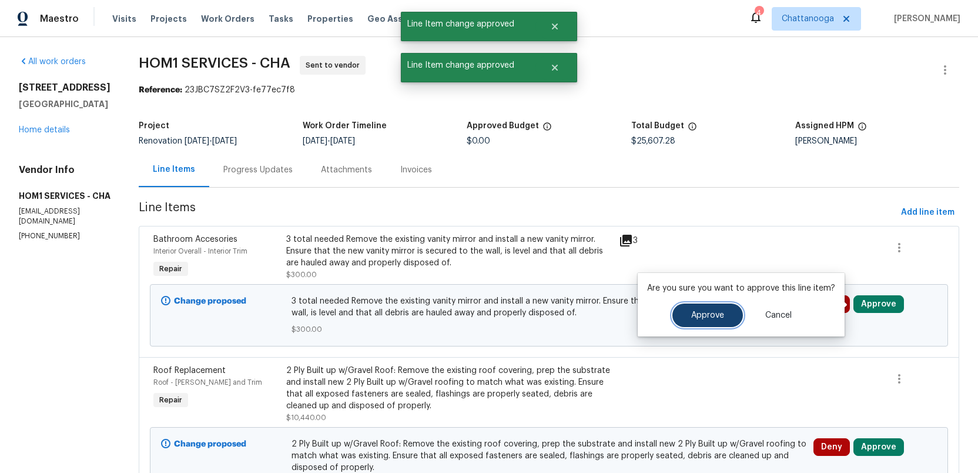
click at [715, 316] on span "Approve" at bounding box center [707, 315] width 33 height 9
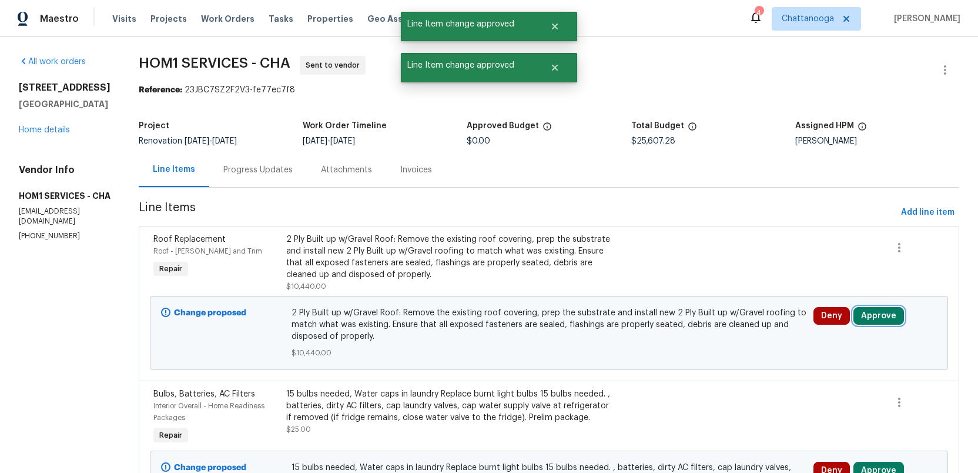
click at [882, 316] on button "Approve" at bounding box center [878, 316] width 51 height 18
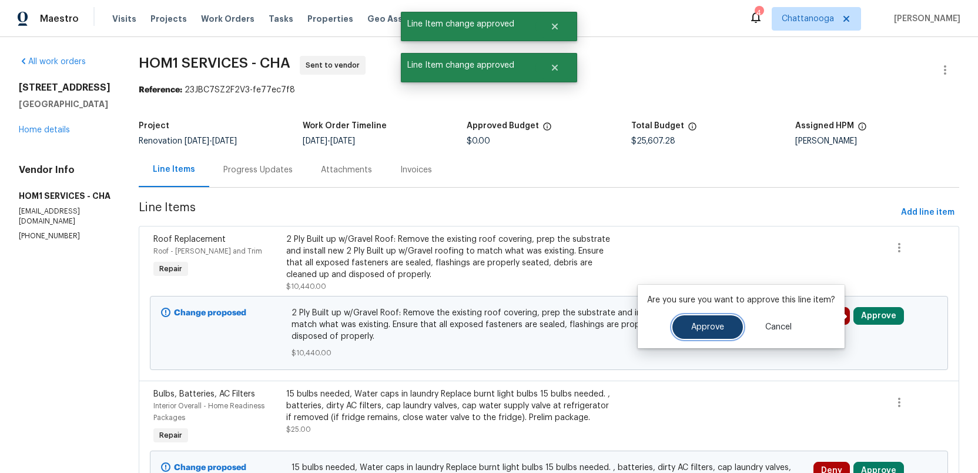
click at [685, 331] on button "Approve" at bounding box center [707, 327] width 71 height 24
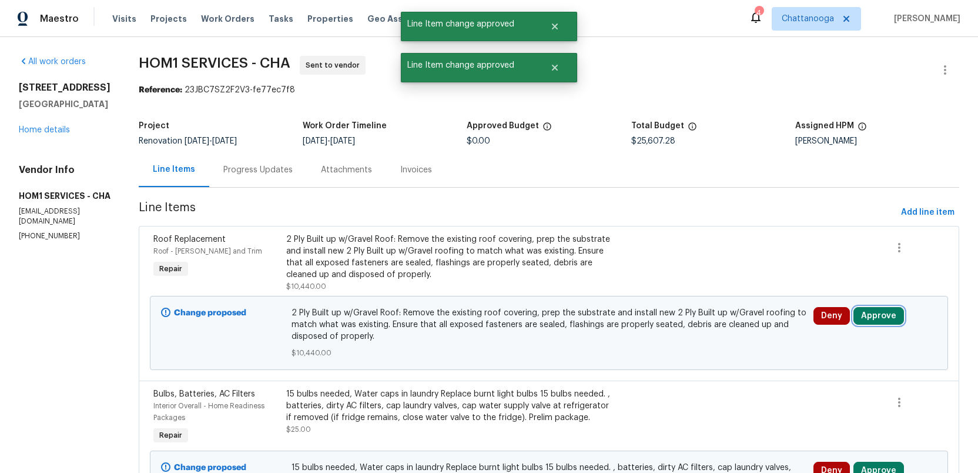
click at [872, 314] on button "Approve" at bounding box center [878, 316] width 51 height 18
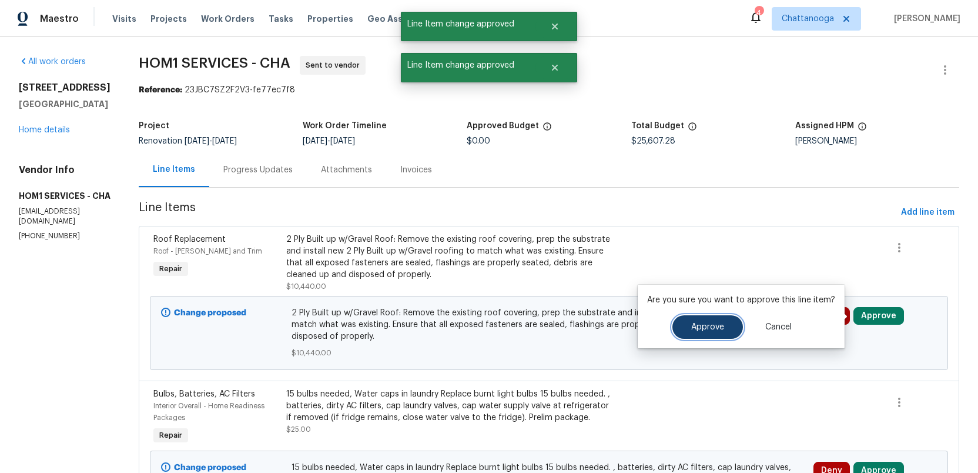
click at [709, 324] on span "Approve" at bounding box center [707, 327] width 33 height 9
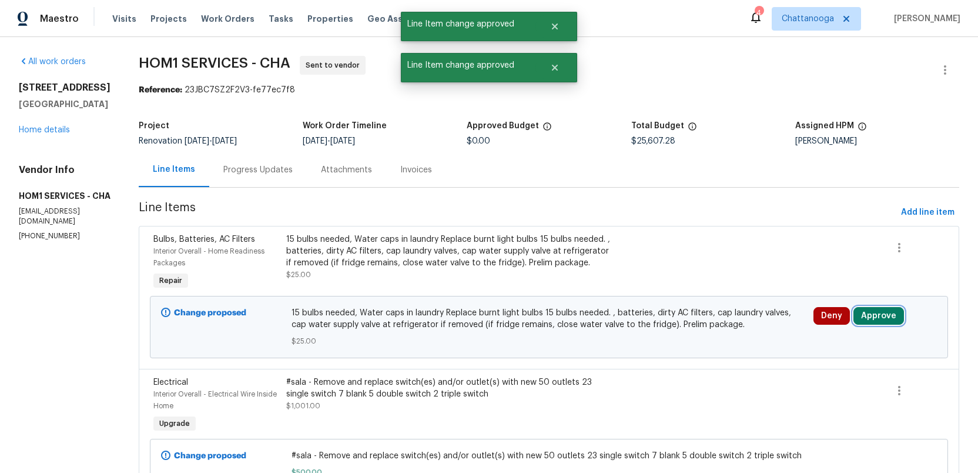
click at [866, 313] on button "Approve" at bounding box center [878, 316] width 51 height 18
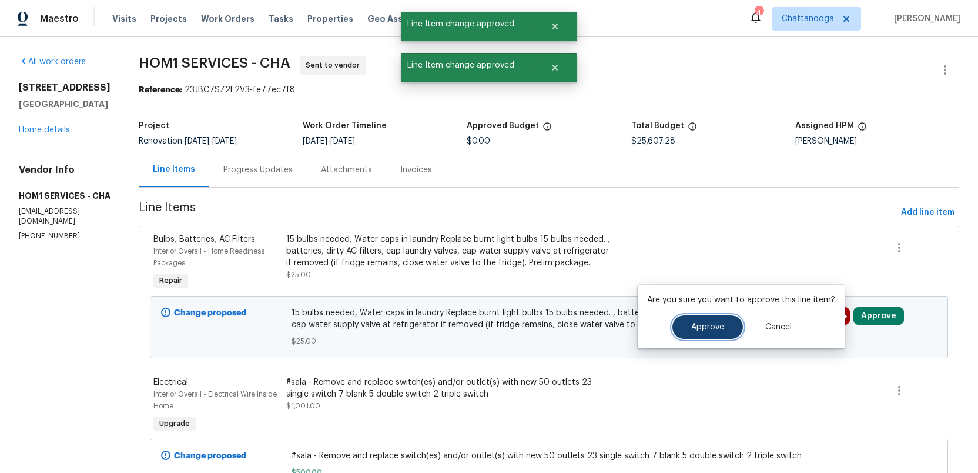
click at [709, 326] on span "Approve" at bounding box center [707, 327] width 33 height 9
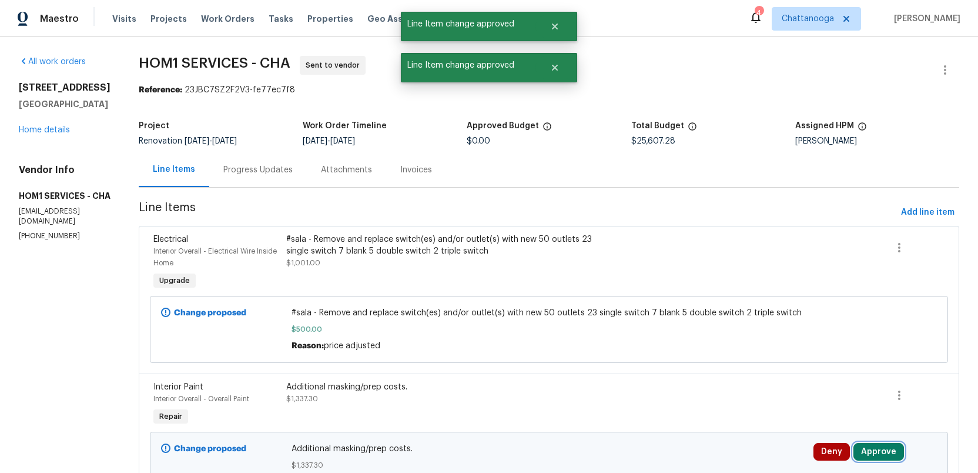
click at [873, 455] on button "Approve" at bounding box center [878, 452] width 51 height 18
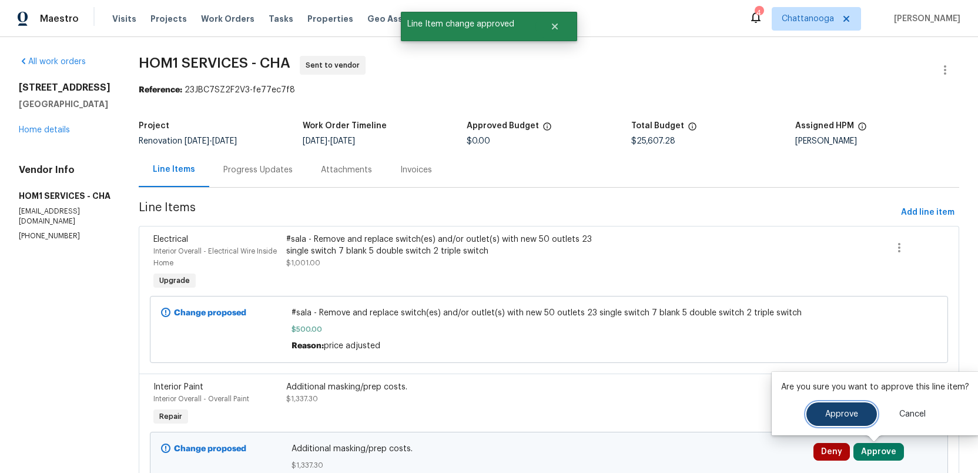
click at [825, 410] on span "Approve" at bounding box center [841, 414] width 33 height 9
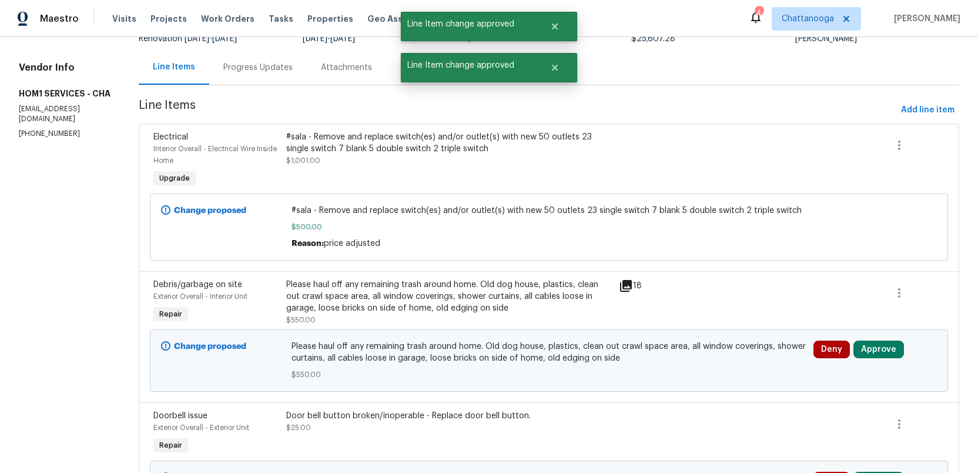
scroll to position [120, 0]
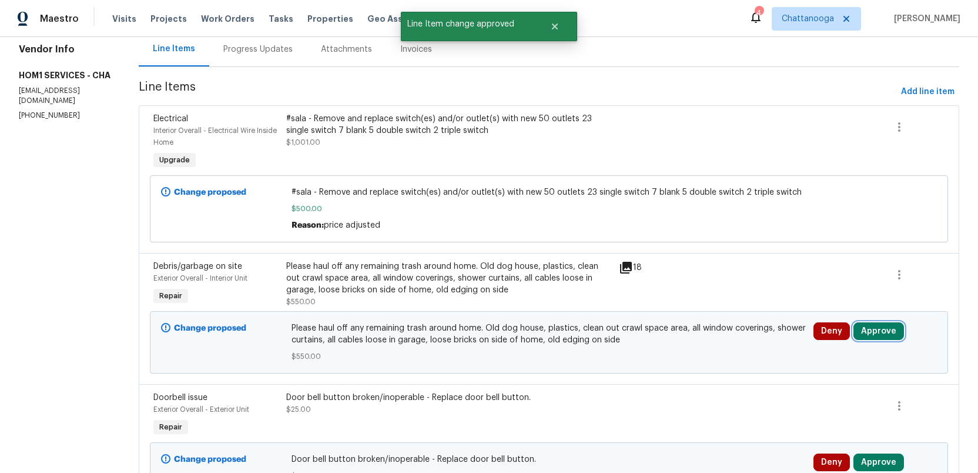
click at [868, 330] on button "Approve" at bounding box center [878, 331] width 51 height 18
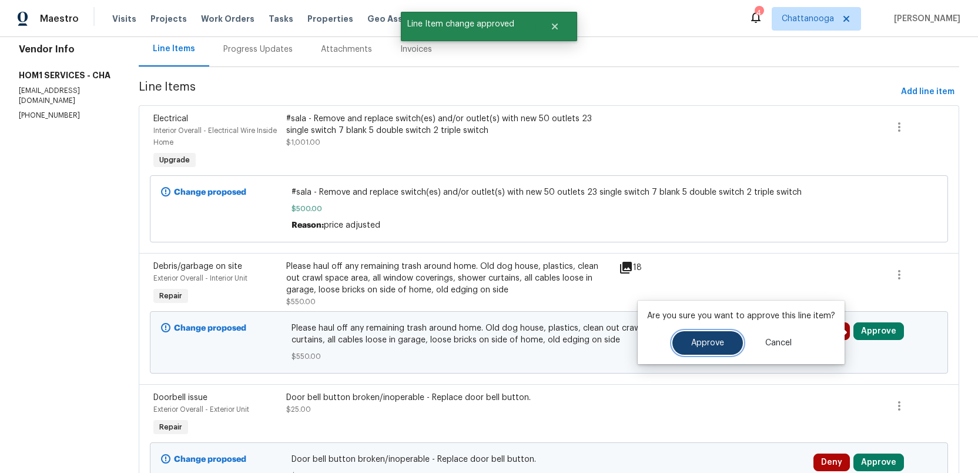
click at [711, 341] on span "Approve" at bounding box center [707, 343] width 33 height 9
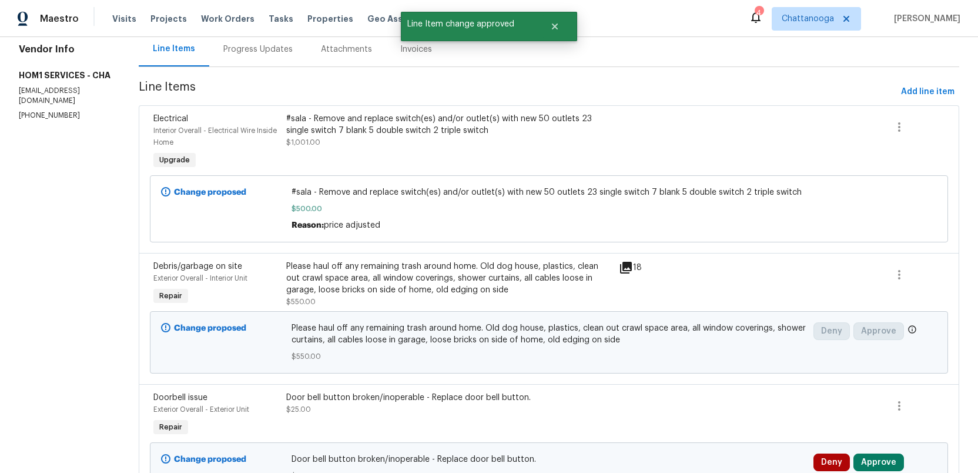
scroll to position [0, 0]
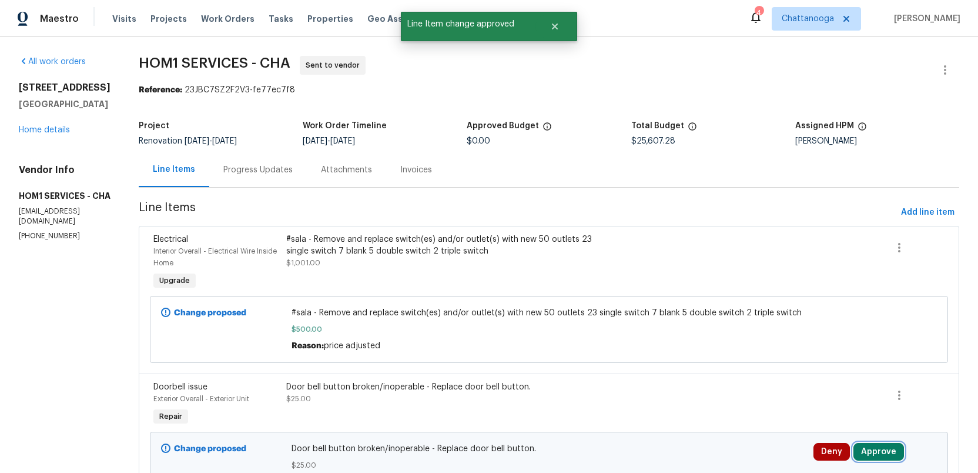
click at [876, 452] on button "Approve" at bounding box center [878, 452] width 51 height 18
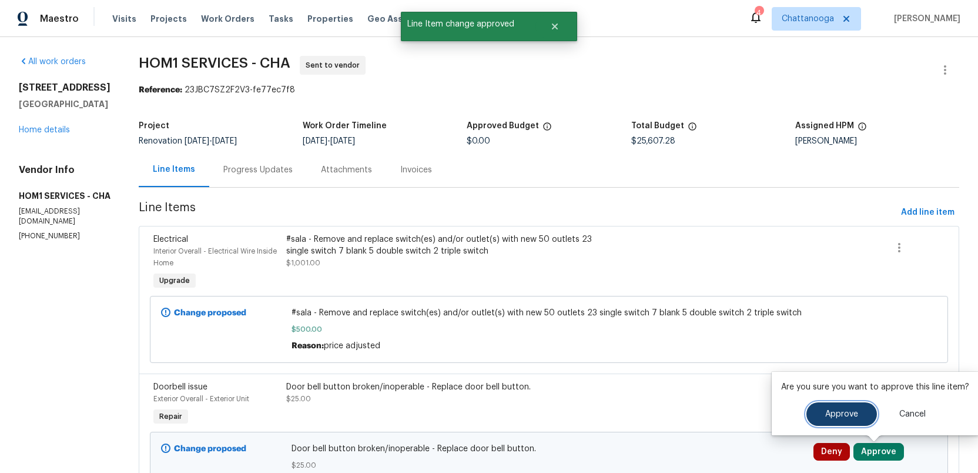
click at [816, 413] on button "Approve" at bounding box center [841, 414] width 71 height 24
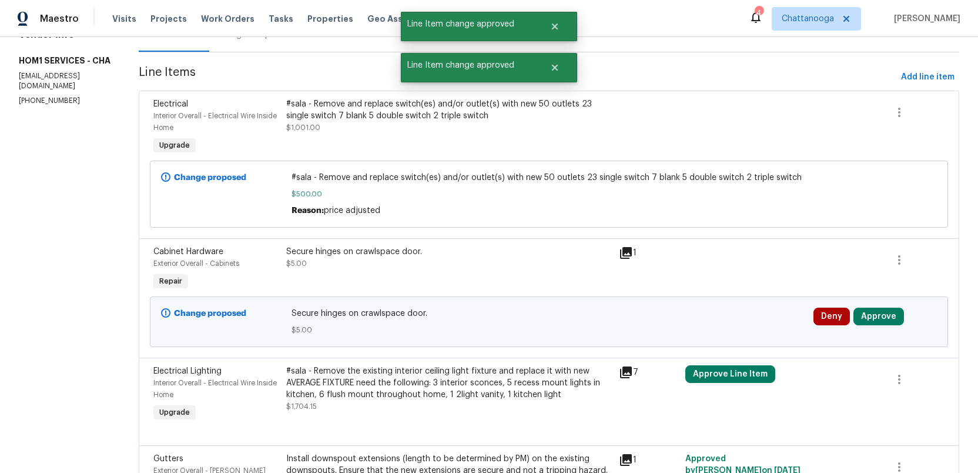
scroll to position [138, 0]
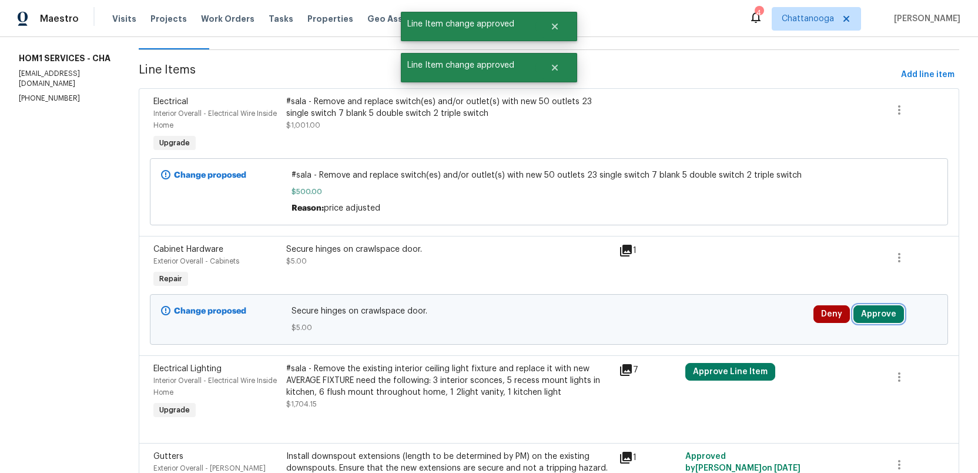
click at [873, 310] on button "Approve" at bounding box center [878, 314] width 51 height 18
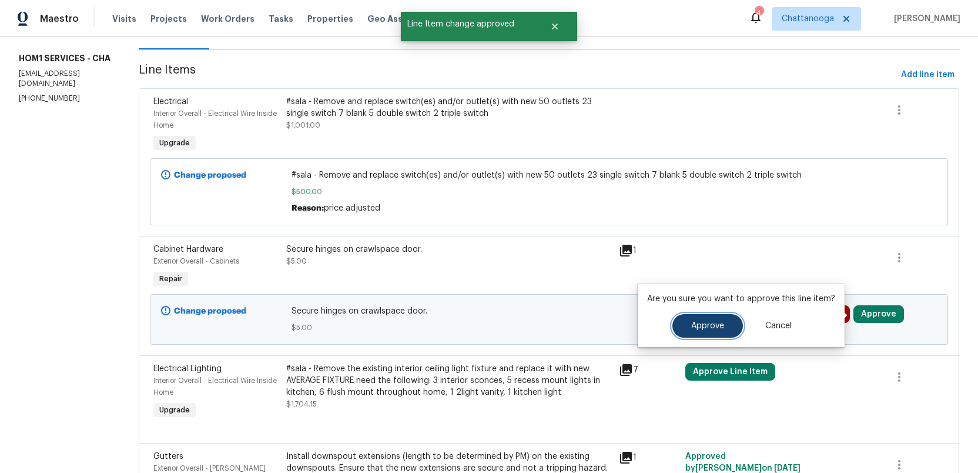
click at [711, 327] on span "Approve" at bounding box center [707, 325] width 33 height 9
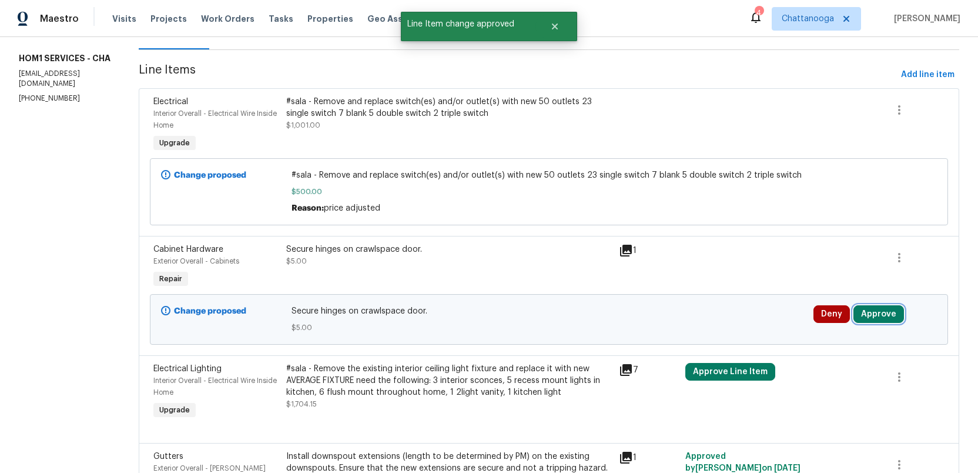
click at [877, 315] on button "Approve" at bounding box center [878, 314] width 51 height 18
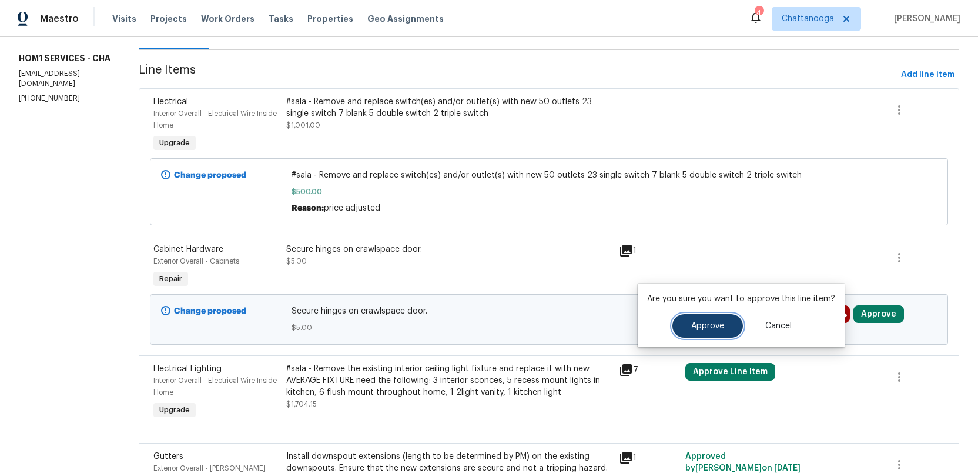
click at [698, 330] on button "Approve" at bounding box center [707, 326] width 71 height 24
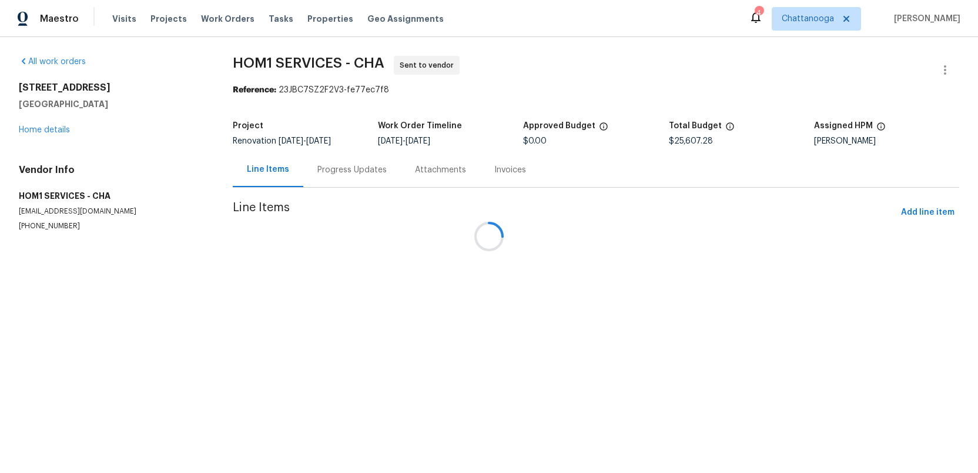
scroll to position [0, 0]
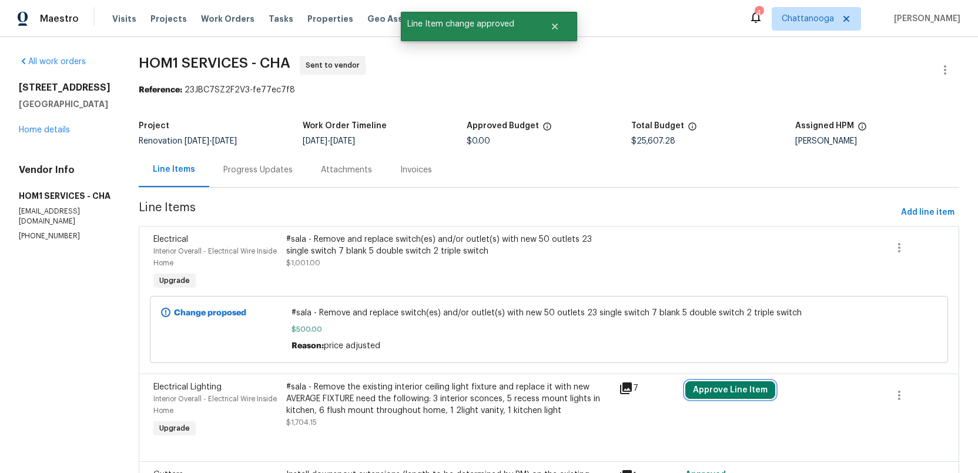
click at [701, 387] on button "Approve Line Item" at bounding box center [730, 390] width 90 height 18
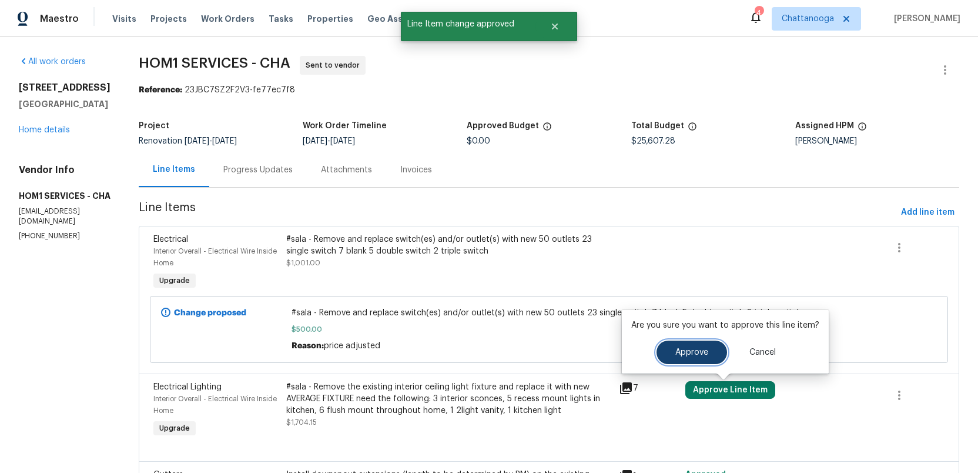
click at [682, 352] on span "Approve" at bounding box center [691, 352] width 33 height 9
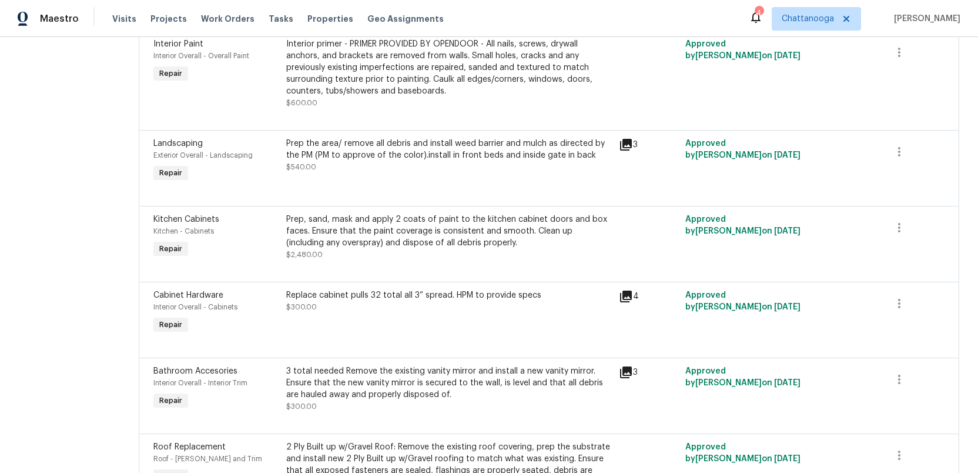
scroll to position [1128, 0]
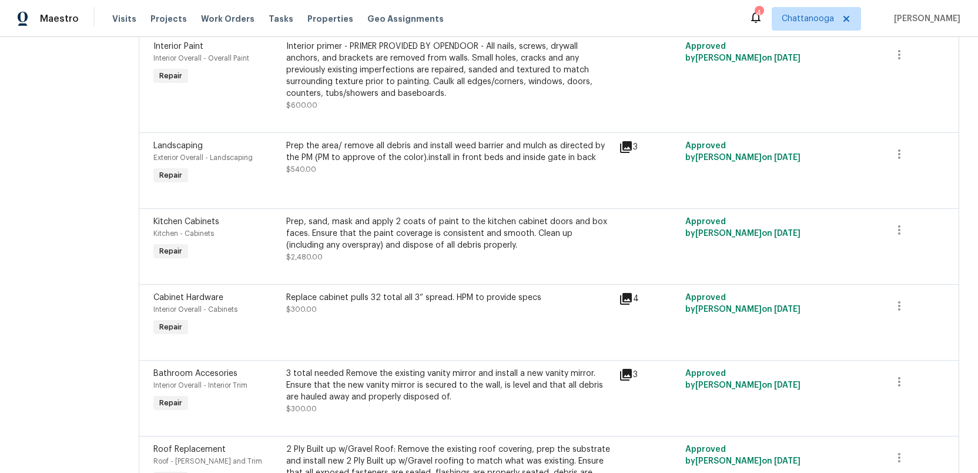
click at [620, 293] on icon at bounding box center [626, 299] width 12 height 12
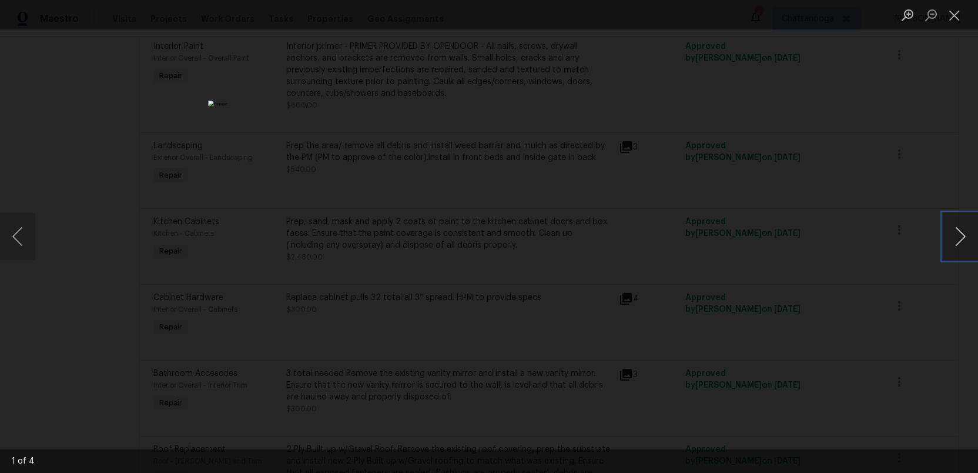
click at [962, 242] on button "Next image" at bounding box center [960, 236] width 35 height 47
click at [957, 243] on button "Next image" at bounding box center [960, 236] width 35 height 47
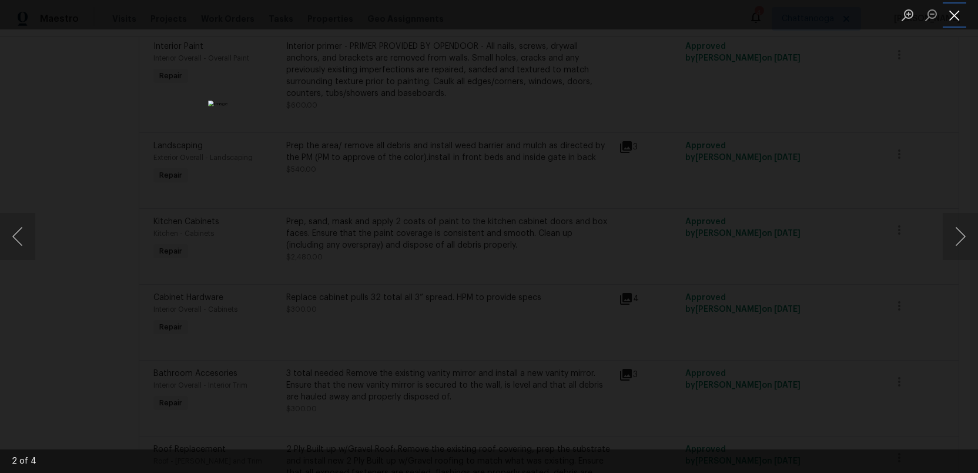
click at [960, 16] on button "Close lightbox" at bounding box center [955, 15] width 24 height 21
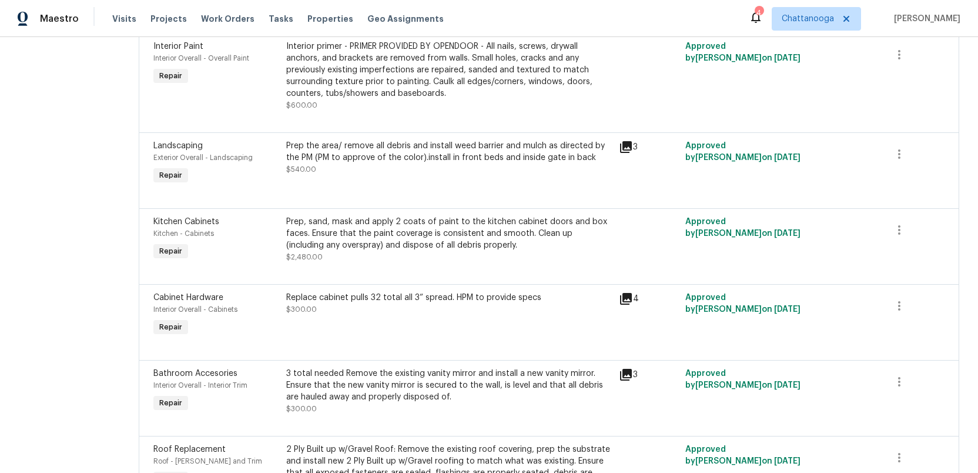
click at [414, 292] on div "Replace cabinet pulls 32 total all 3” spread. HPM to provide specs" at bounding box center [449, 298] width 326 height 12
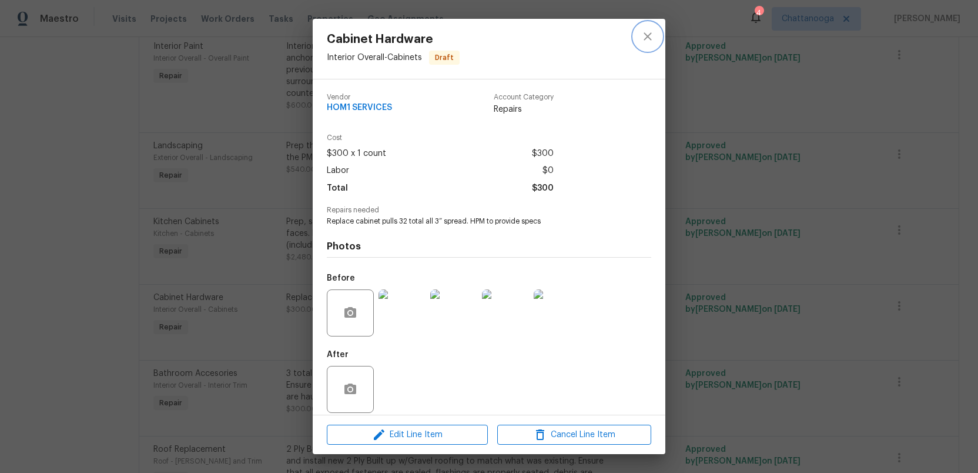
click at [651, 37] on icon "close" at bounding box center [648, 36] width 14 height 14
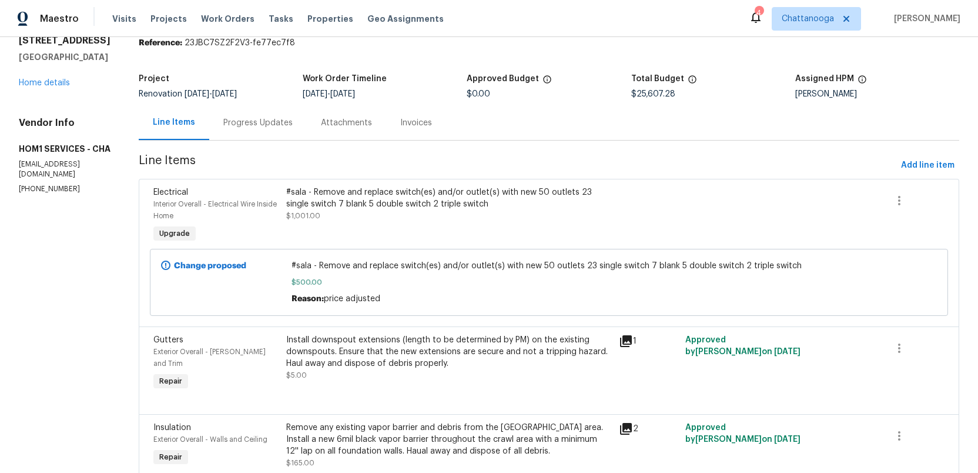
scroll to position [49, 0]
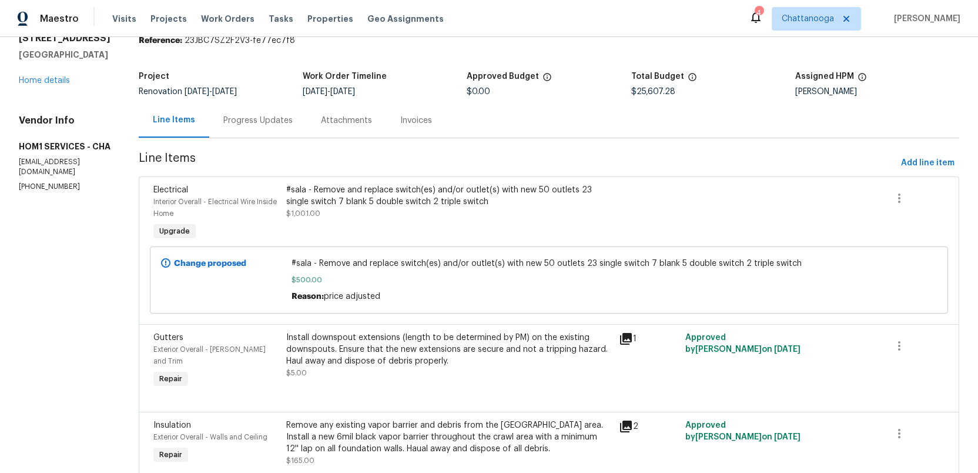
click at [398, 193] on div "#sala - Remove and replace switch(es) and/or outlet(s) with new 50 outlets 23 s…" at bounding box center [449, 196] width 326 height 24
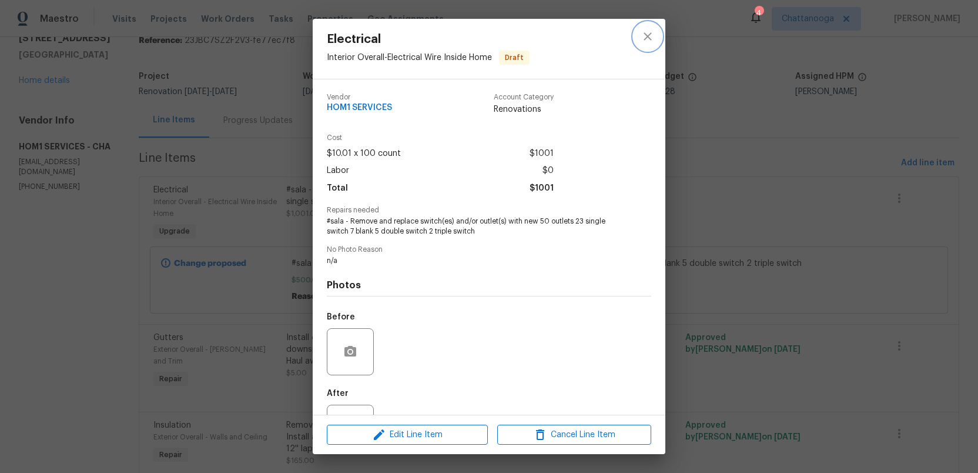
click at [650, 36] on icon "close" at bounding box center [648, 36] width 14 height 14
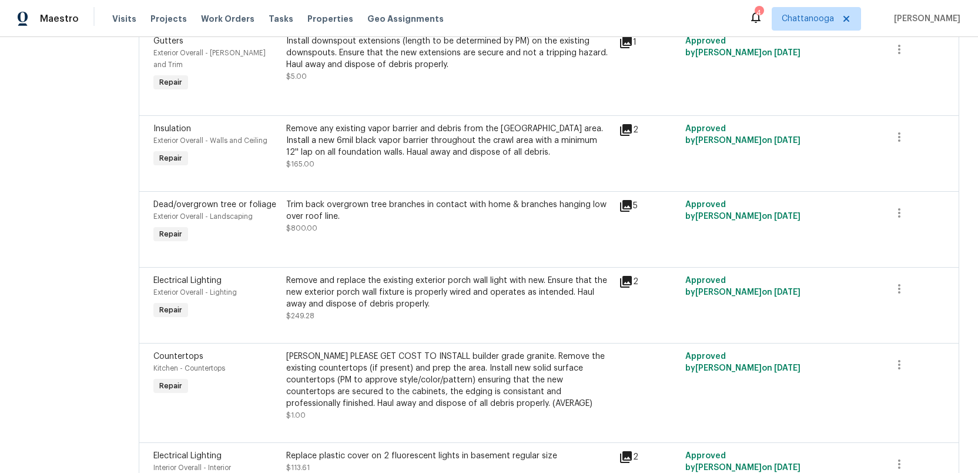
scroll to position [0, 0]
